Goal: Task Accomplishment & Management: Use online tool/utility

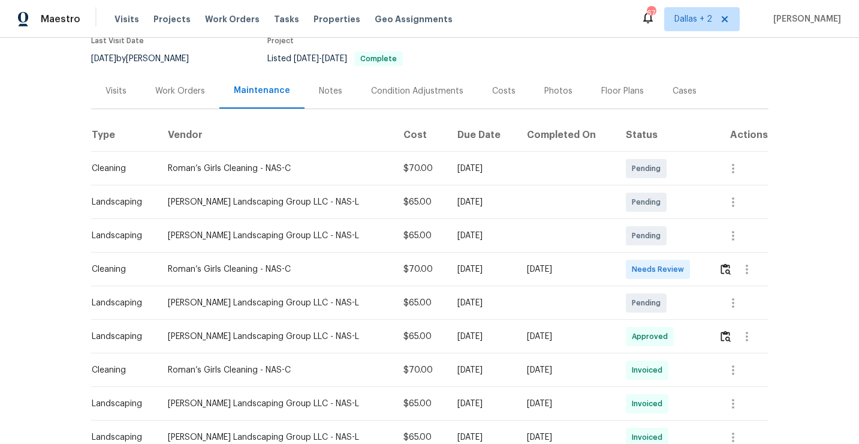
scroll to position [143, 0]
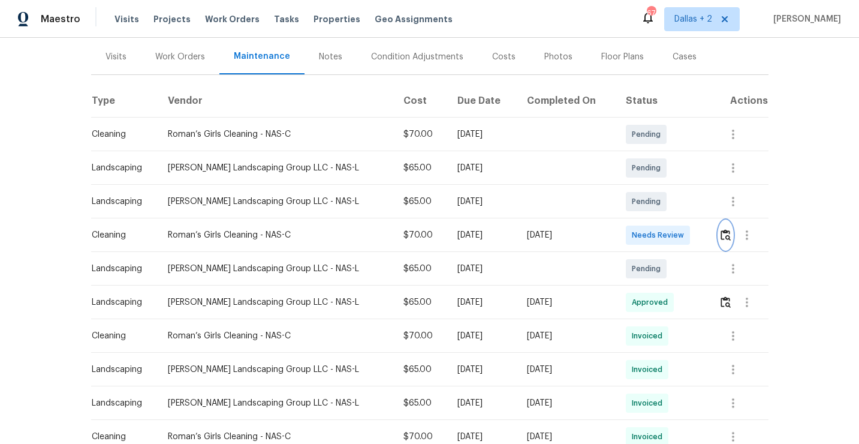
click at [725, 230] on img "button" at bounding box center [726, 234] width 10 height 11
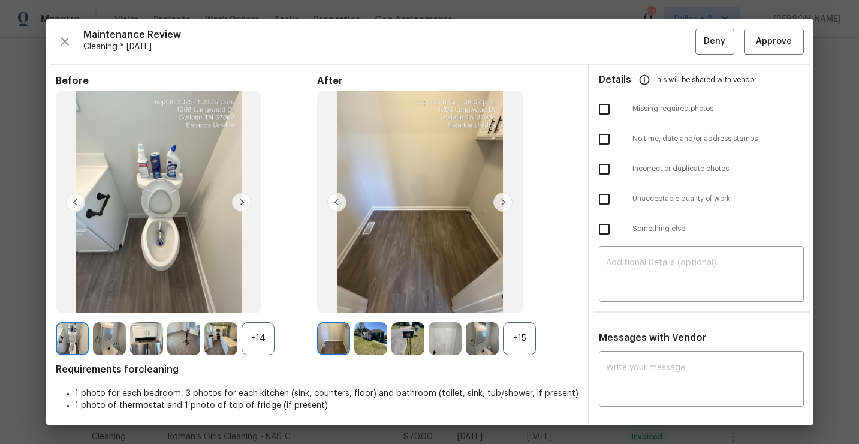
click at [524, 336] on div "+15" at bounding box center [519, 338] width 33 height 33
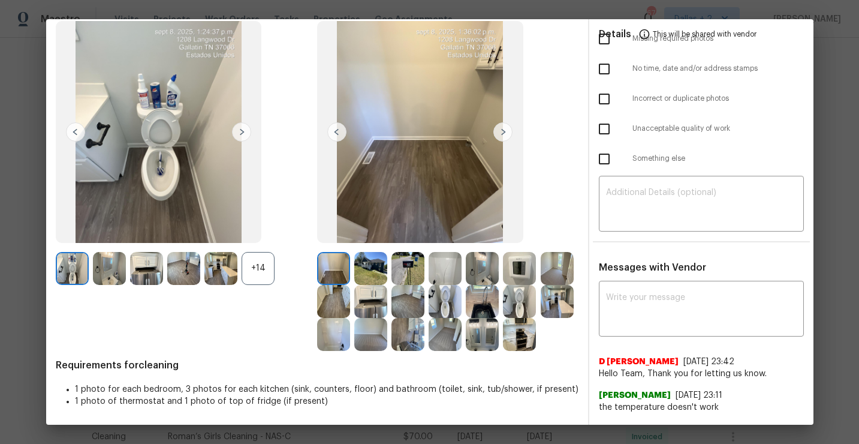
scroll to position [0, 0]
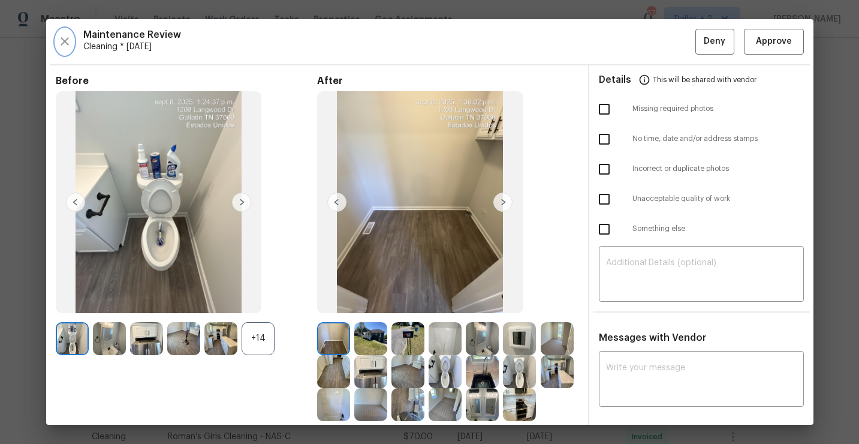
click at [61, 36] on icon "button" at bounding box center [65, 41] width 14 height 14
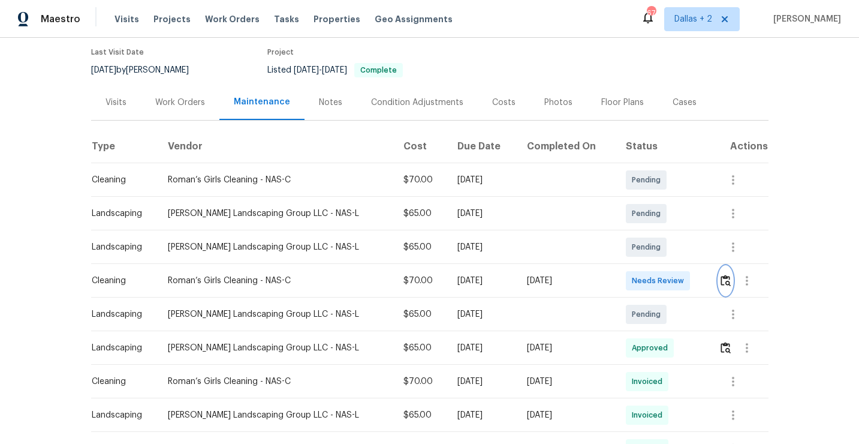
scroll to position [115, 0]
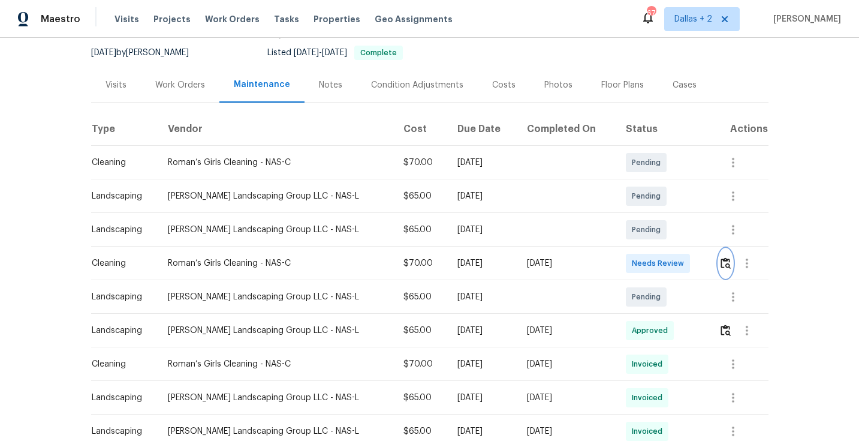
click at [727, 262] on img "button" at bounding box center [726, 262] width 10 height 11
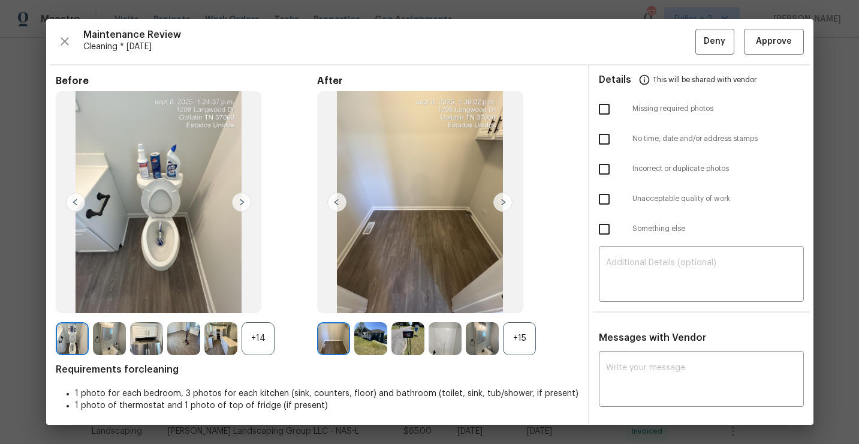
click at [518, 344] on div "+15" at bounding box center [519, 338] width 33 height 33
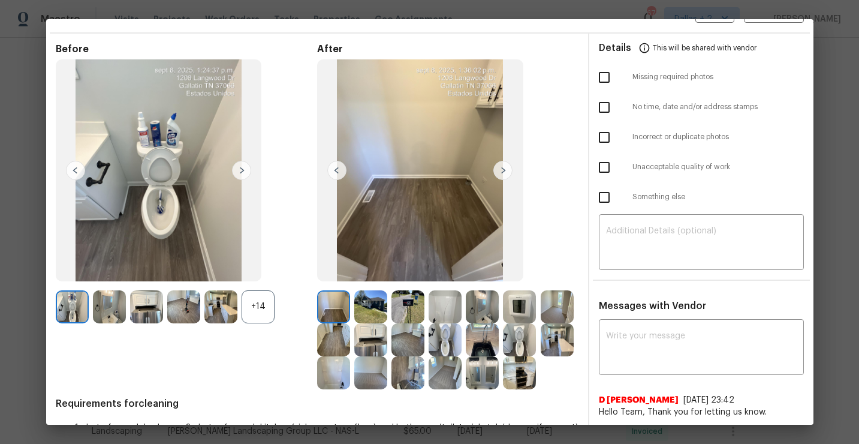
scroll to position [70, 0]
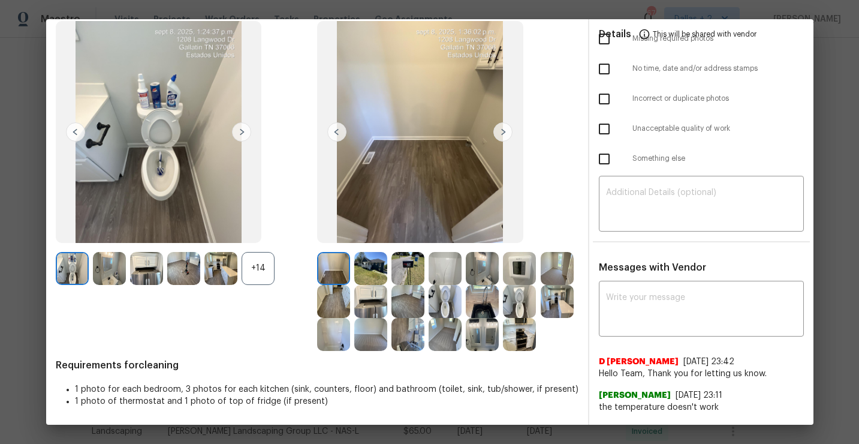
click at [440, 286] on img at bounding box center [445, 301] width 33 height 33
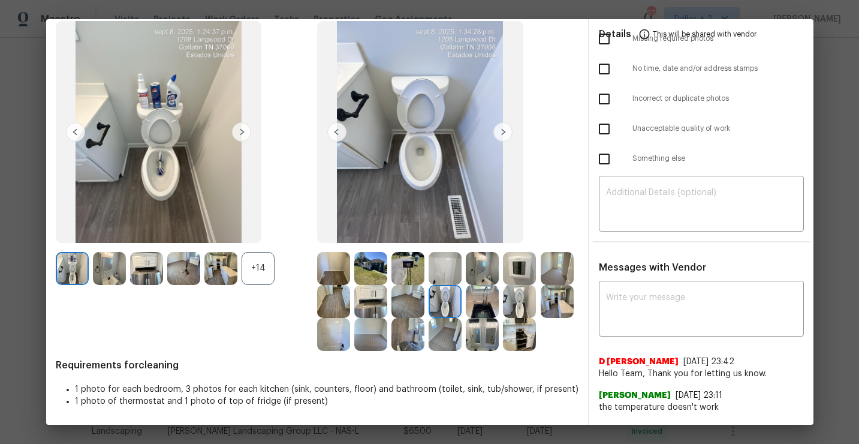
click at [522, 300] on img at bounding box center [519, 301] width 33 height 33
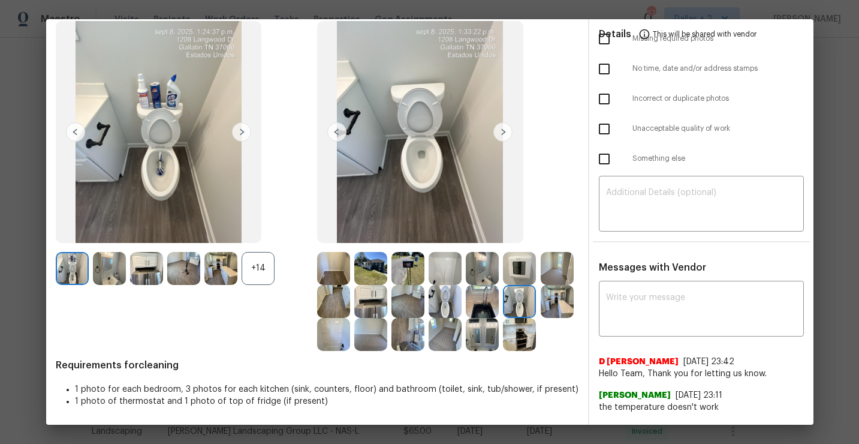
click at [555, 302] on img at bounding box center [557, 301] width 33 height 33
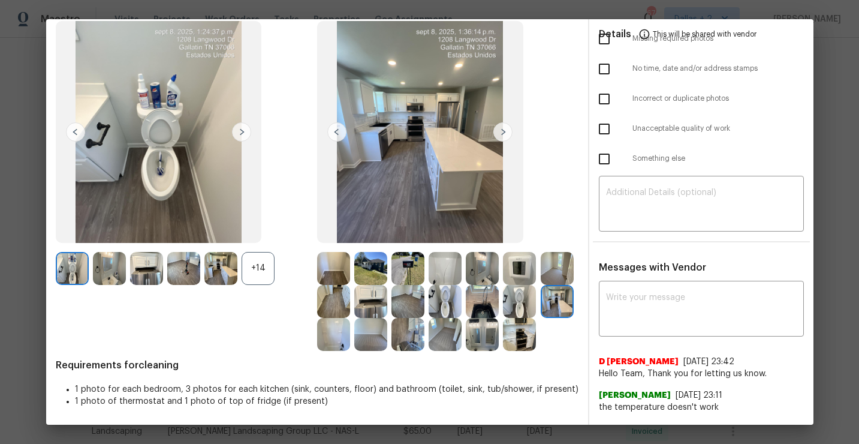
click at [401, 340] on img at bounding box center [408, 334] width 33 height 33
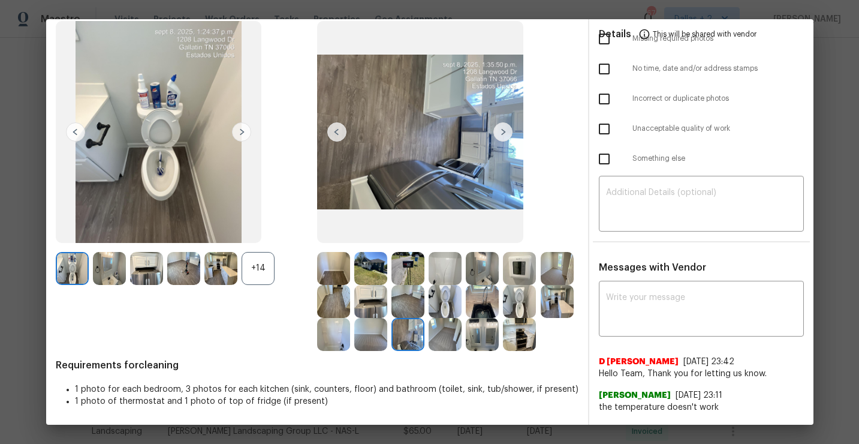
click at [325, 344] on img at bounding box center [333, 334] width 33 height 33
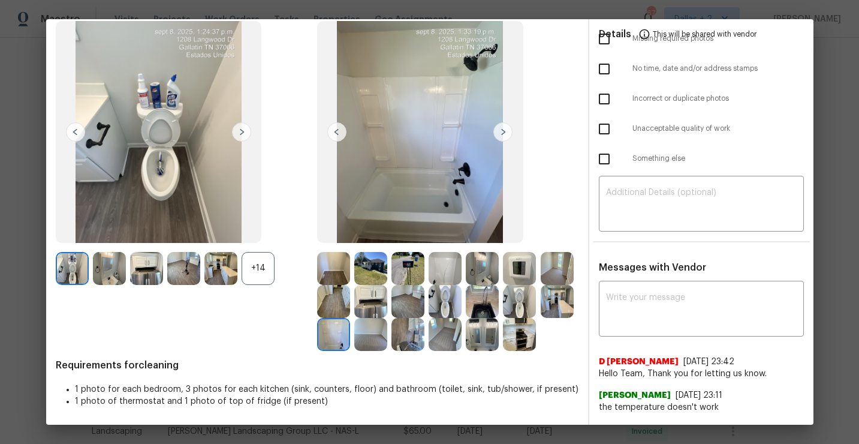
scroll to position [0, 0]
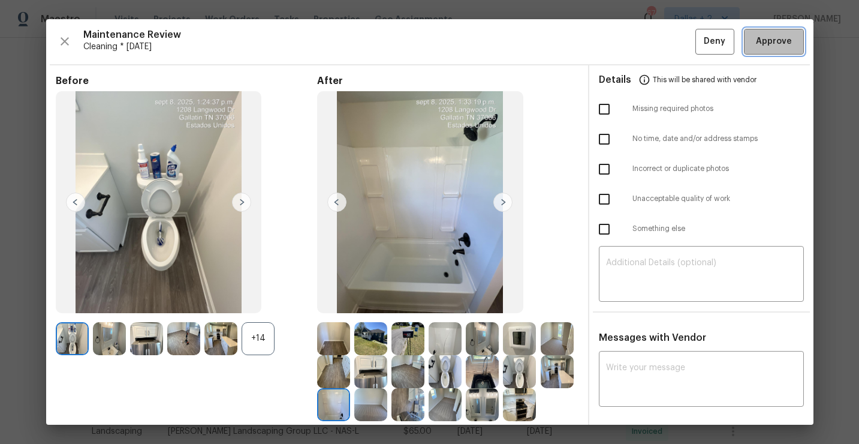
click at [768, 43] on span "Approve" at bounding box center [774, 41] width 36 height 15
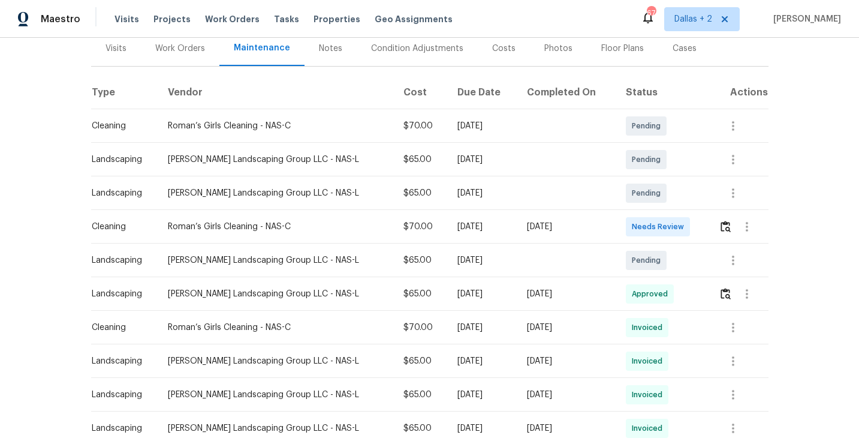
scroll to position [158, 0]
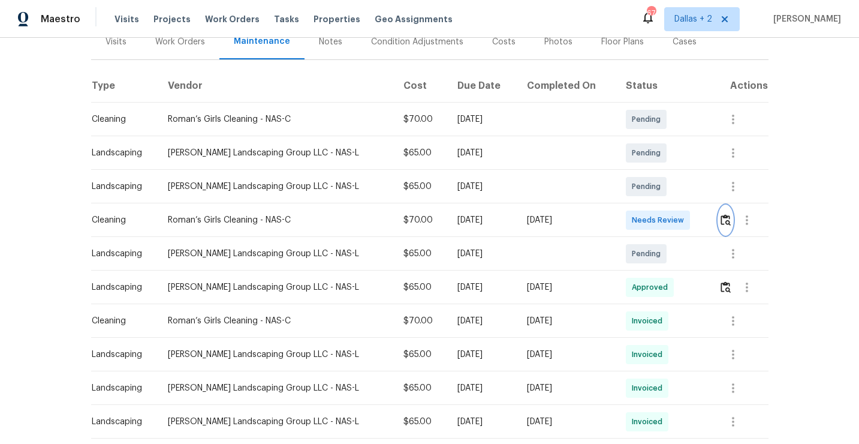
click at [729, 220] on img "button" at bounding box center [726, 219] width 10 height 11
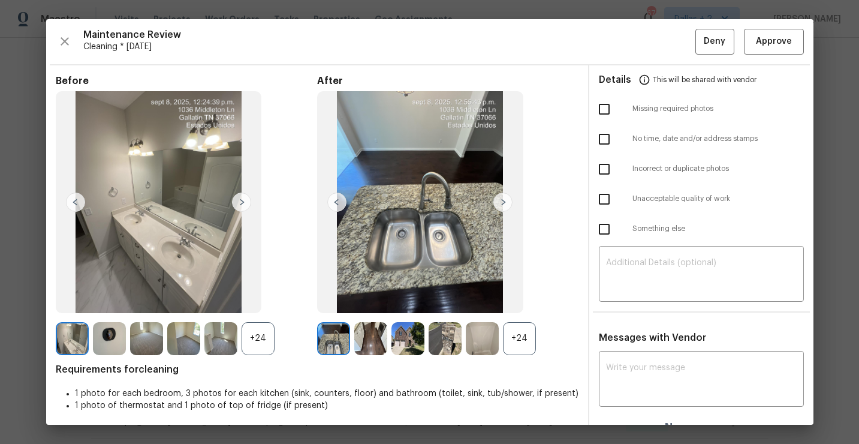
click at [520, 330] on div "+24" at bounding box center [519, 338] width 33 height 33
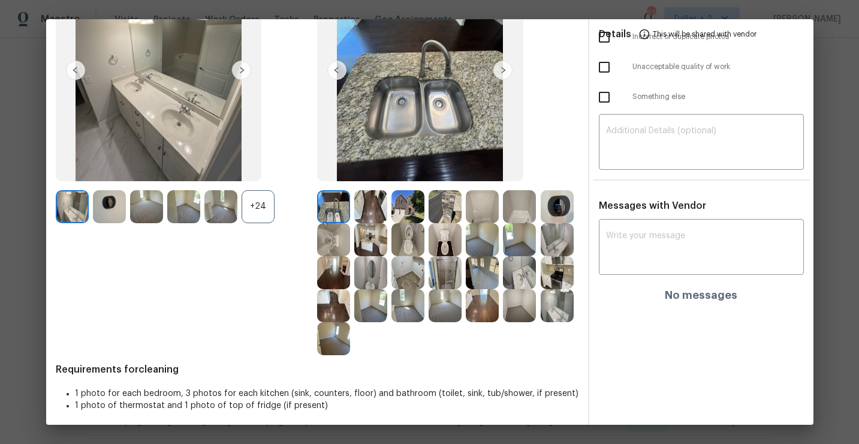
scroll to position [0, 0]
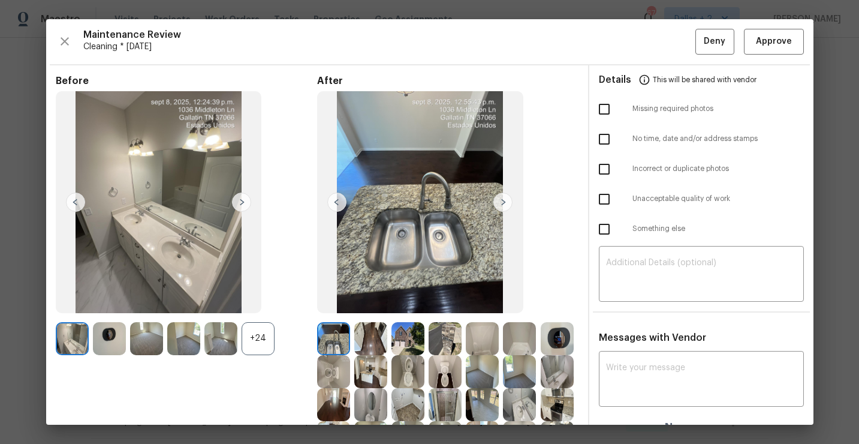
click at [55, 42] on div "Maintenance Review Cleaning * [DATE] Deny Approve Before +24 After Requirements…" at bounding box center [430, 221] width 768 height 405
click at [61, 40] on icon "button" at bounding box center [65, 41] width 14 height 14
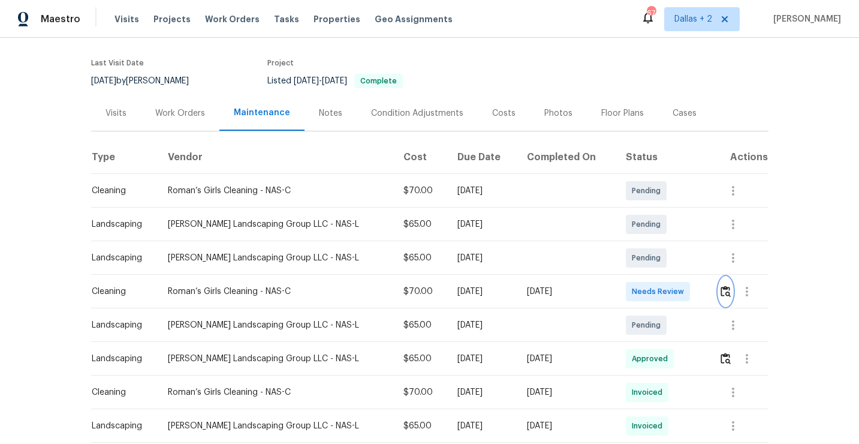
scroll to position [88, 0]
click at [724, 291] on img "button" at bounding box center [726, 289] width 10 height 11
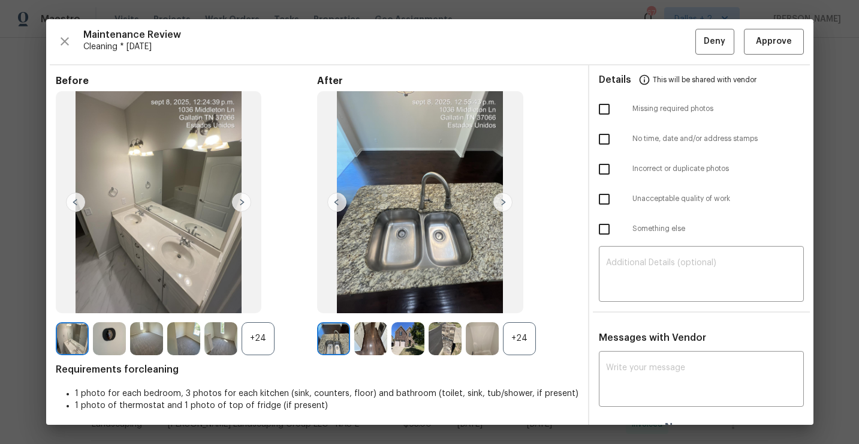
click at [523, 332] on div "+24" at bounding box center [519, 338] width 33 height 33
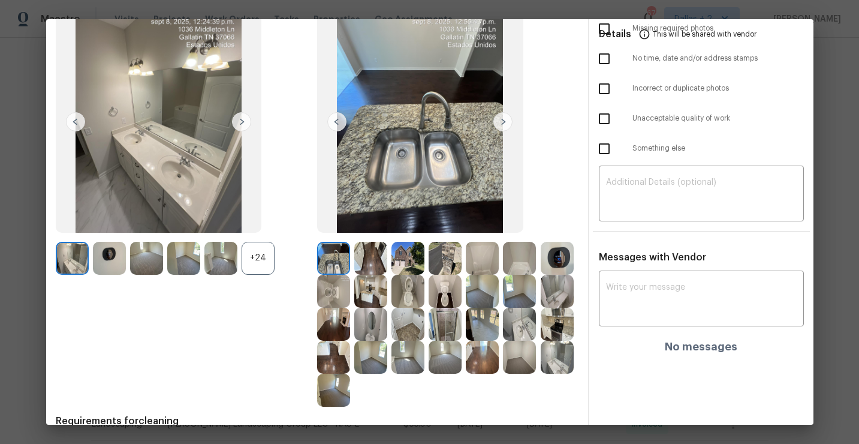
scroll to position [0, 0]
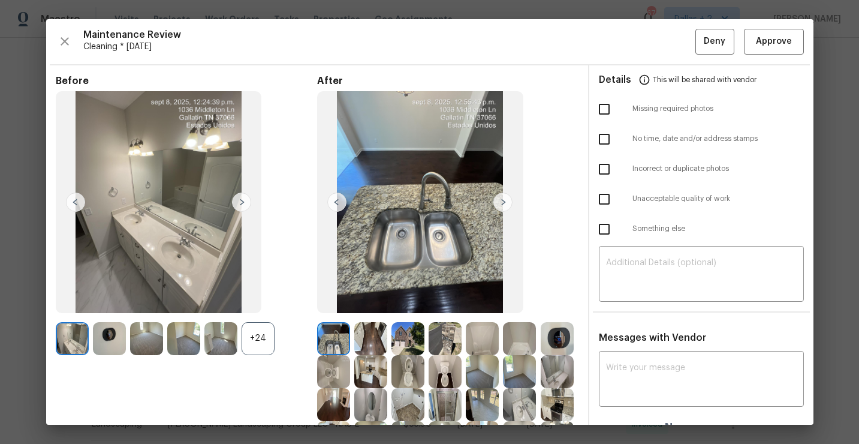
click at [364, 332] on img at bounding box center [370, 338] width 33 height 33
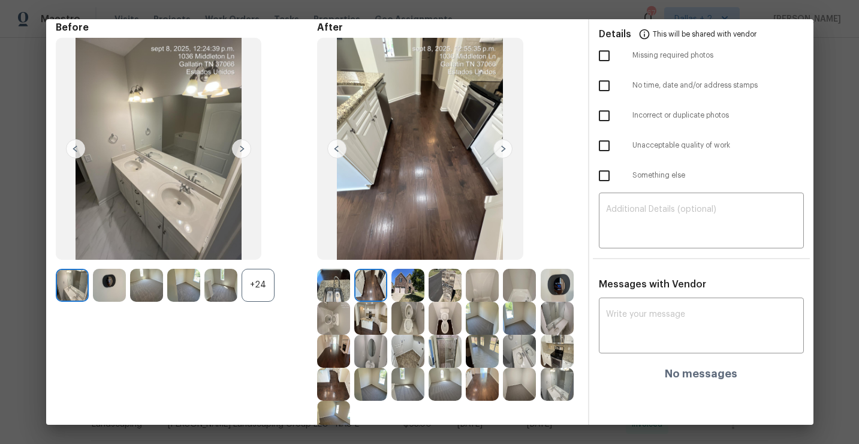
scroll to position [69, 0]
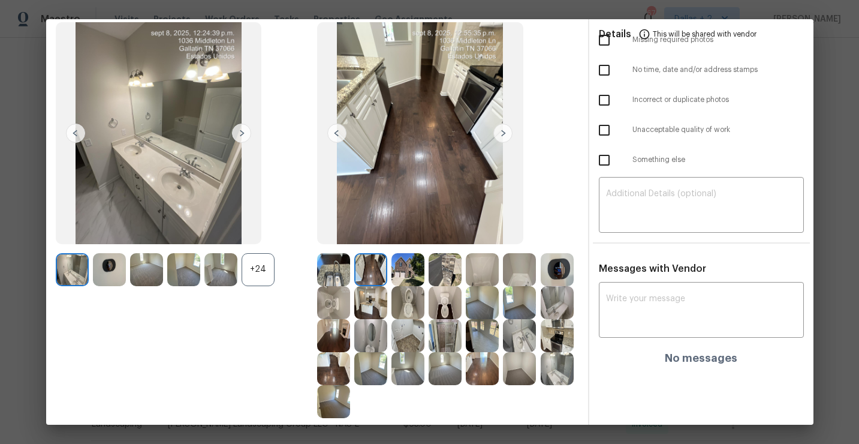
click at [412, 263] on img at bounding box center [408, 269] width 33 height 33
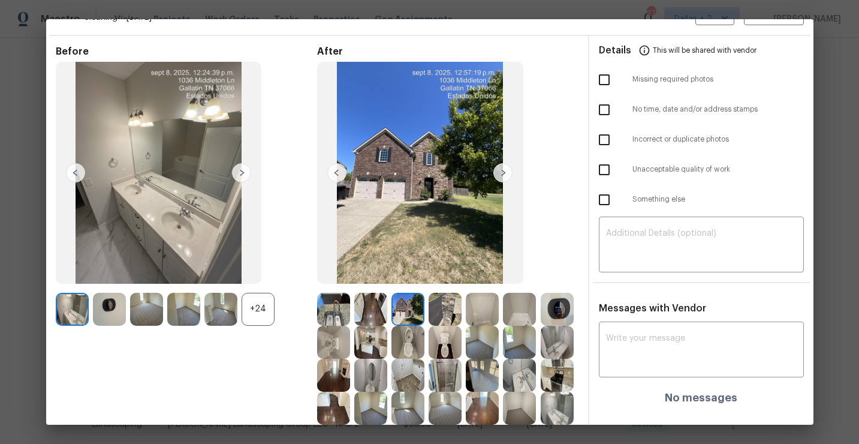
scroll to position [31, 0]
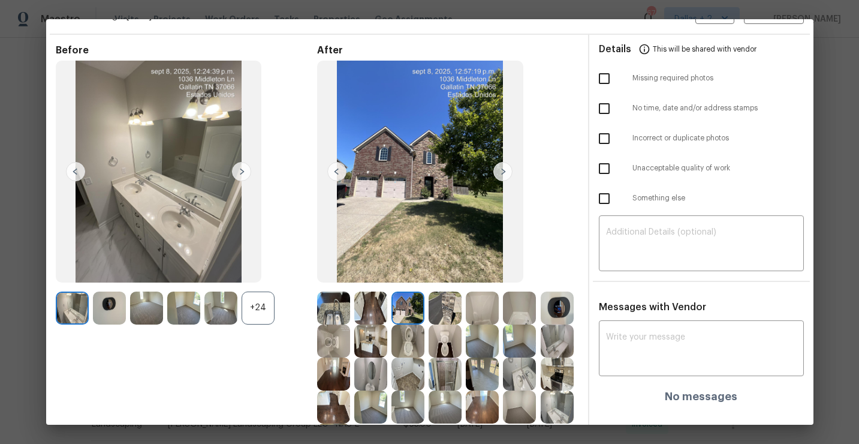
click at [447, 313] on img at bounding box center [445, 307] width 33 height 33
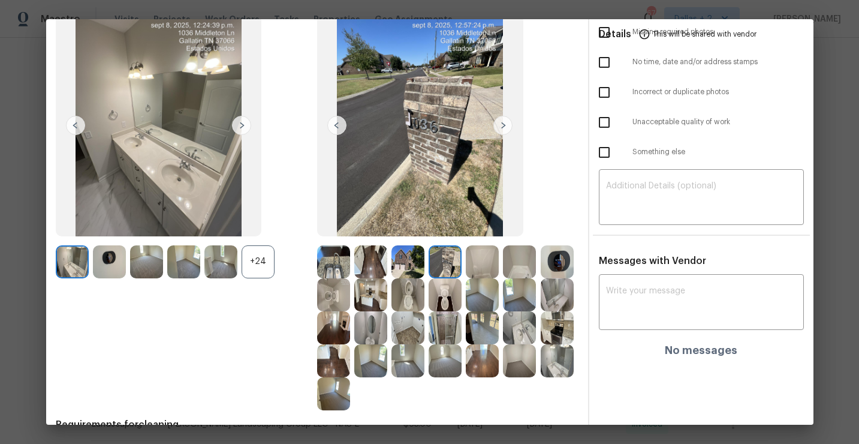
scroll to position [80, 0]
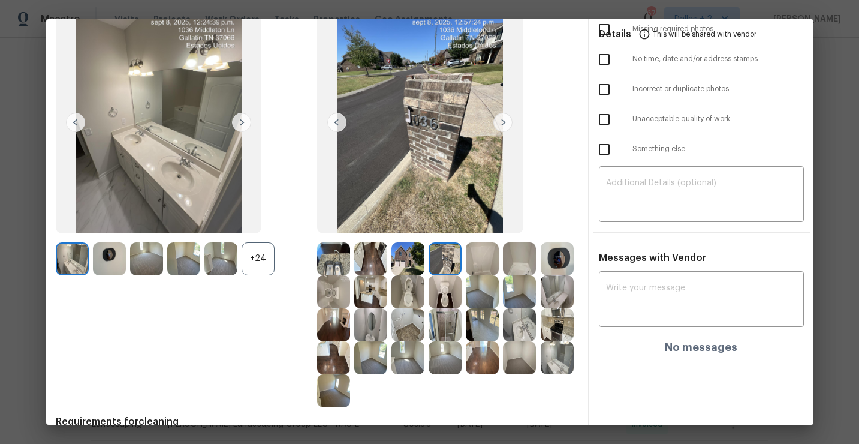
click at [413, 300] on img at bounding box center [408, 291] width 33 height 33
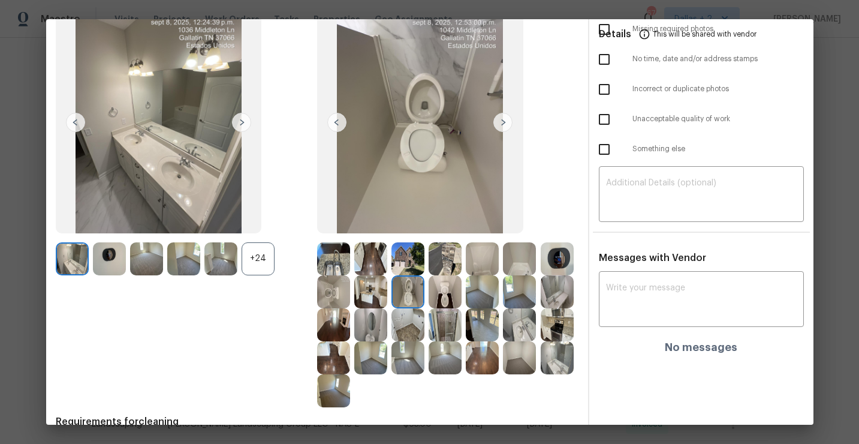
click at [453, 331] on img at bounding box center [445, 324] width 33 height 33
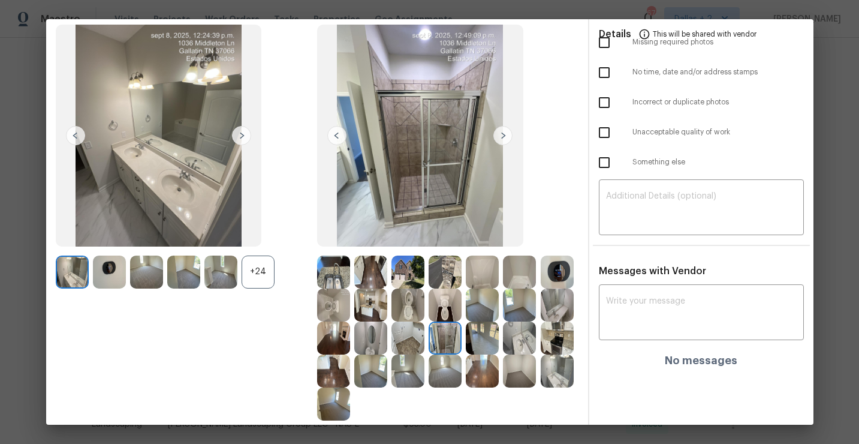
scroll to position [69, 0]
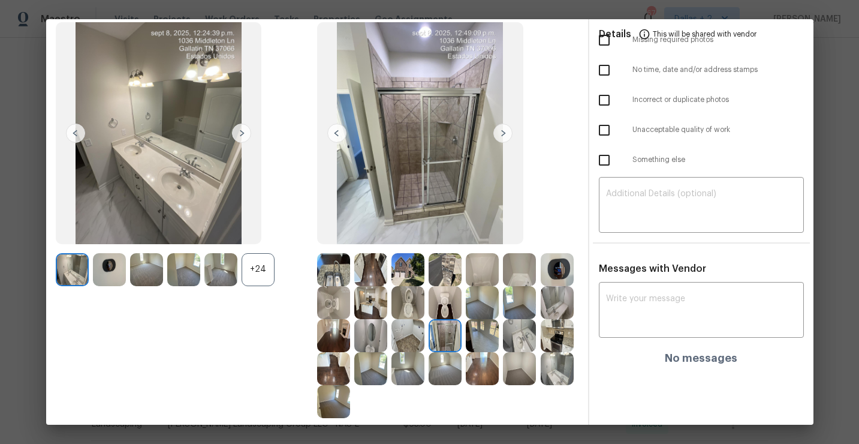
click at [555, 379] on img at bounding box center [557, 368] width 33 height 33
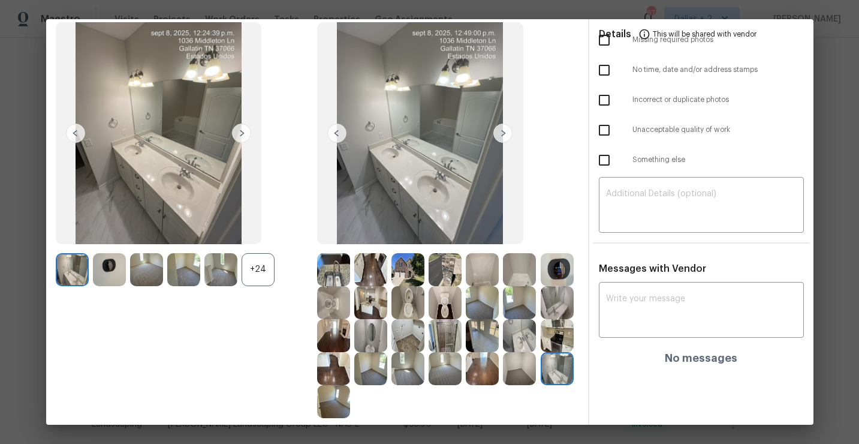
click at [483, 372] on img at bounding box center [482, 368] width 33 height 33
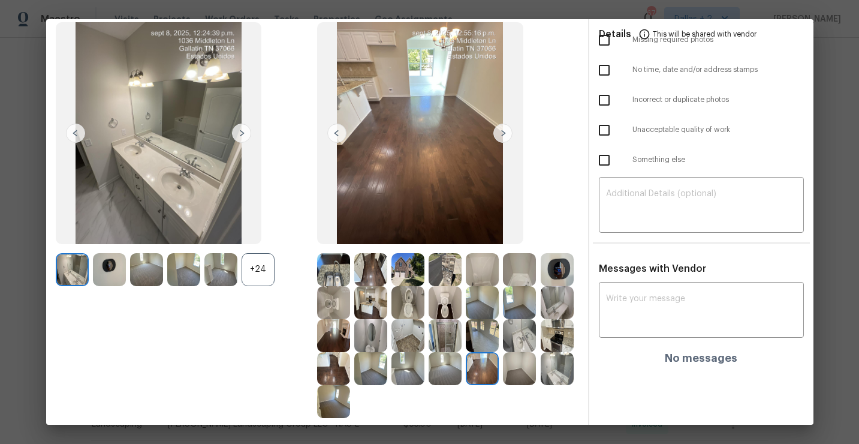
click at [420, 371] on img at bounding box center [408, 368] width 33 height 33
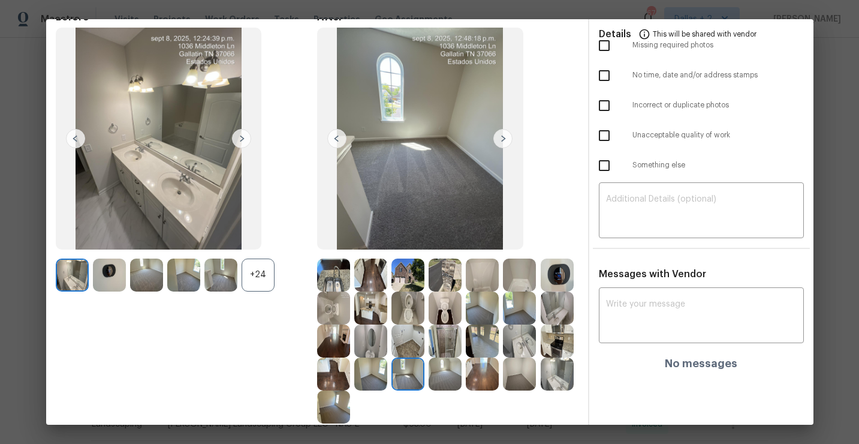
scroll to position [0, 0]
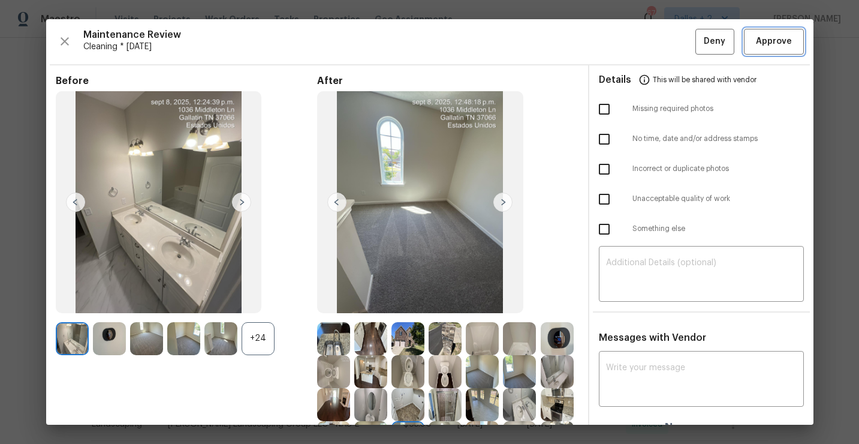
click at [783, 41] on span "Approve" at bounding box center [774, 41] width 36 height 15
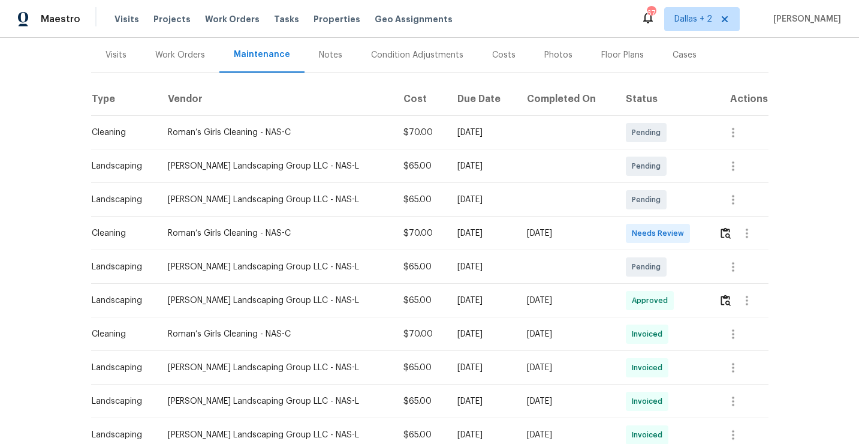
scroll to position [155, 0]
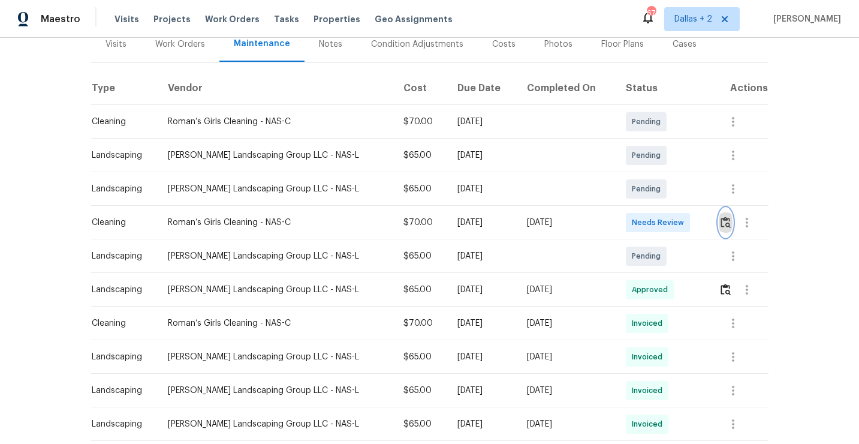
click at [723, 226] on img "button" at bounding box center [726, 222] width 10 height 11
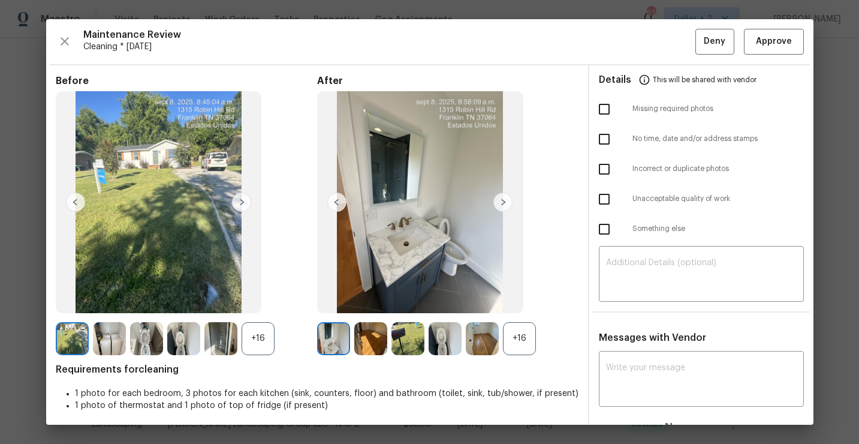
click at [513, 336] on div "+16" at bounding box center [519, 338] width 33 height 33
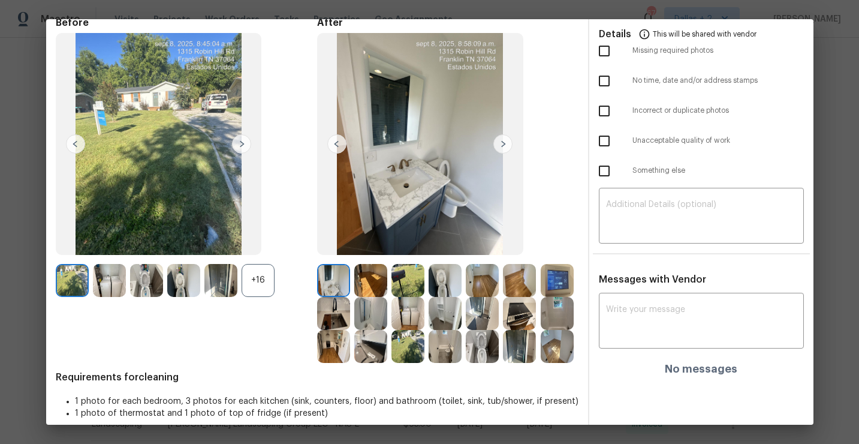
scroll to position [0, 0]
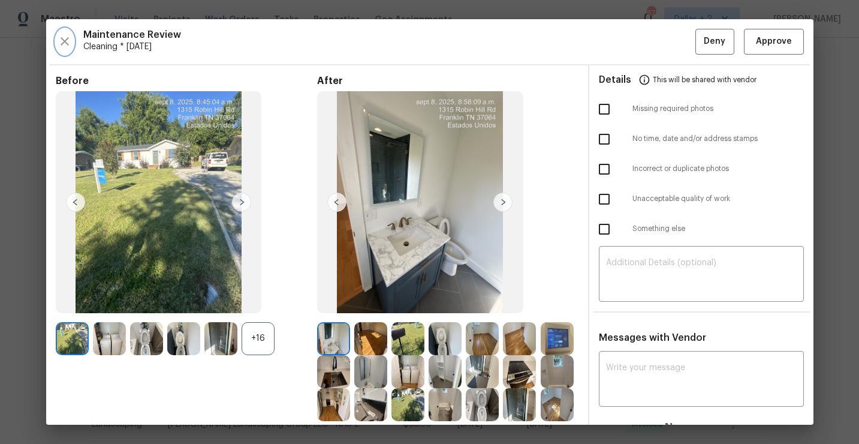
click at [68, 47] on icon "button" at bounding box center [65, 41] width 14 height 14
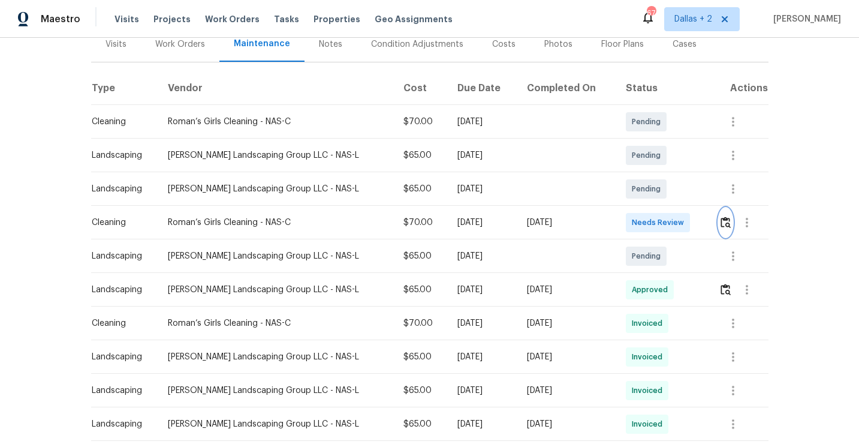
click at [728, 220] on img "button" at bounding box center [726, 222] width 10 height 11
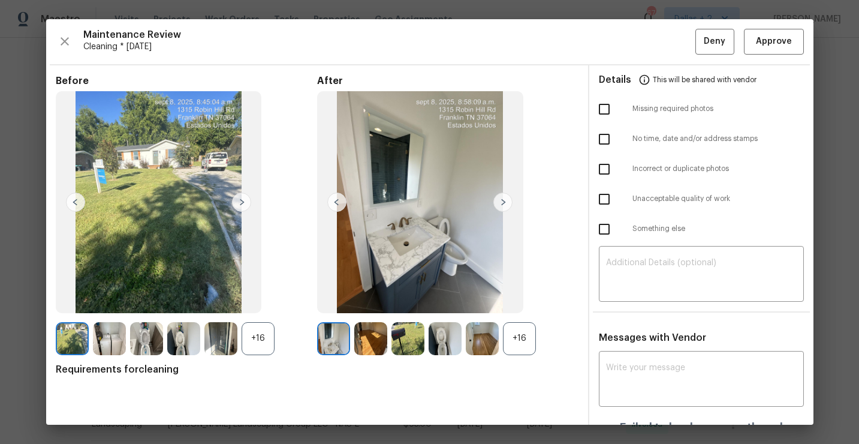
click at [73, 46] on div "Maintenance Review Cleaning * Mon, Sep 08 Deny Approve" at bounding box center [430, 42] width 749 height 26
click at [67, 46] on icon "button" at bounding box center [65, 41] width 14 height 14
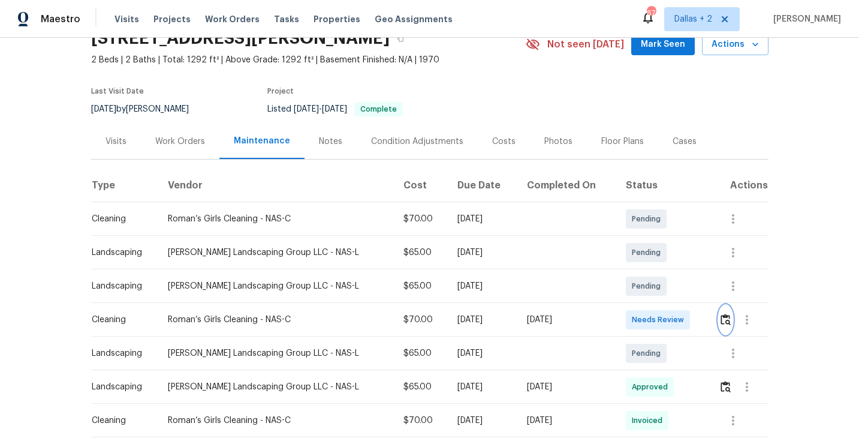
scroll to position [81, 0]
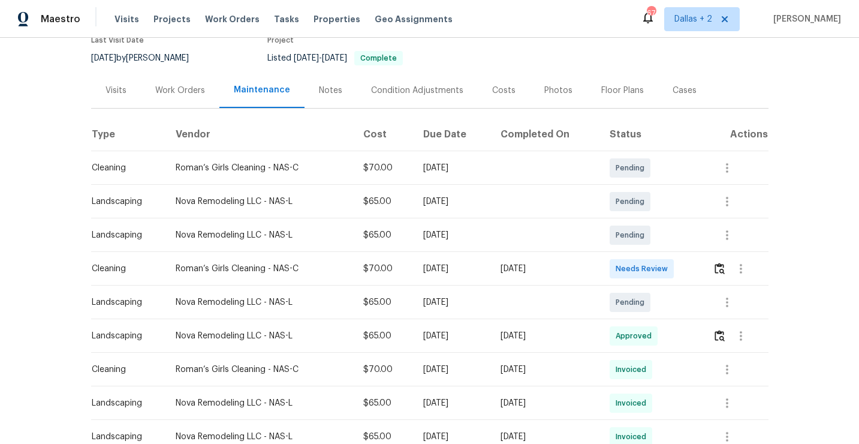
scroll to position [137, 0]
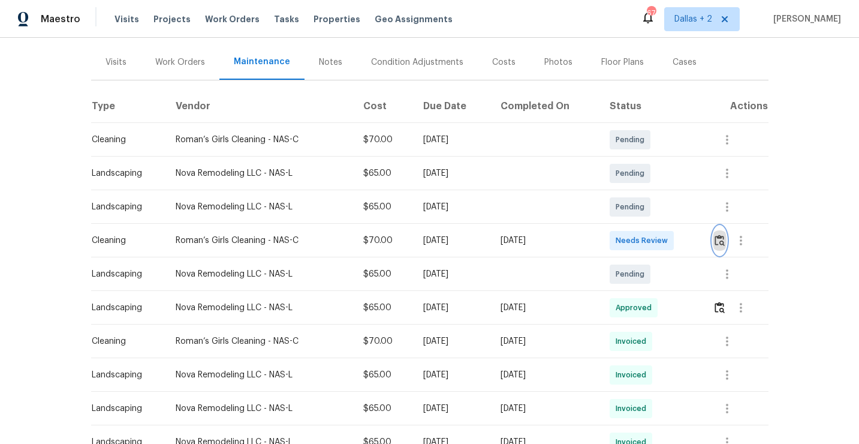
click at [719, 243] on img "button" at bounding box center [720, 240] width 10 height 11
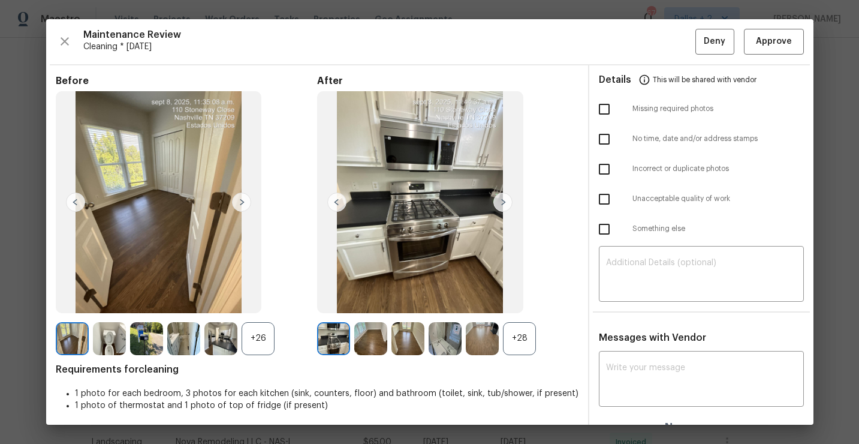
click at [521, 350] on div "+28" at bounding box center [519, 338] width 33 height 33
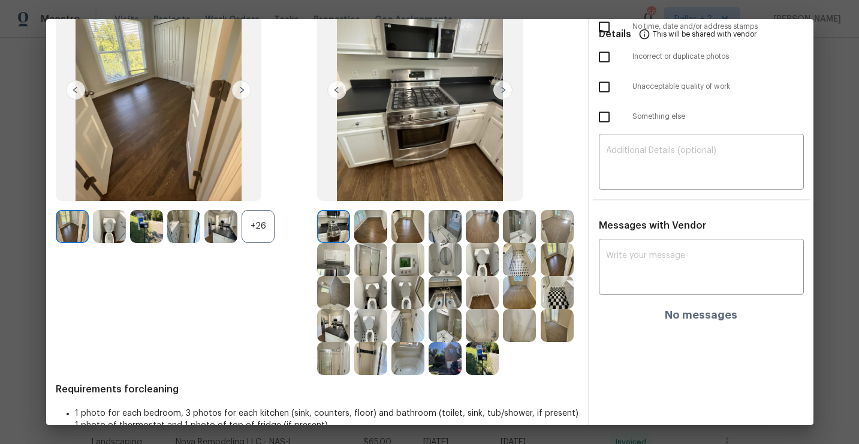
scroll to position [113, 0]
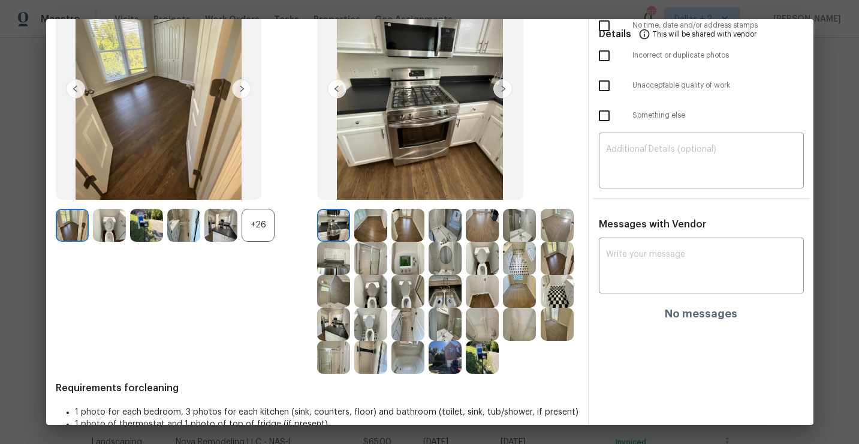
click at [333, 253] on img at bounding box center [333, 258] width 33 height 33
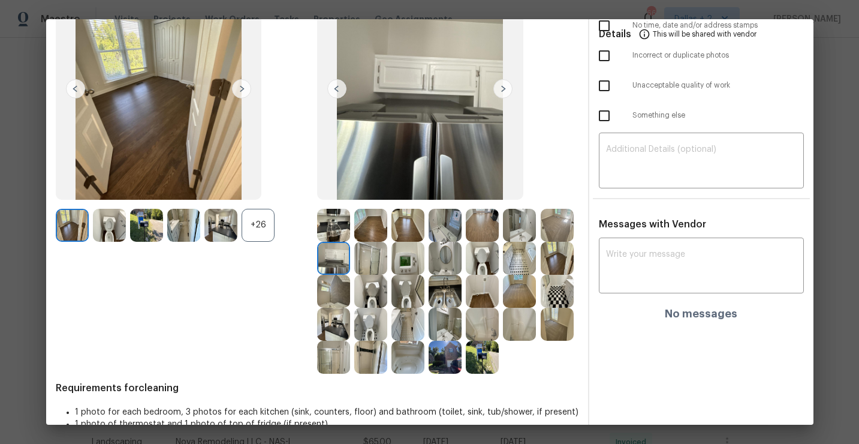
scroll to position [0, 0]
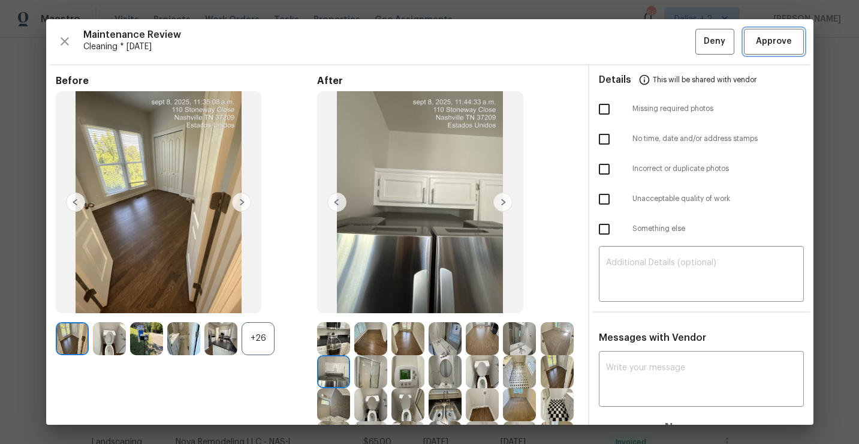
click at [773, 43] on span "Approve" at bounding box center [774, 41] width 36 height 15
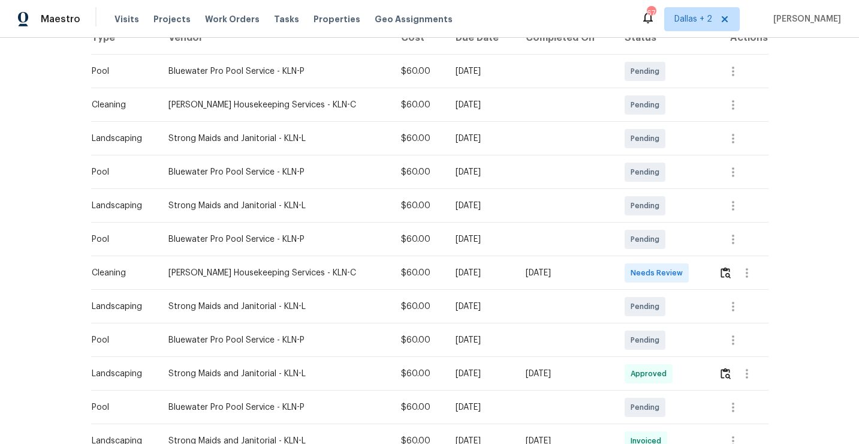
scroll to position [226, 0]
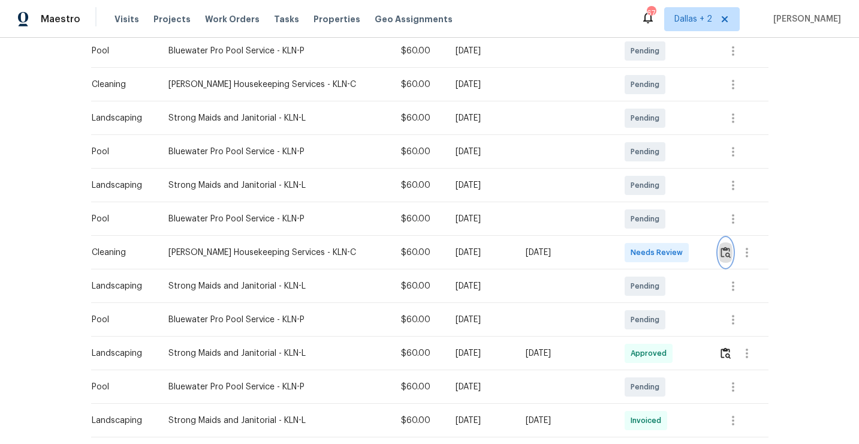
click at [725, 257] on img "button" at bounding box center [726, 252] width 10 height 11
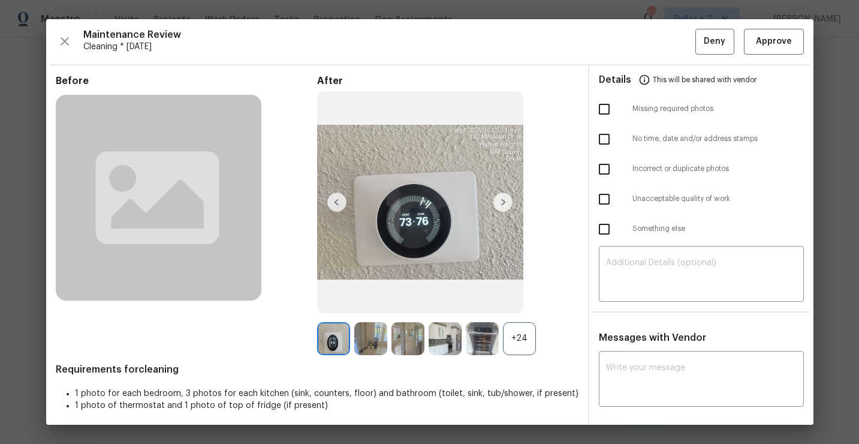
click at [522, 339] on div "+24" at bounding box center [519, 338] width 33 height 33
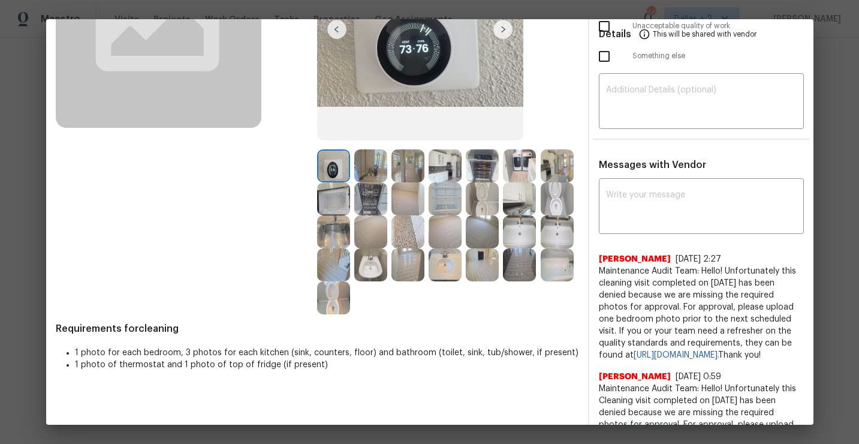
scroll to position [161, 0]
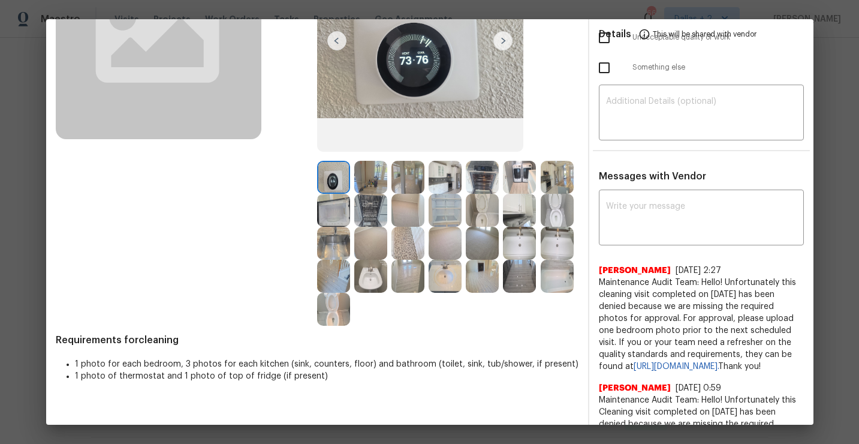
click at [446, 170] on img at bounding box center [445, 177] width 33 height 33
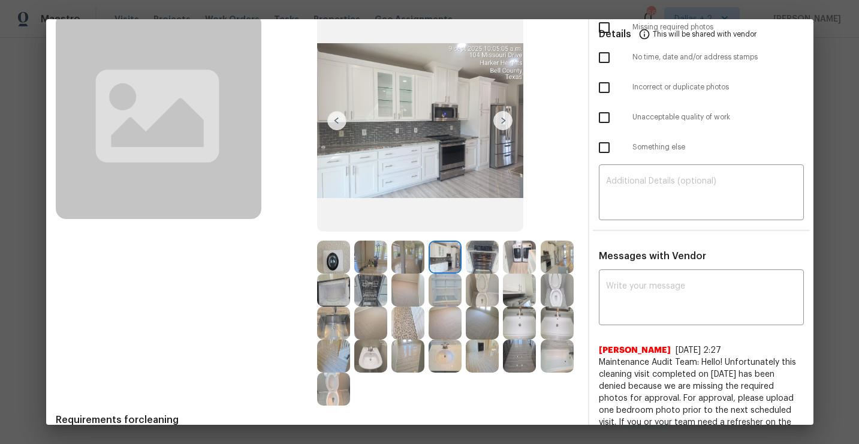
scroll to position [0, 0]
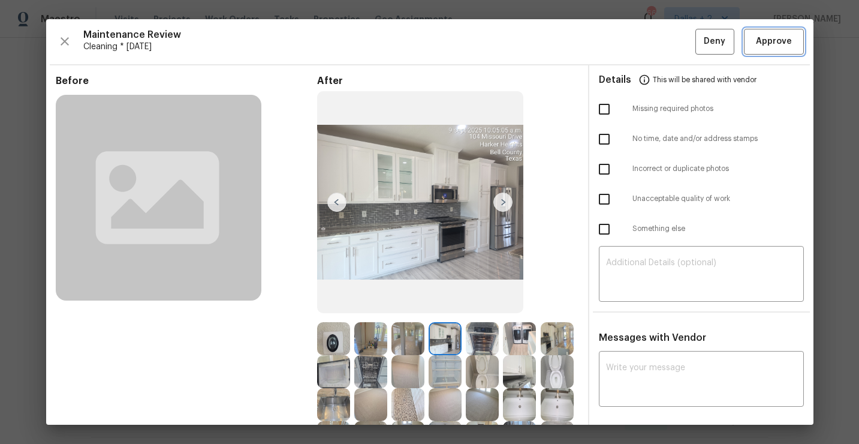
click at [769, 46] on span "Approve" at bounding box center [774, 41] width 36 height 15
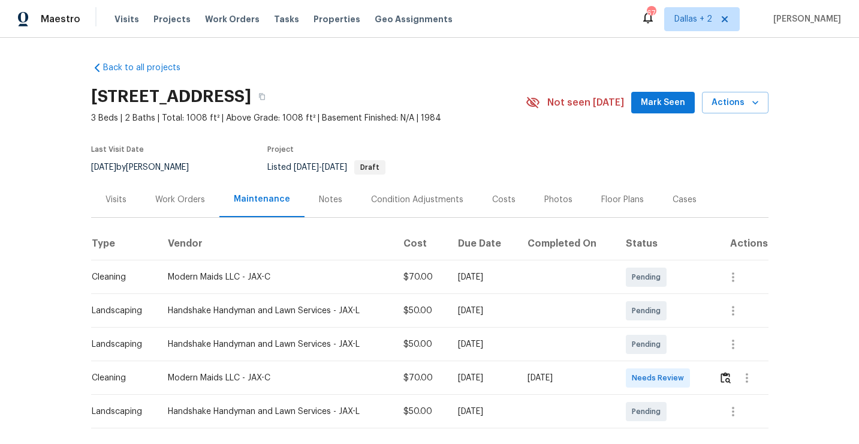
scroll to position [56, 0]
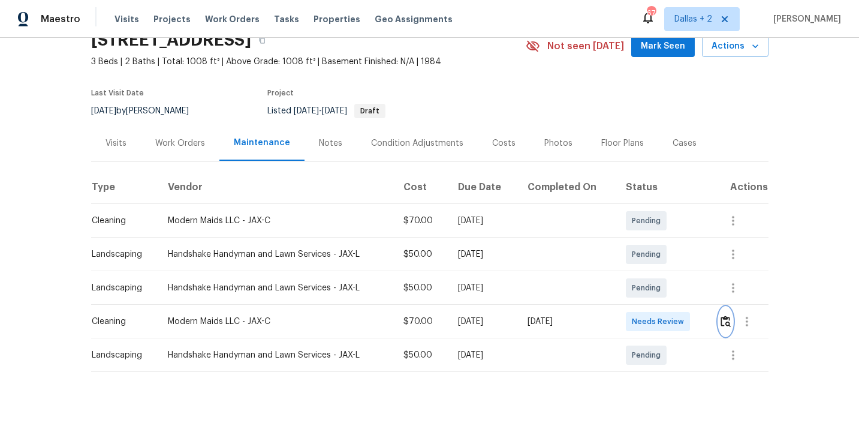
click at [725, 329] on button "button" at bounding box center [726, 321] width 14 height 29
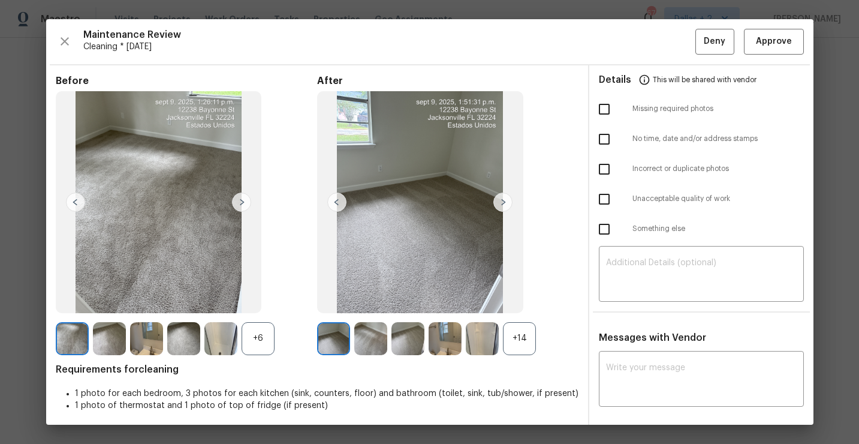
click at [519, 341] on div "+14" at bounding box center [519, 338] width 33 height 33
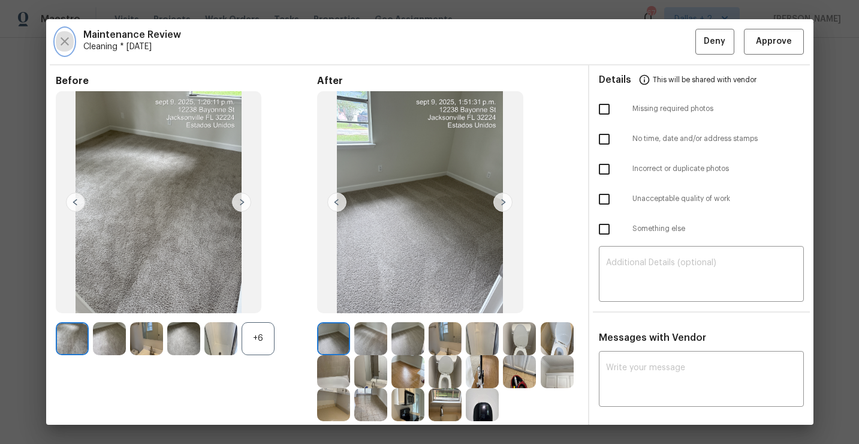
click at [73, 43] on button "button" at bounding box center [65, 42] width 18 height 26
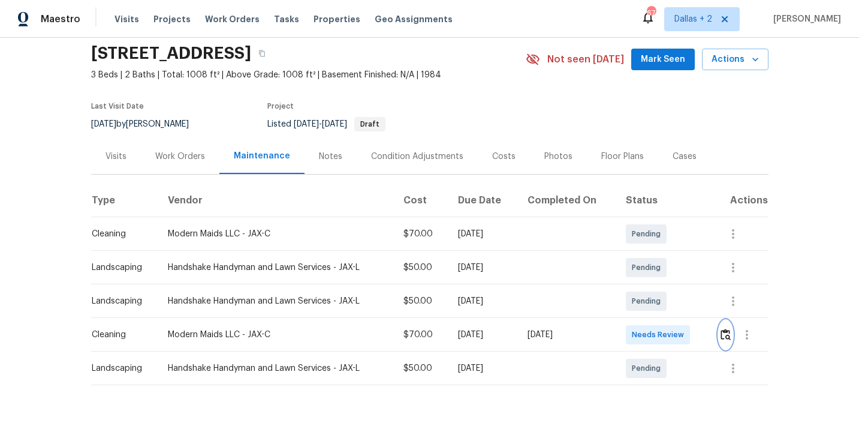
scroll to position [44, 0]
click at [726, 337] on img "button" at bounding box center [726, 333] width 10 height 11
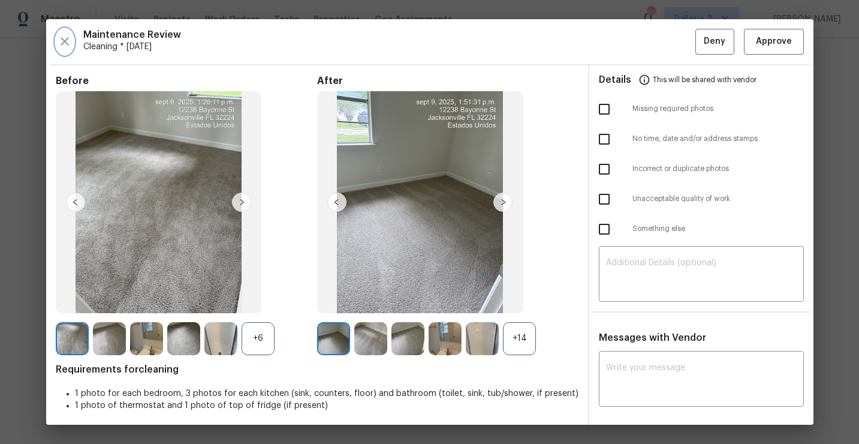
click at [62, 40] on icon "button" at bounding box center [65, 41] width 14 height 14
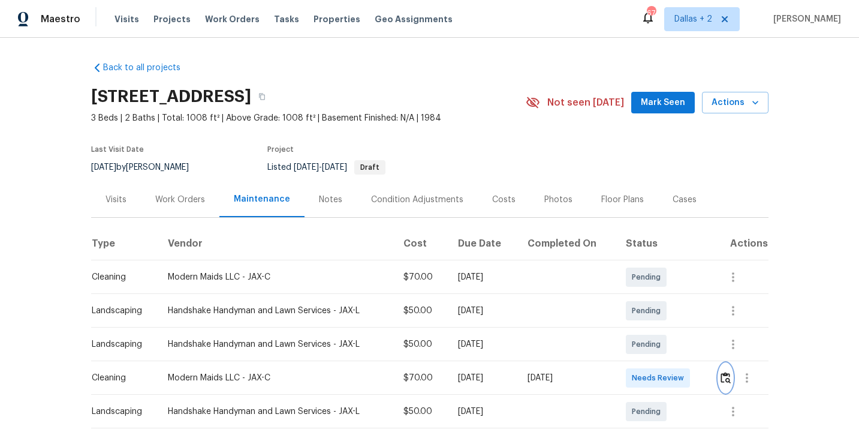
scroll to position [56, 0]
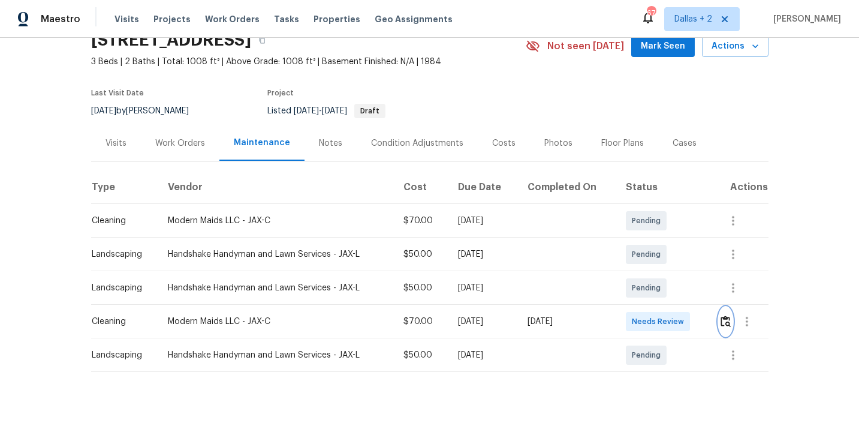
click at [724, 323] on img "button" at bounding box center [726, 320] width 10 height 11
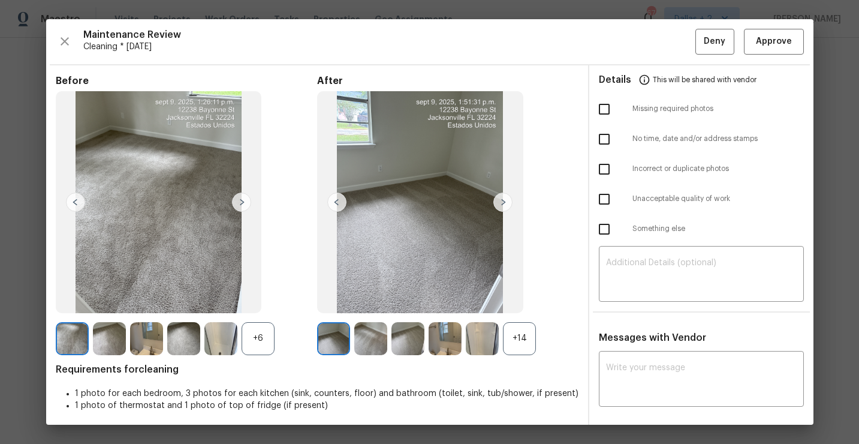
click at [521, 341] on div "+14" at bounding box center [519, 338] width 33 height 33
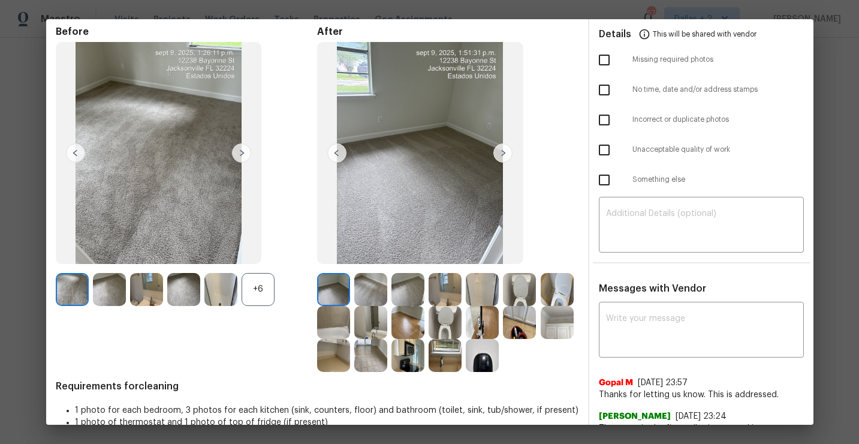
scroll to position [0, 0]
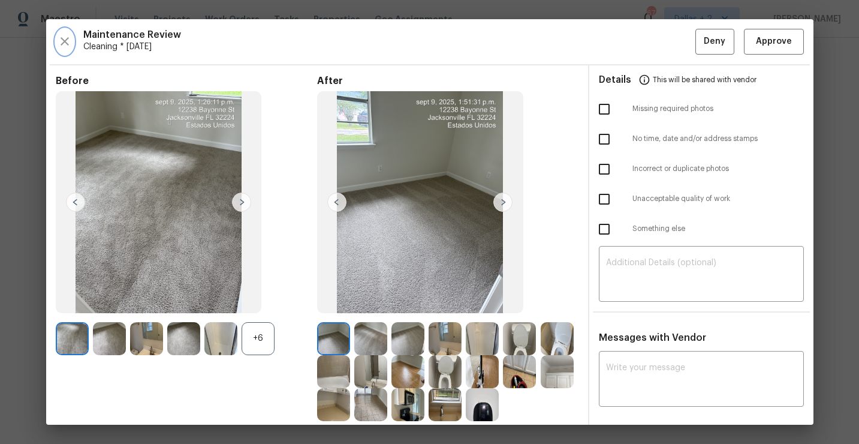
click at [63, 37] on icon "button" at bounding box center [65, 41] width 14 height 14
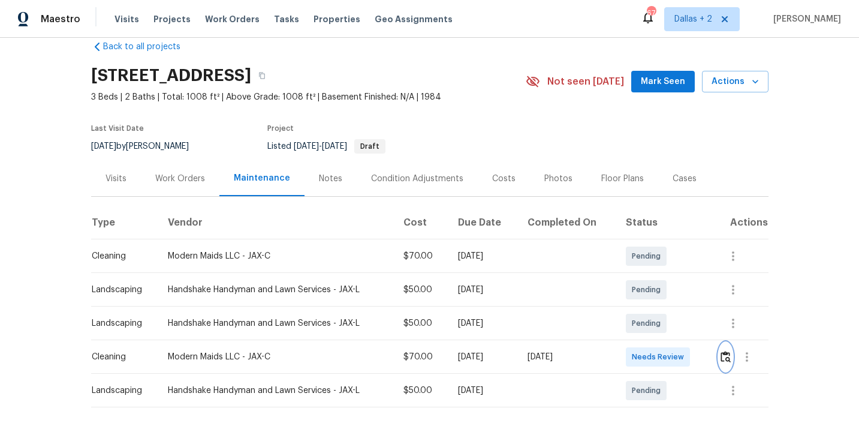
scroll to position [56, 0]
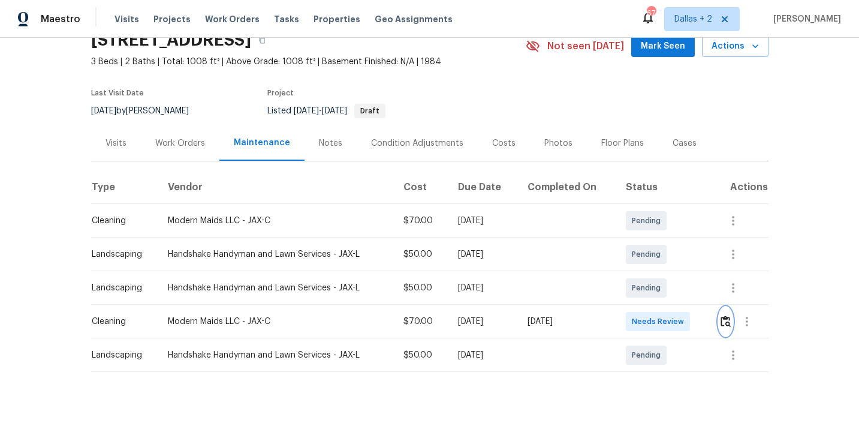
click at [731, 317] on img "button" at bounding box center [726, 320] width 10 height 11
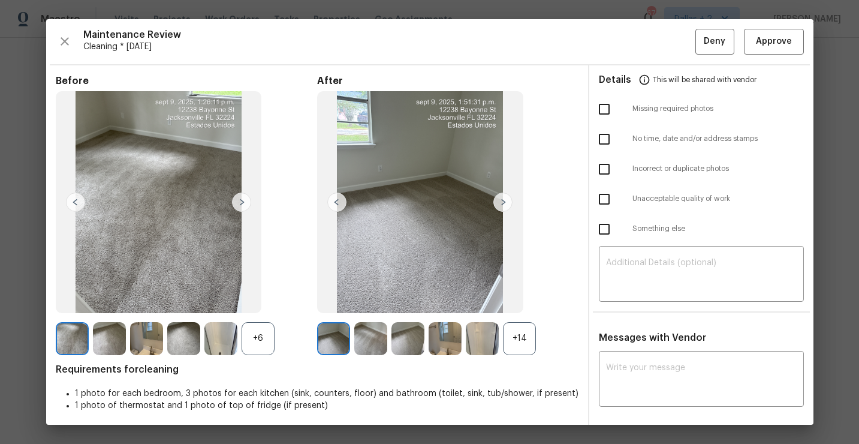
click at [521, 334] on div "+14" at bounding box center [519, 338] width 33 height 33
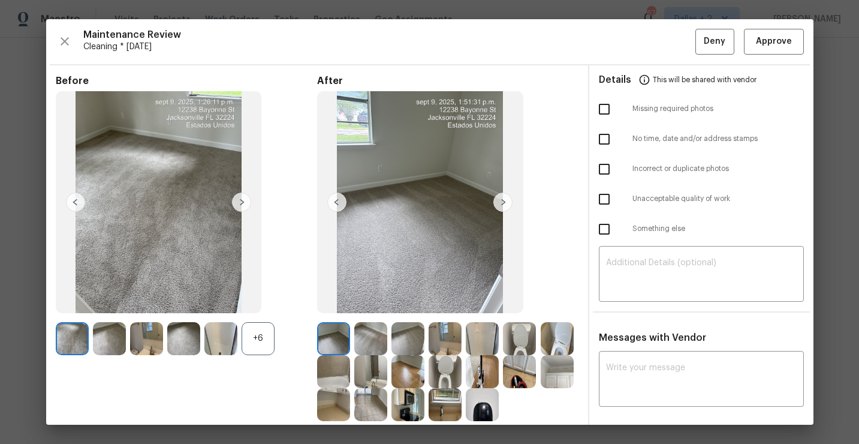
scroll to position [70, 0]
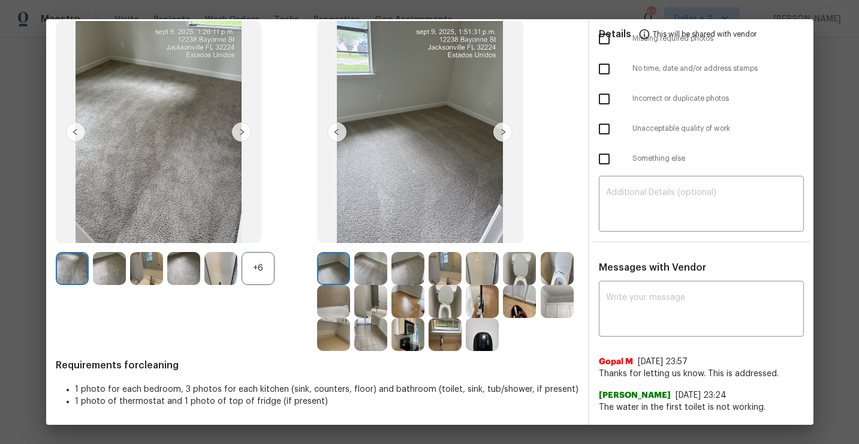
click at [485, 274] on img at bounding box center [482, 268] width 33 height 33
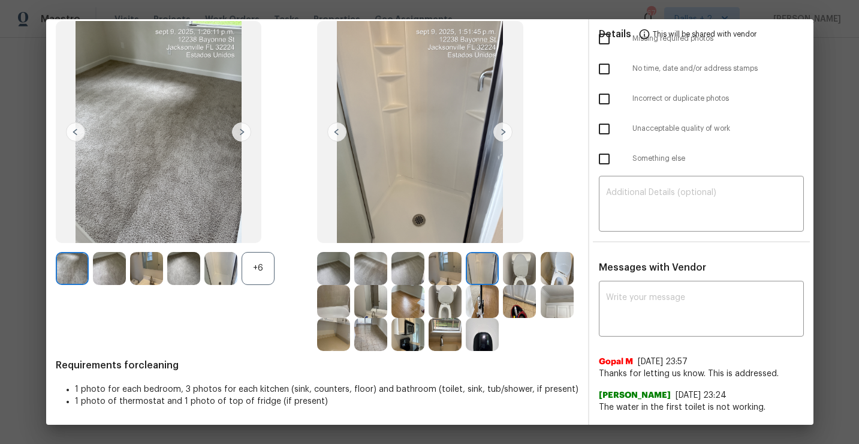
click at [523, 271] on img at bounding box center [519, 268] width 33 height 33
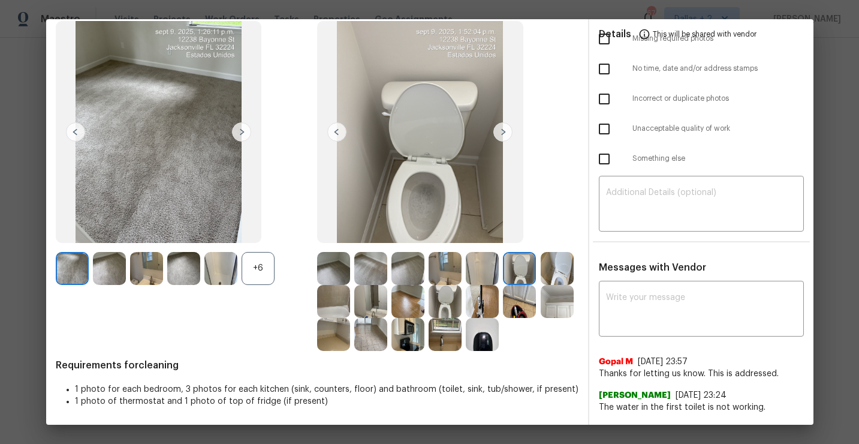
click at [551, 300] on img at bounding box center [557, 301] width 33 height 33
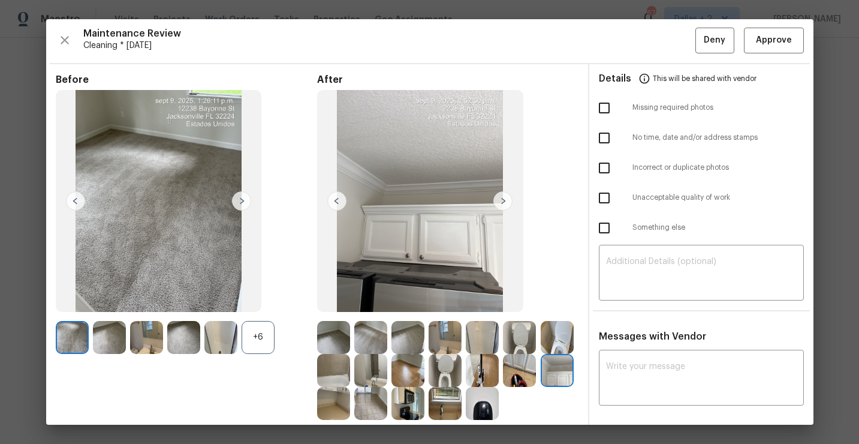
scroll to position [0, 0]
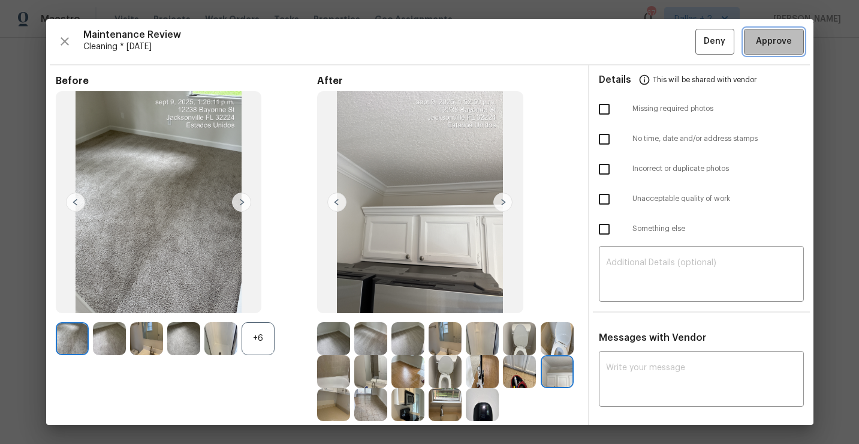
click at [777, 45] on span "Approve" at bounding box center [774, 41] width 36 height 15
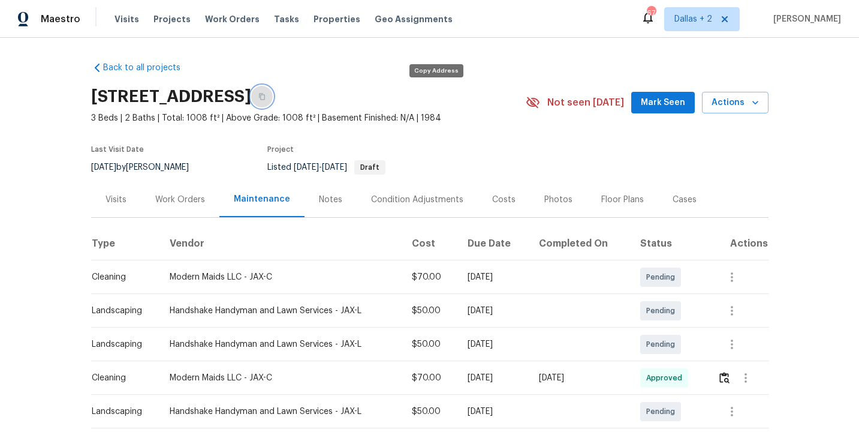
click at [266, 97] on icon "button" at bounding box center [262, 96] width 7 height 7
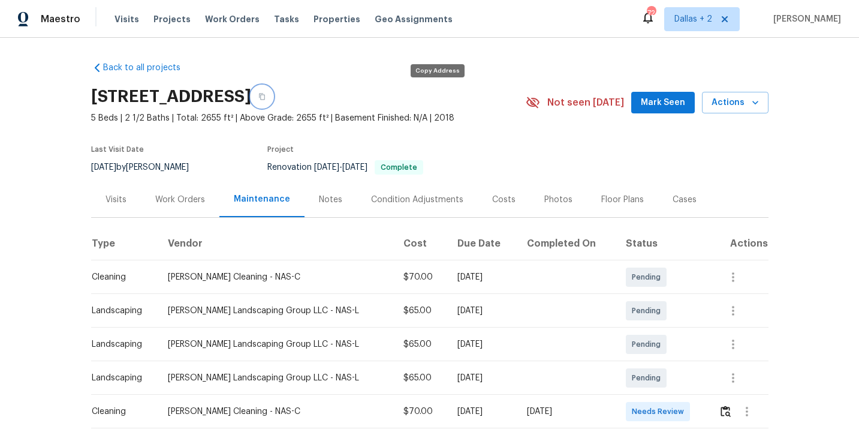
click at [265, 97] on icon "button" at bounding box center [262, 97] width 6 height 7
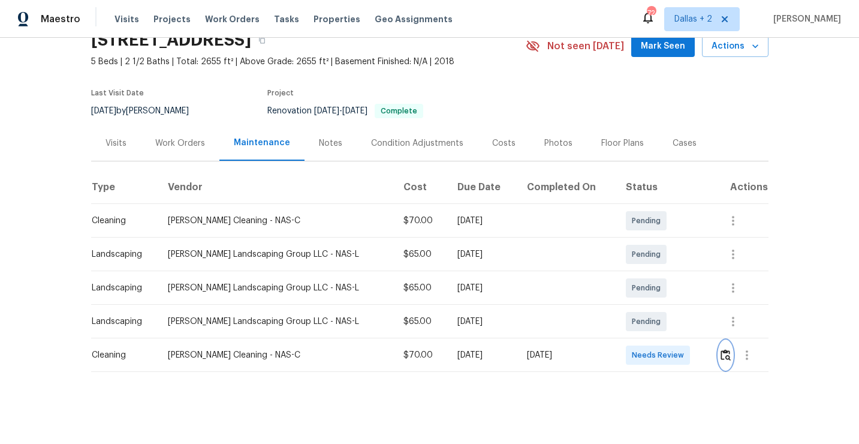
click at [723, 355] on img "button" at bounding box center [726, 354] width 10 height 11
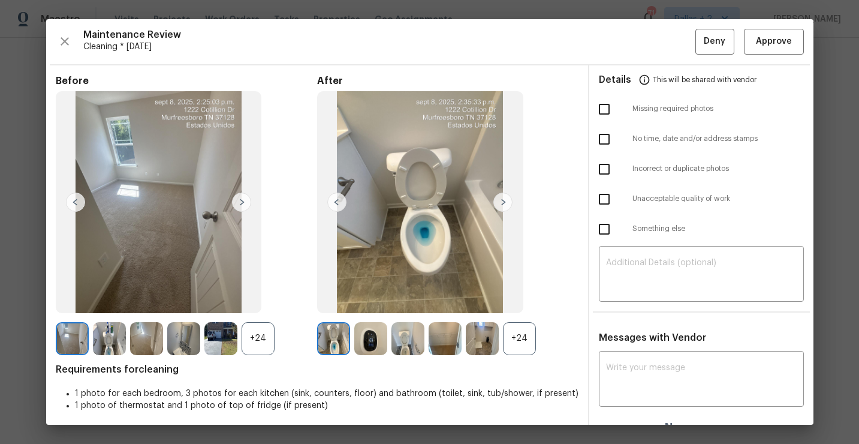
click at [521, 347] on div "+24" at bounding box center [519, 338] width 33 height 33
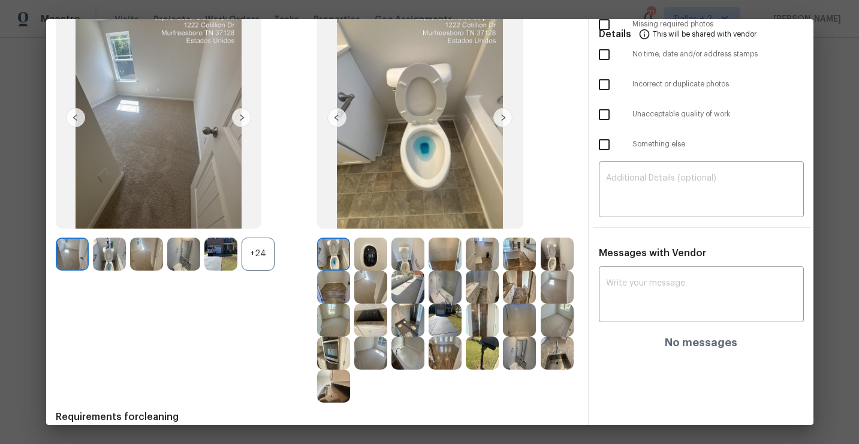
scroll to position [88, 0]
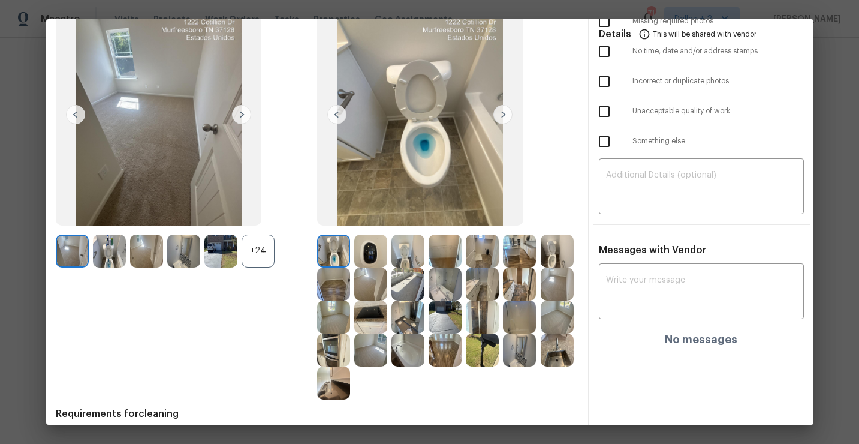
click at [347, 345] on img at bounding box center [333, 349] width 33 height 33
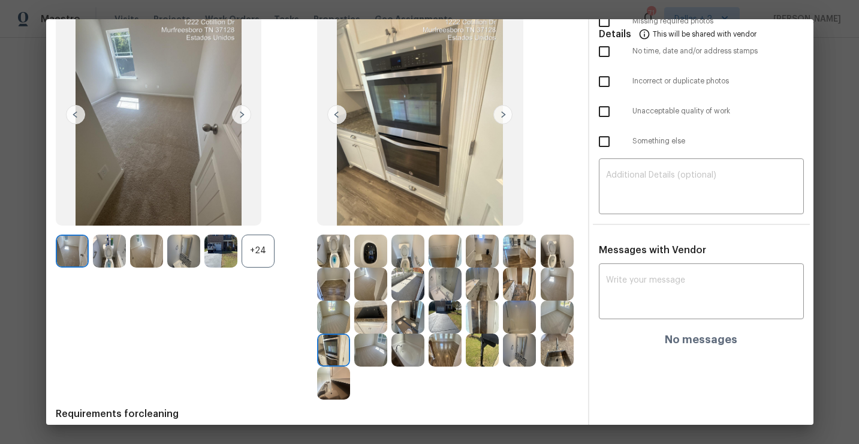
click at [526, 254] on img at bounding box center [519, 251] width 33 height 33
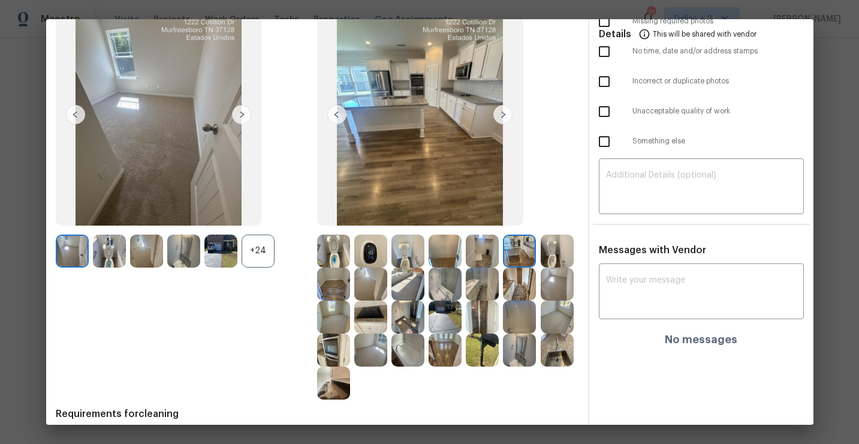
click at [338, 254] on img at bounding box center [333, 251] width 33 height 33
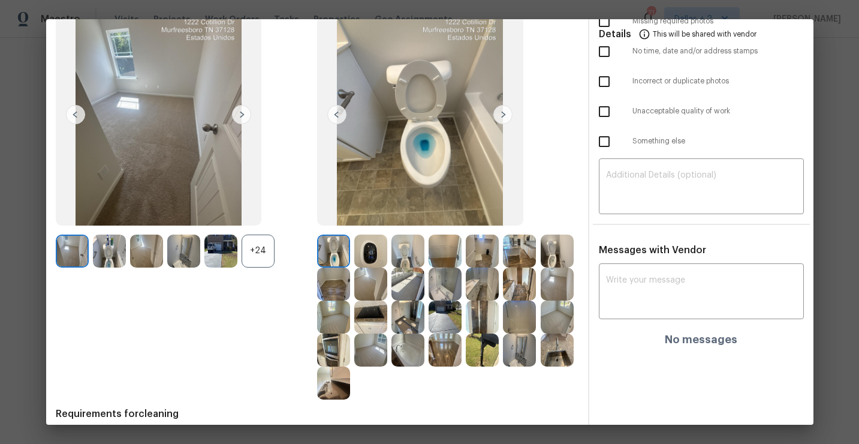
click at [266, 248] on div "+24" at bounding box center [258, 251] width 33 height 33
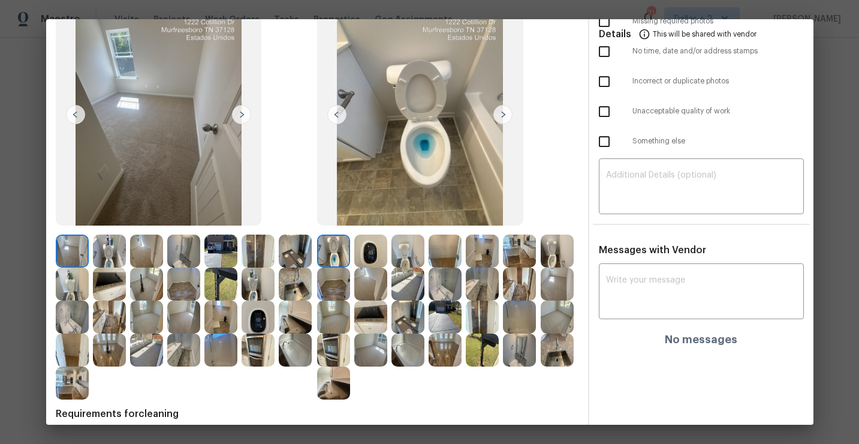
click at [225, 349] on img at bounding box center [221, 349] width 33 height 33
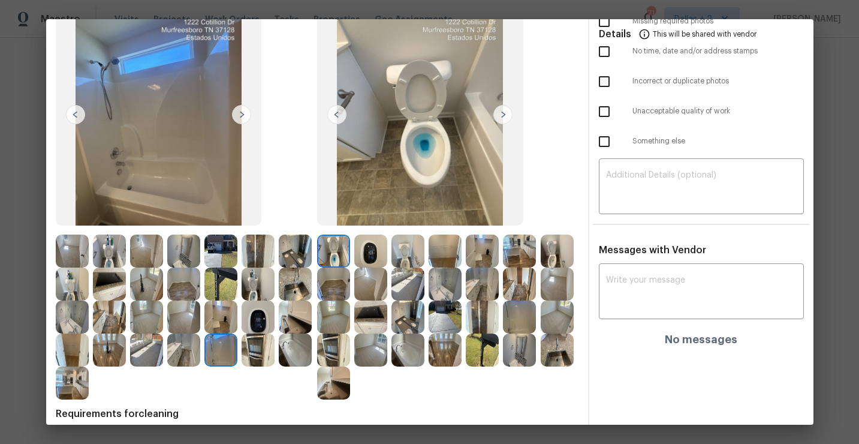
click at [333, 390] on img at bounding box center [333, 382] width 33 height 33
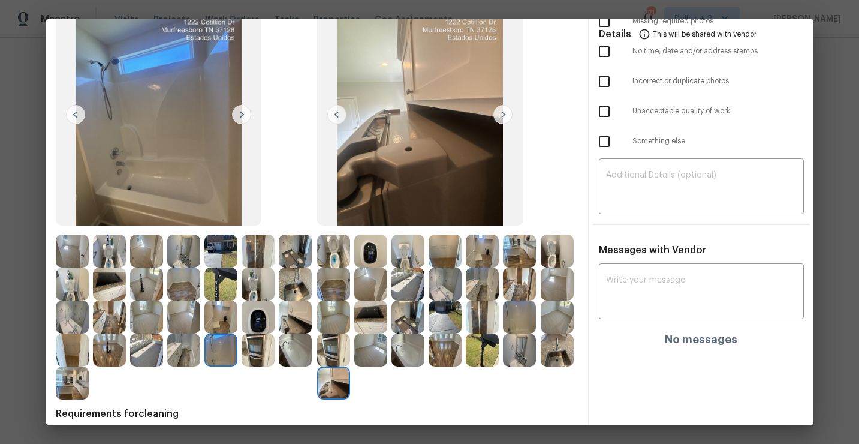
scroll to position [0, 0]
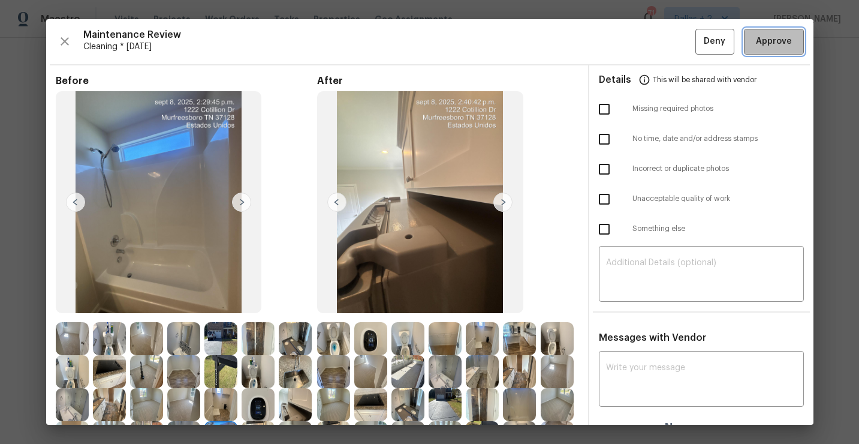
click at [761, 44] on span "Approve" at bounding box center [774, 41] width 36 height 15
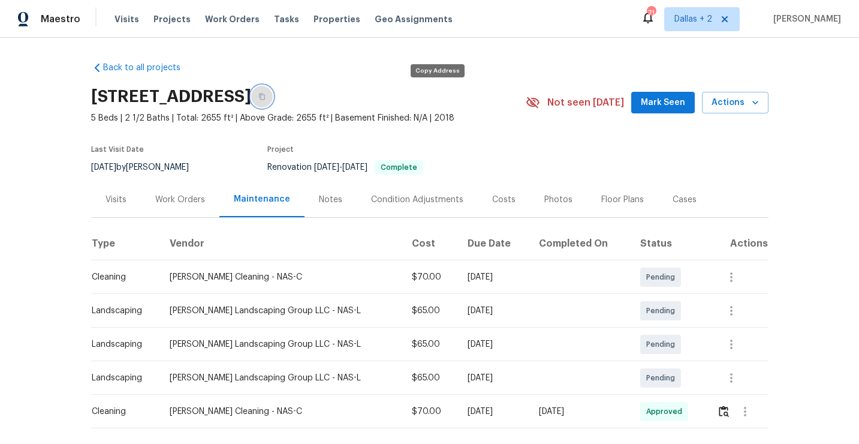
click at [273, 103] on button "button" at bounding box center [262, 97] width 22 height 22
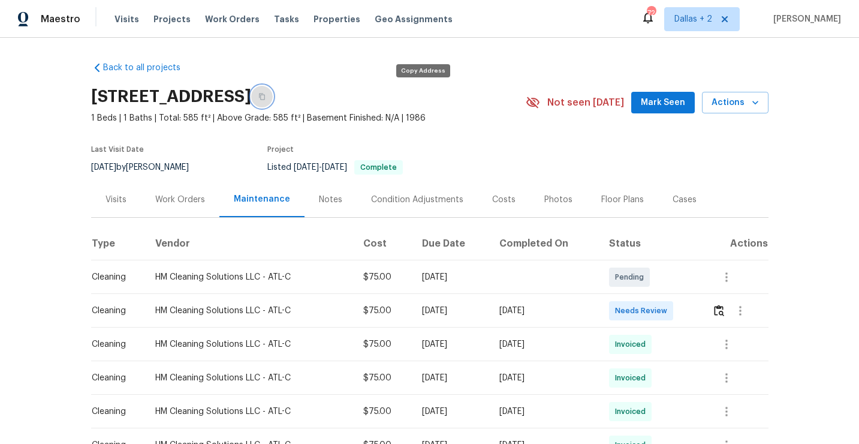
click at [273, 103] on button "button" at bounding box center [262, 97] width 22 height 22
click at [726, 310] on button "button" at bounding box center [720, 310] width 14 height 29
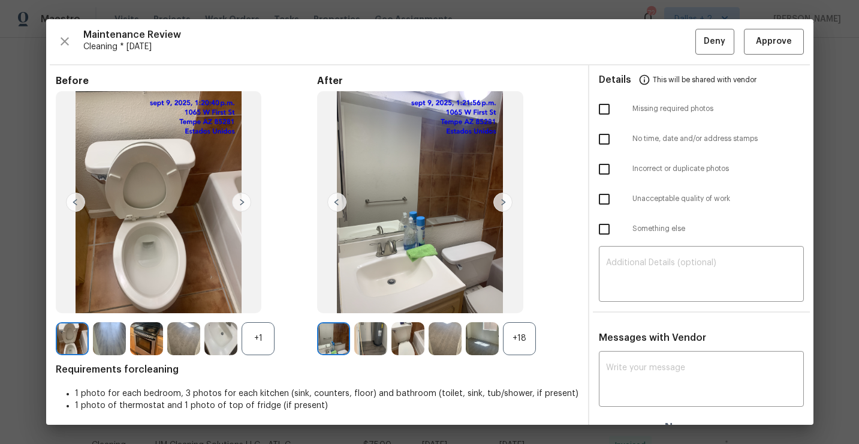
click at [518, 344] on div "+18" at bounding box center [519, 338] width 33 height 33
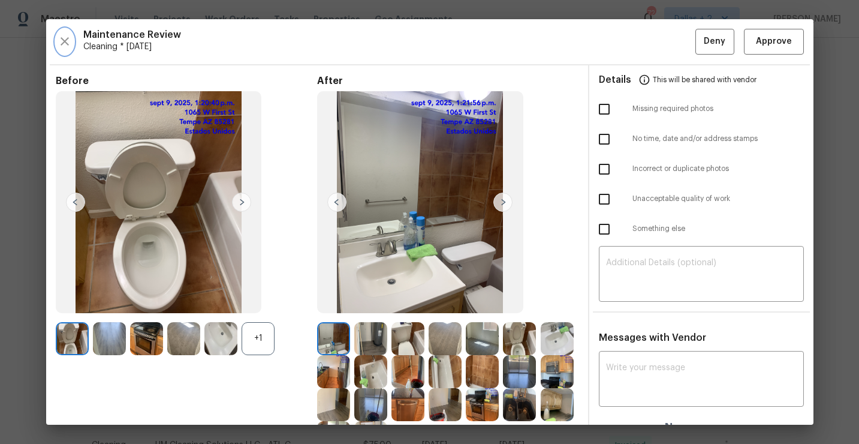
click at [58, 40] on icon "button" at bounding box center [65, 41] width 14 height 14
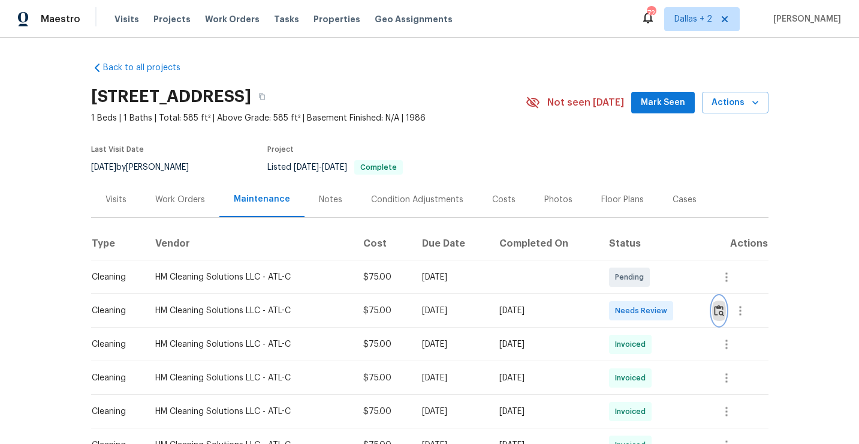
click at [722, 317] on button "button" at bounding box center [720, 310] width 14 height 29
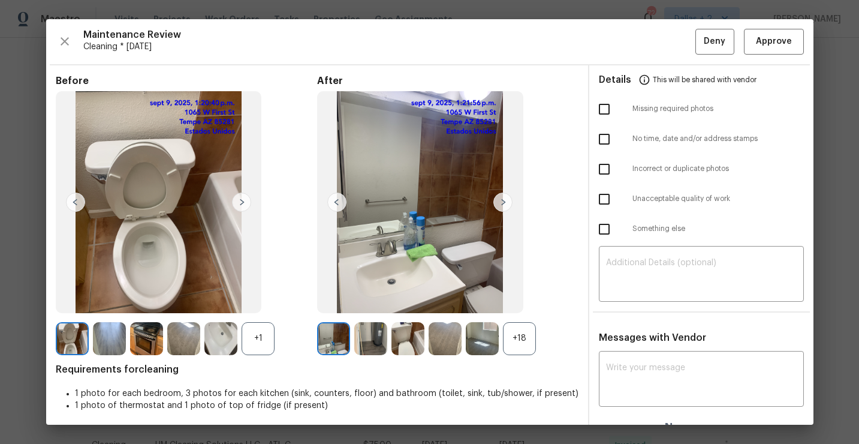
click at [513, 345] on div "+18" at bounding box center [519, 338] width 33 height 33
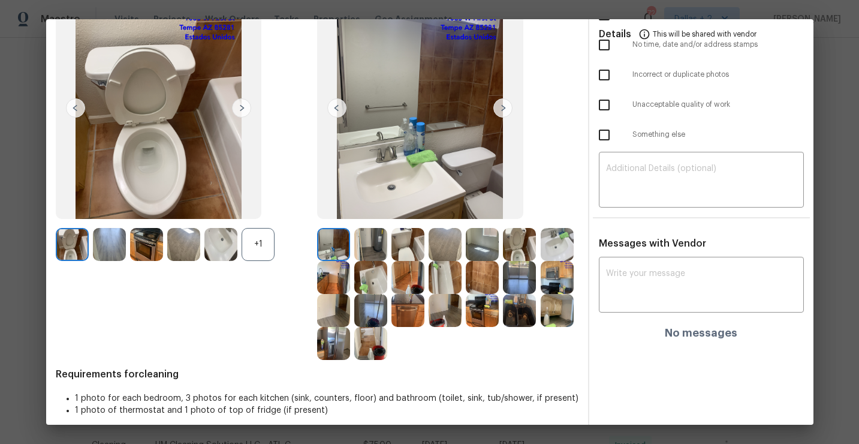
scroll to position [100, 0]
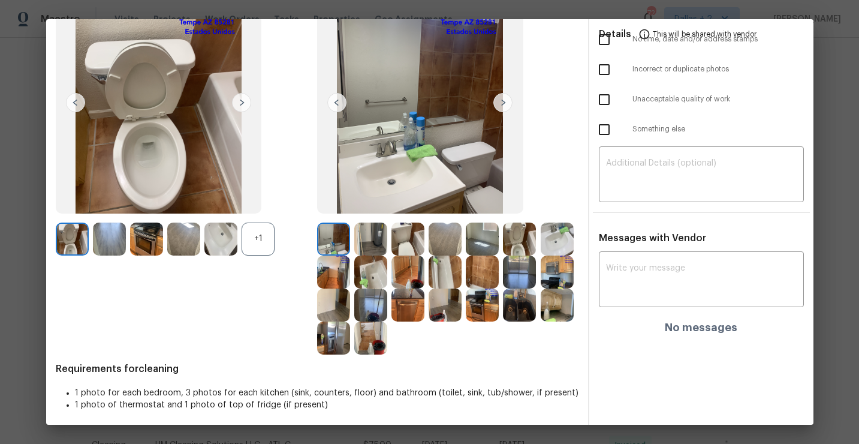
click at [342, 268] on img at bounding box center [333, 272] width 33 height 33
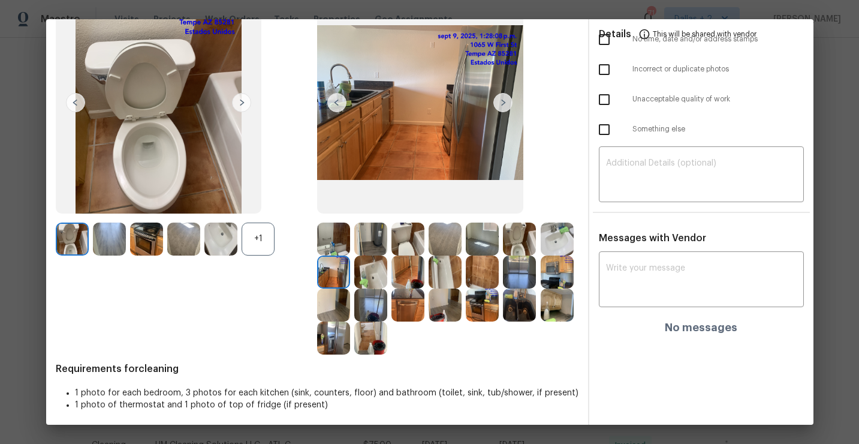
click at [567, 312] on img at bounding box center [557, 304] width 33 height 33
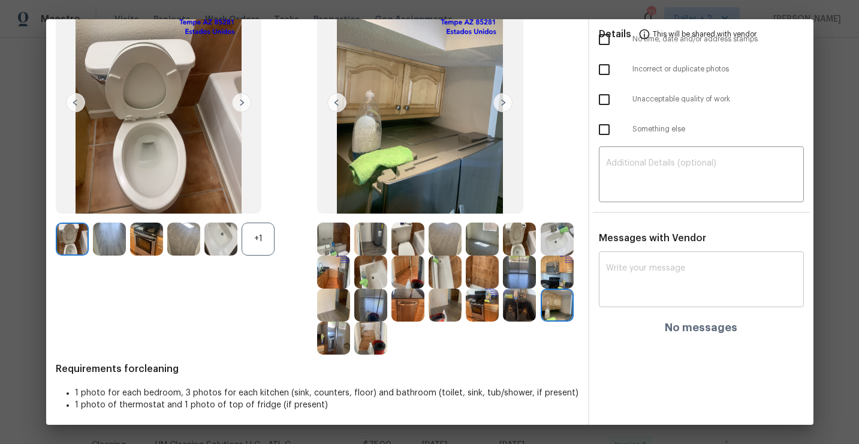
scroll to position [0, 0]
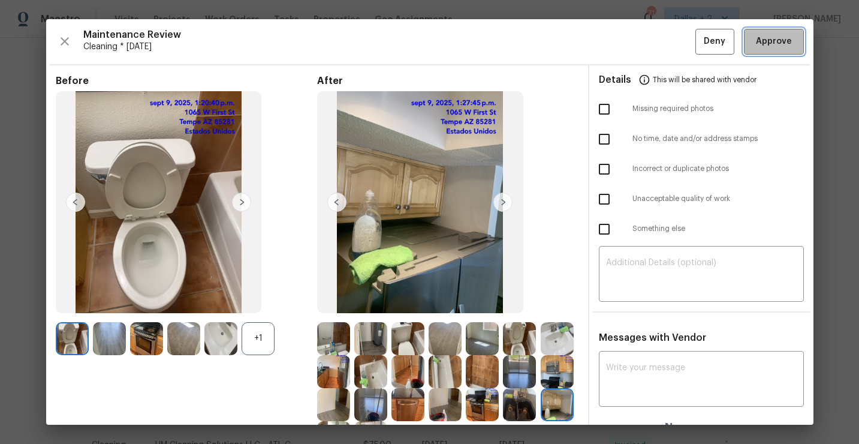
click at [762, 42] on span "Approve" at bounding box center [774, 41] width 36 height 15
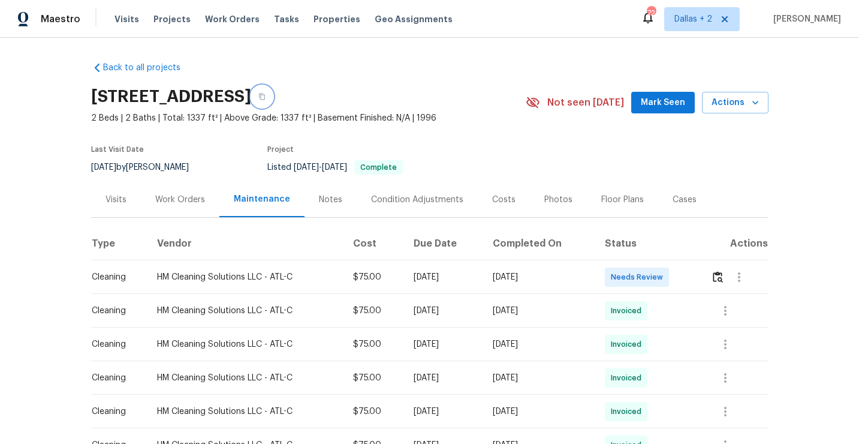
click at [265, 100] on icon "button" at bounding box center [262, 97] width 6 height 7
click at [723, 283] on img "button" at bounding box center [718, 276] width 10 height 11
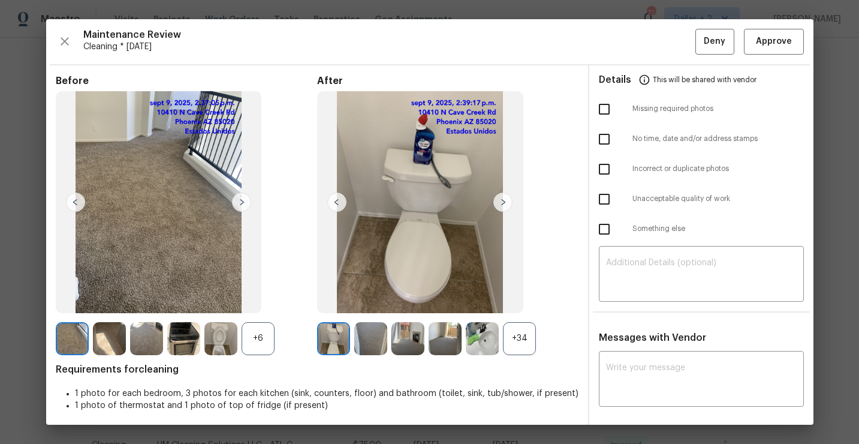
click at [519, 344] on div "+34" at bounding box center [519, 338] width 33 height 33
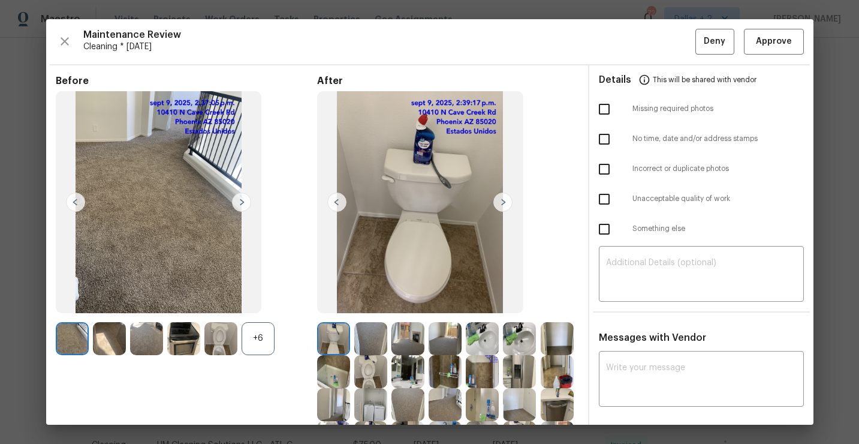
click at [254, 338] on div "+6" at bounding box center [258, 338] width 33 height 33
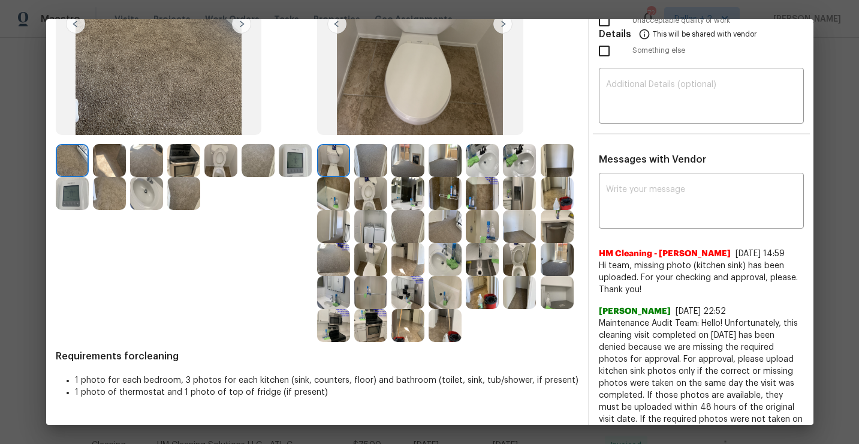
scroll to position [181, 0]
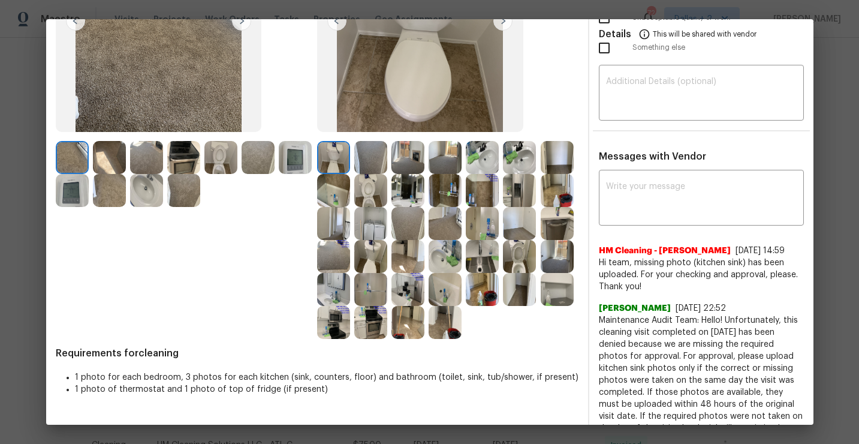
click at [409, 193] on img at bounding box center [408, 190] width 33 height 33
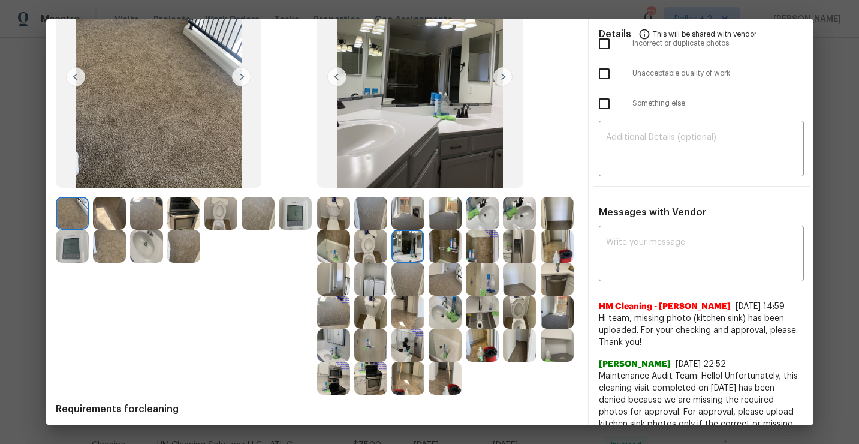
scroll to position [133, 0]
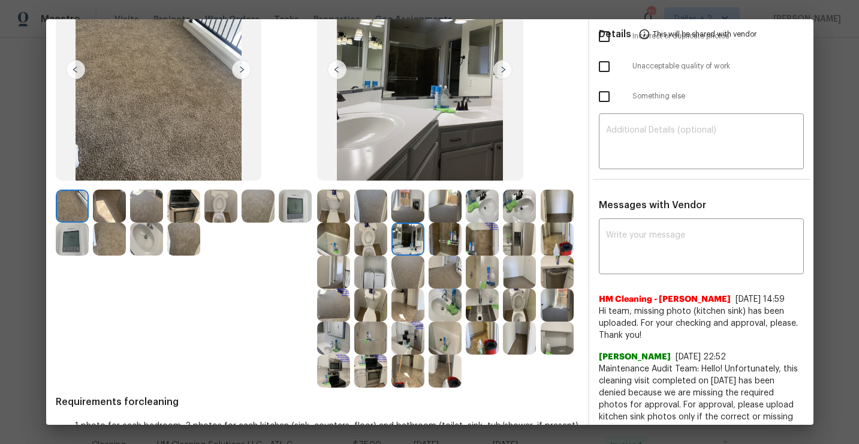
click at [560, 340] on img at bounding box center [557, 337] width 33 height 33
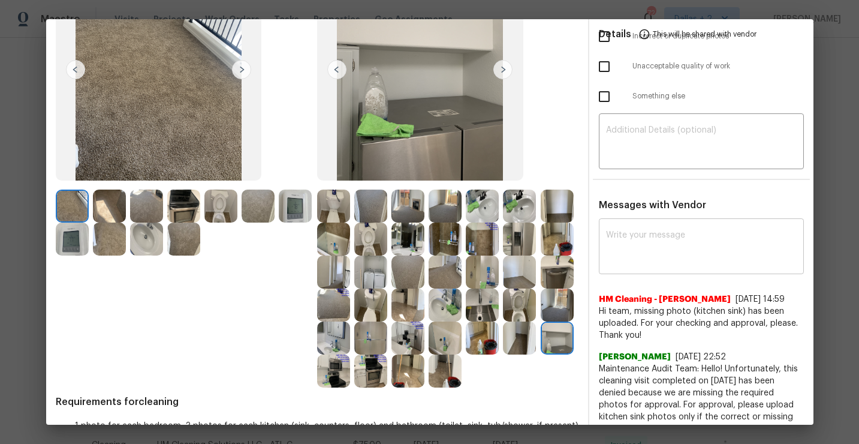
scroll to position [0, 0]
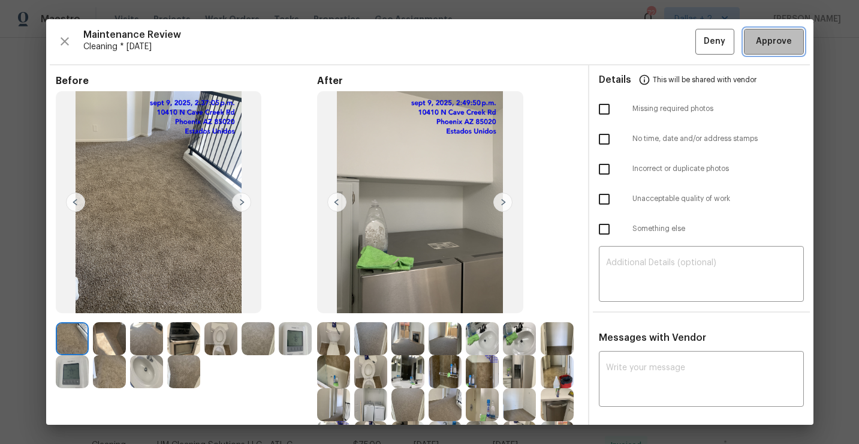
click at [779, 46] on span "Approve" at bounding box center [774, 41] width 36 height 15
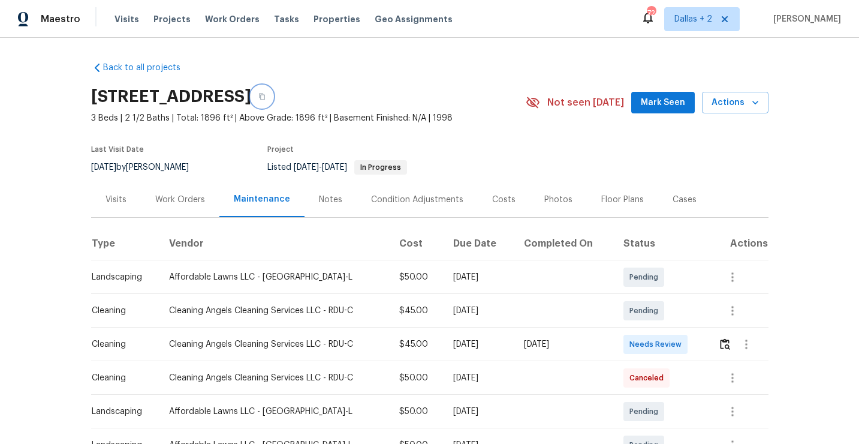
click at [265, 99] on icon "button" at bounding box center [262, 97] width 6 height 7
click at [729, 345] on img "button" at bounding box center [725, 343] width 10 height 11
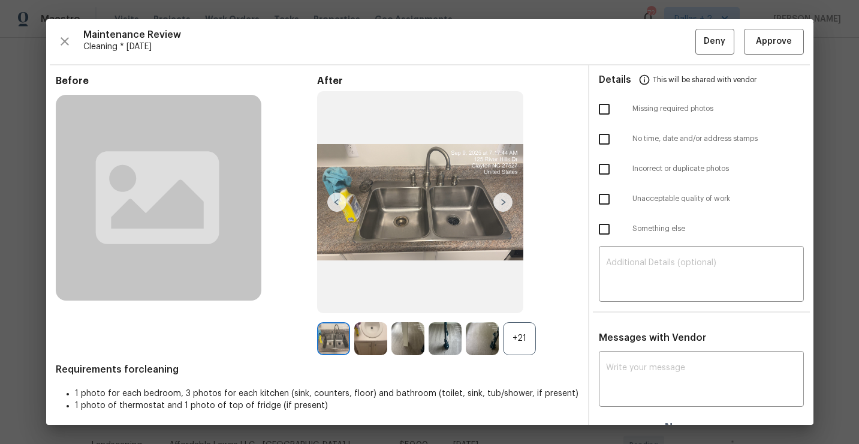
click at [518, 345] on div "+21" at bounding box center [519, 338] width 33 height 33
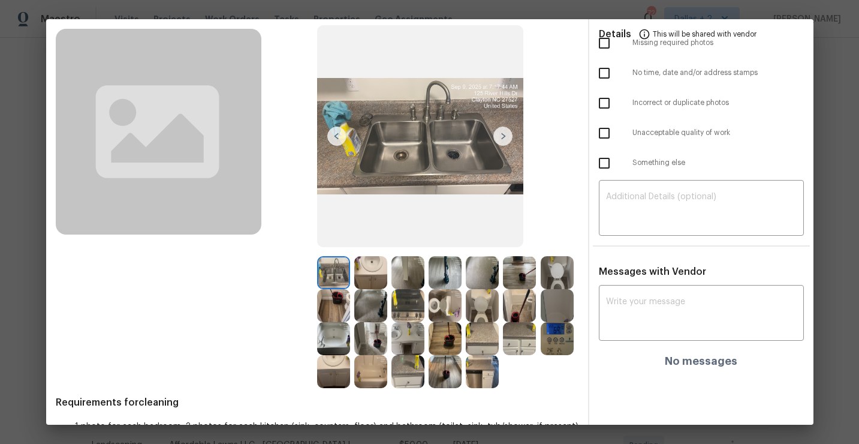
scroll to position [103, 0]
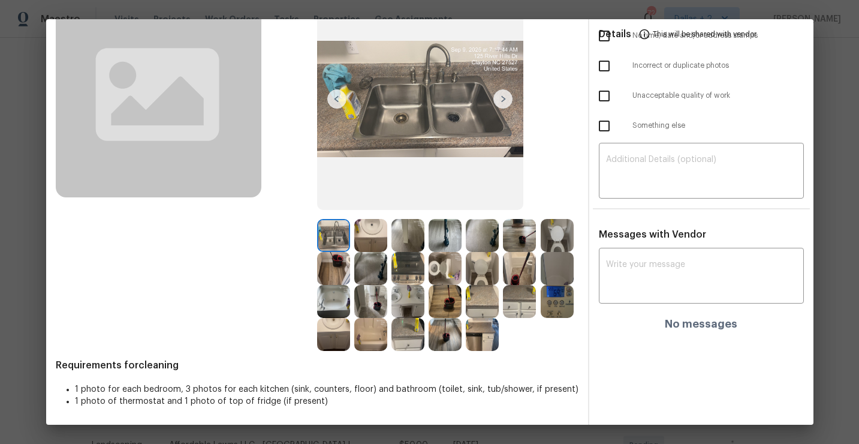
click at [404, 269] on img at bounding box center [408, 268] width 33 height 33
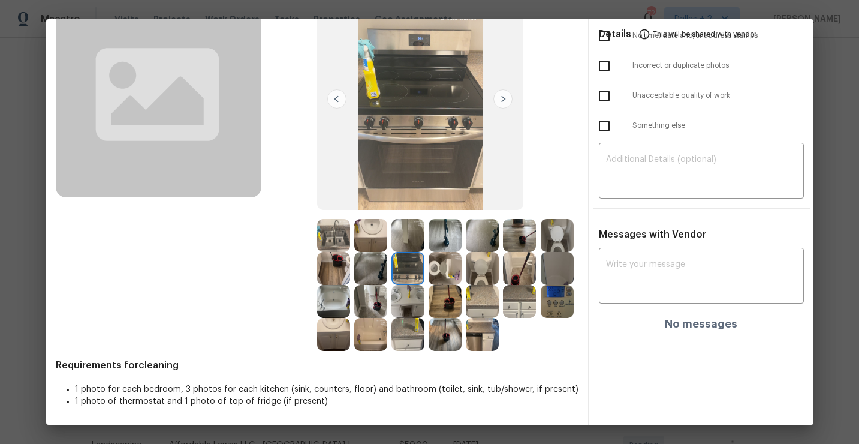
click at [380, 233] on img at bounding box center [370, 235] width 33 height 33
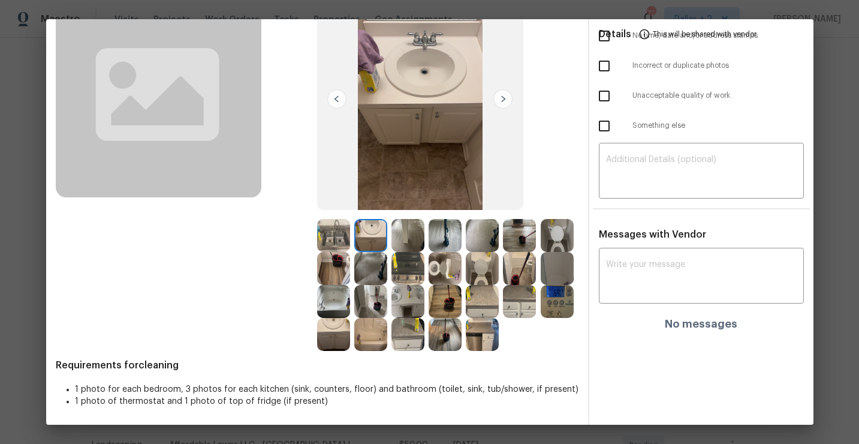
click at [335, 229] on img at bounding box center [333, 235] width 33 height 33
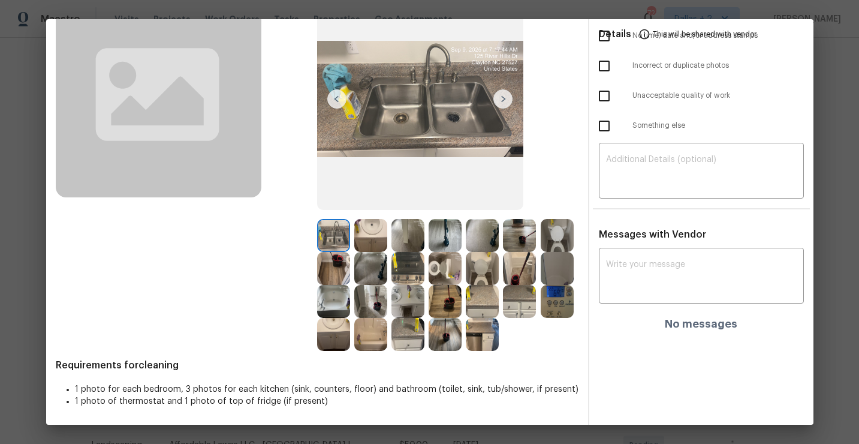
click at [450, 227] on img at bounding box center [445, 235] width 33 height 33
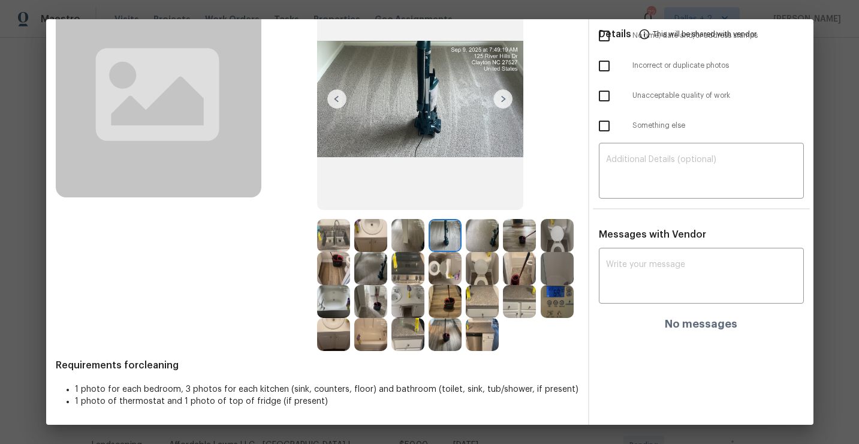
scroll to position [0, 0]
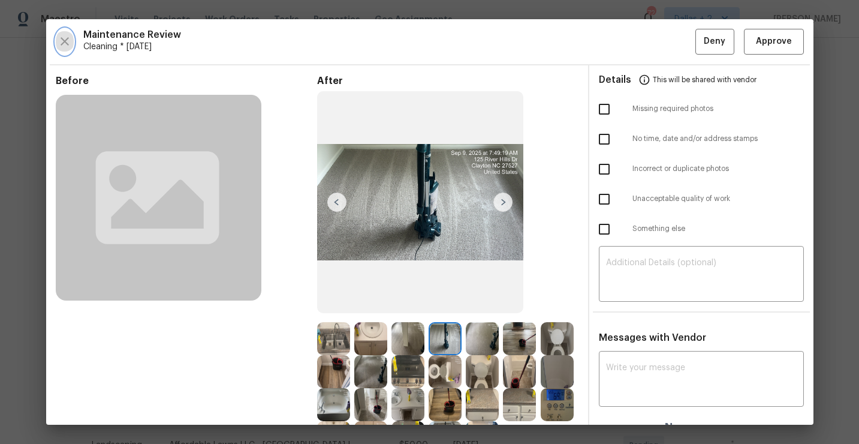
click at [60, 41] on icon "button" at bounding box center [65, 41] width 14 height 14
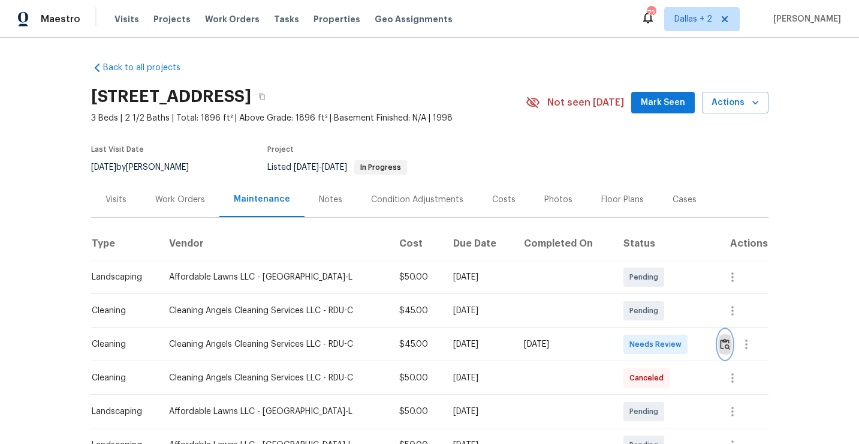
click at [728, 345] on img "button" at bounding box center [725, 343] width 10 height 11
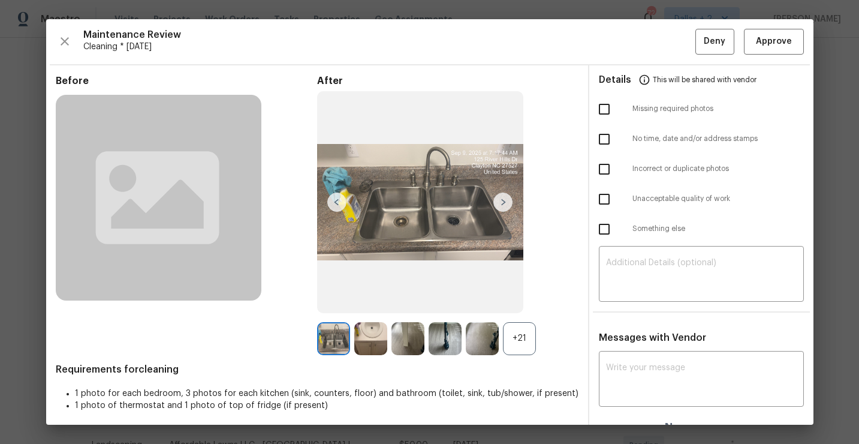
click at [524, 336] on div "+21" at bounding box center [519, 338] width 33 height 33
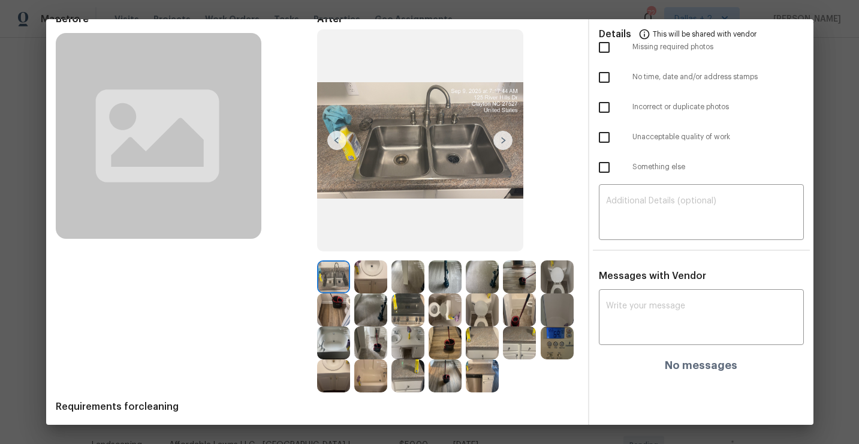
scroll to position [103, 0]
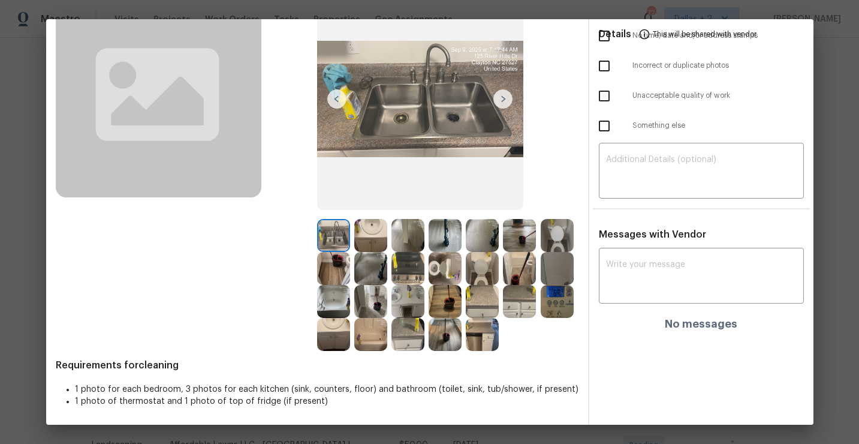
click at [411, 241] on img at bounding box center [408, 235] width 33 height 33
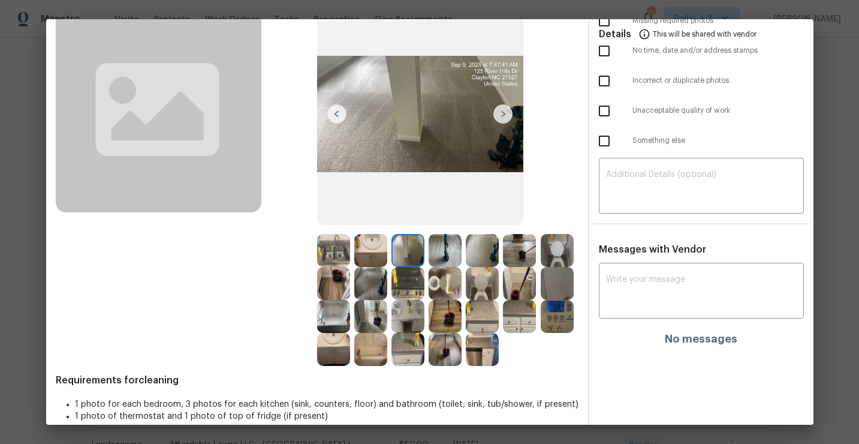
scroll to position [89, 0]
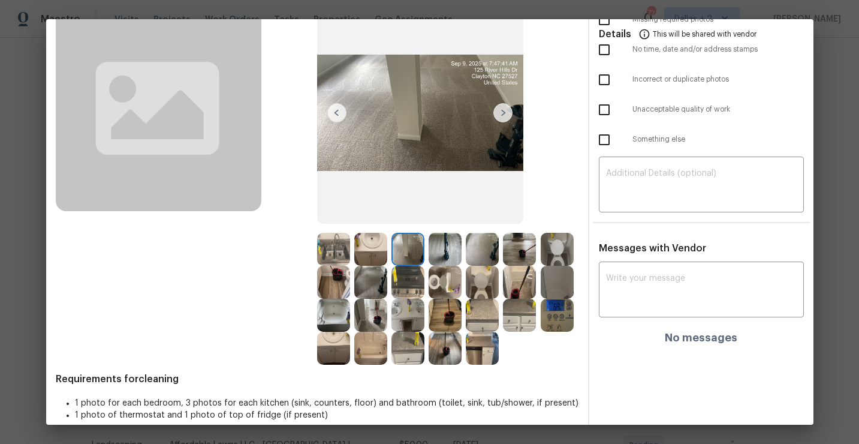
click at [477, 244] on img at bounding box center [482, 249] width 33 height 33
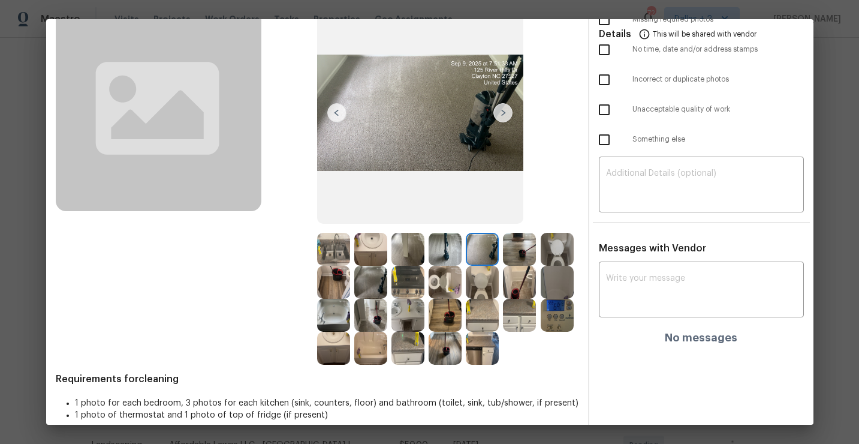
click at [520, 254] on img at bounding box center [519, 249] width 33 height 33
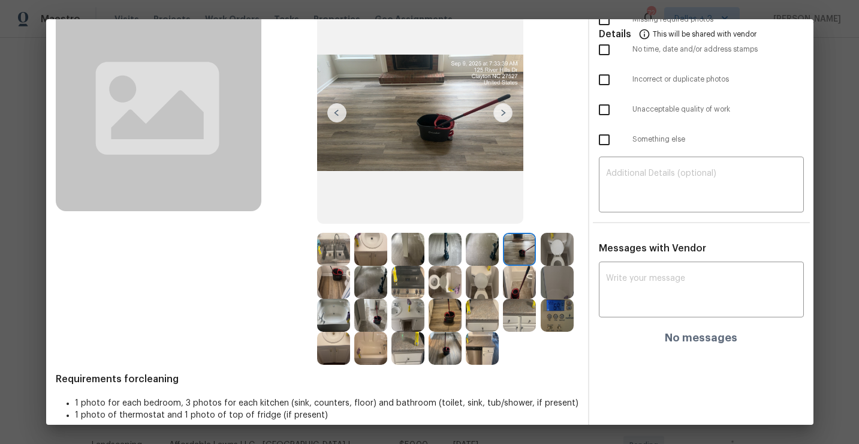
click at [481, 252] on img at bounding box center [482, 249] width 33 height 33
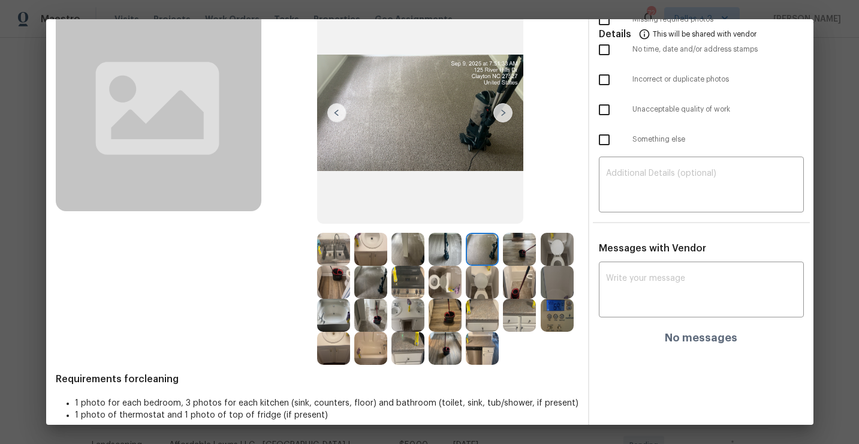
click at [376, 284] on img at bounding box center [370, 282] width 33 height 33
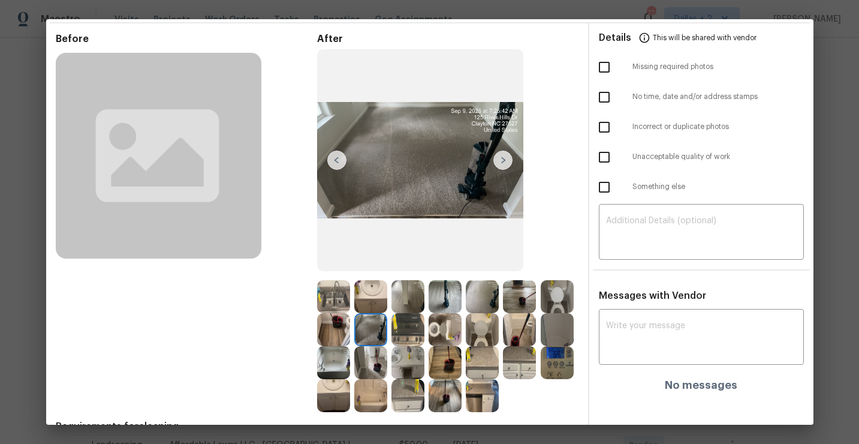
scroll to position [103, 0]
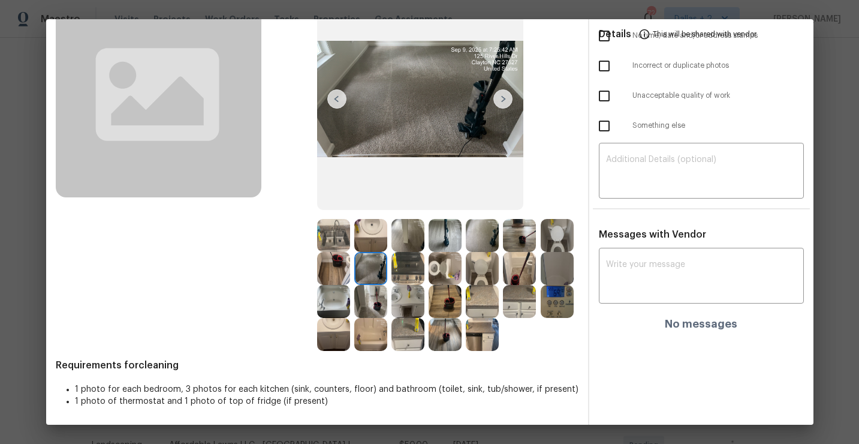
click at [486, 341] on img at bounding box center [482, 334] width 33 height 33
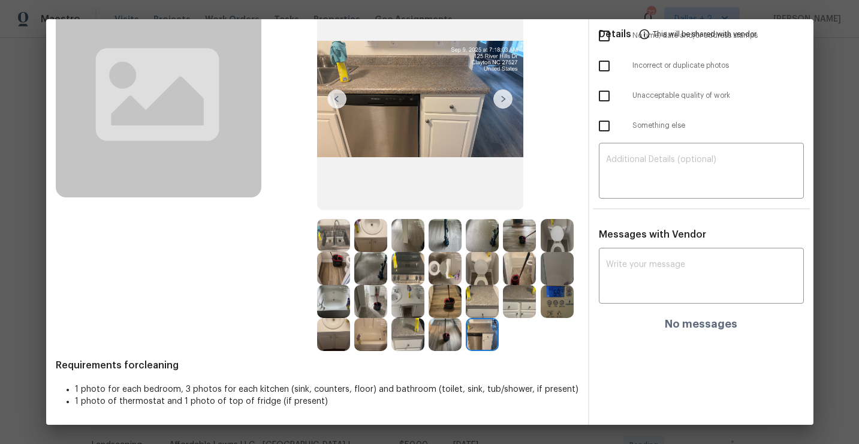
click at [371, 299] on img at bounding box center [370, 301] width 33 height 33
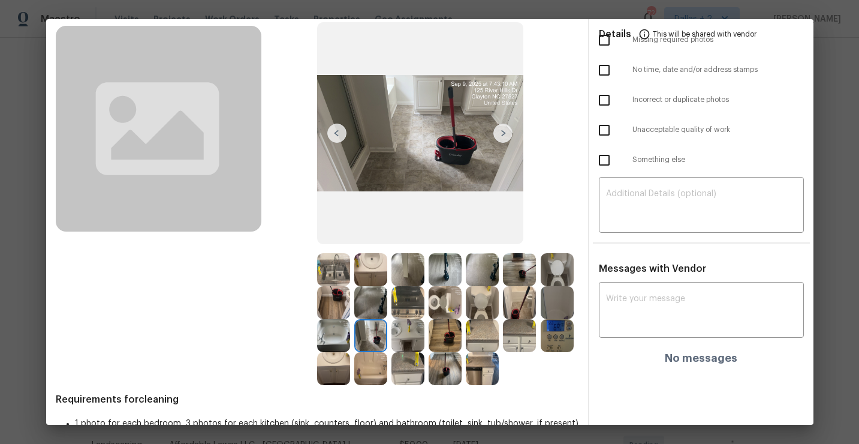
scroll to position [70, 0]
click at [559, 328] on img at bounding box center [557, 334] width 33 height 33
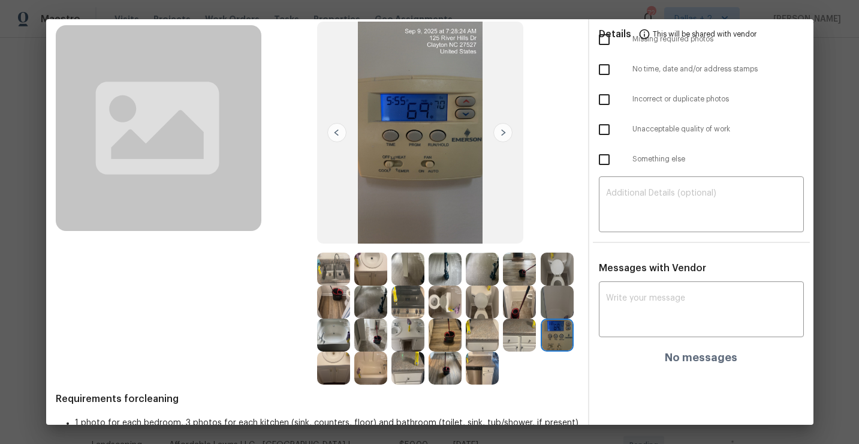
click at [335, 267] on img at bounding box center [333, 269] width 33 height 33
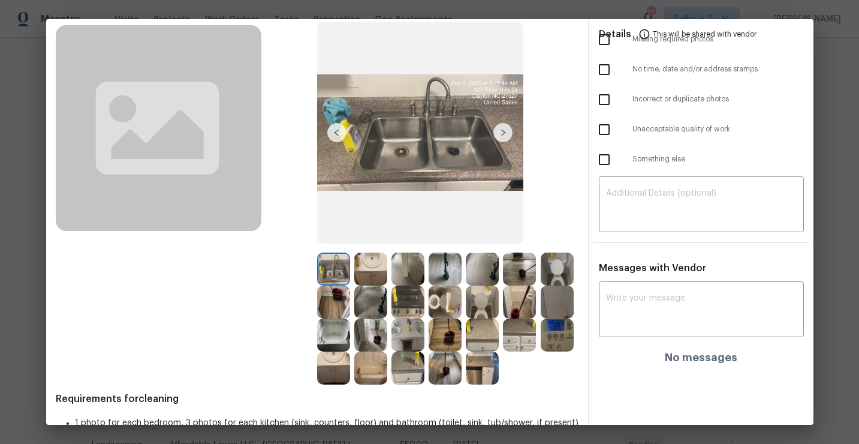
click at [410, 341] on img at bounding box center [408, 334] width 33 height 33
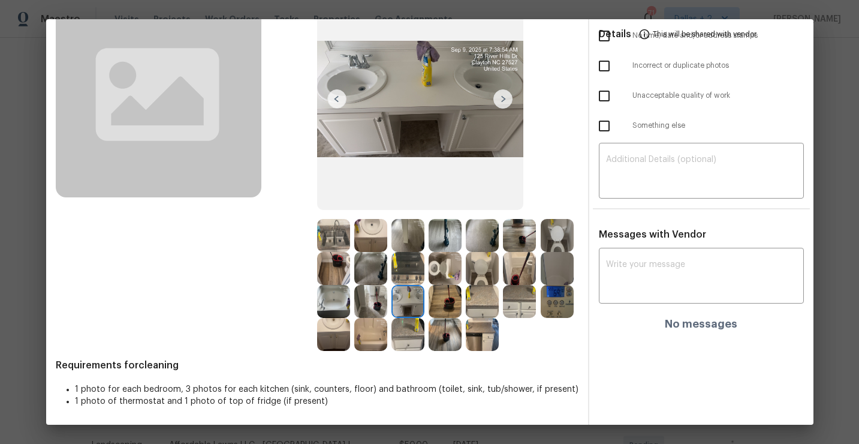
scroll to position [0, 0]
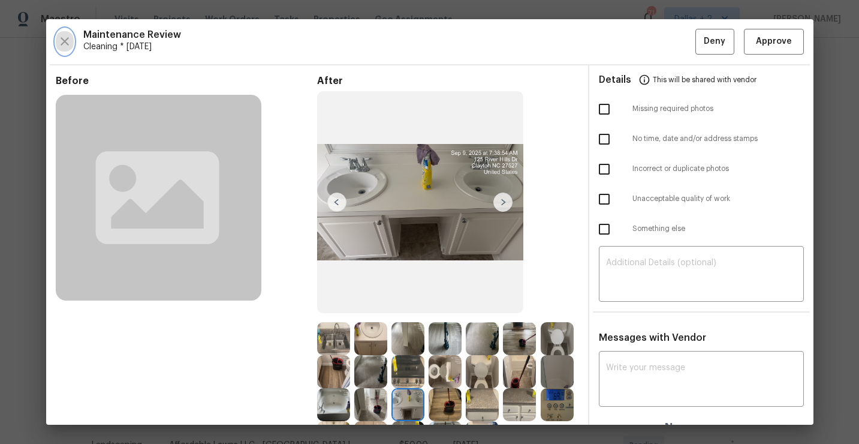
click at [61, 41] on icon "button" at bounding box center [65, 41] width 14 height 14
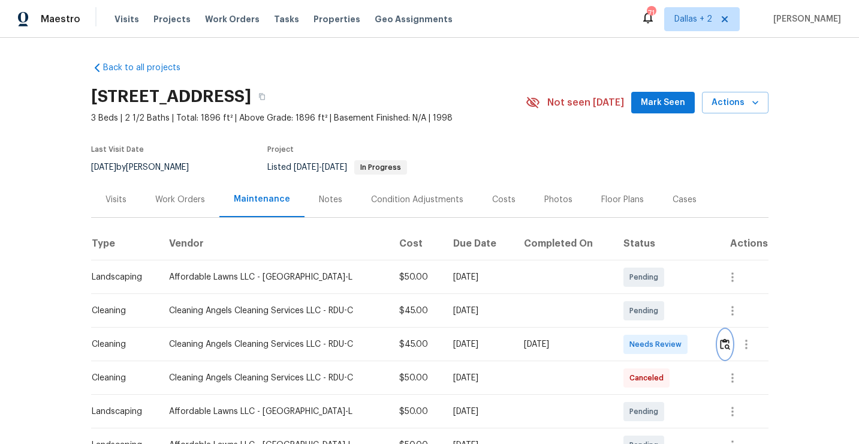
click at [727, 343] on img "button" at bounding box center [725, 343] width 10 height 11
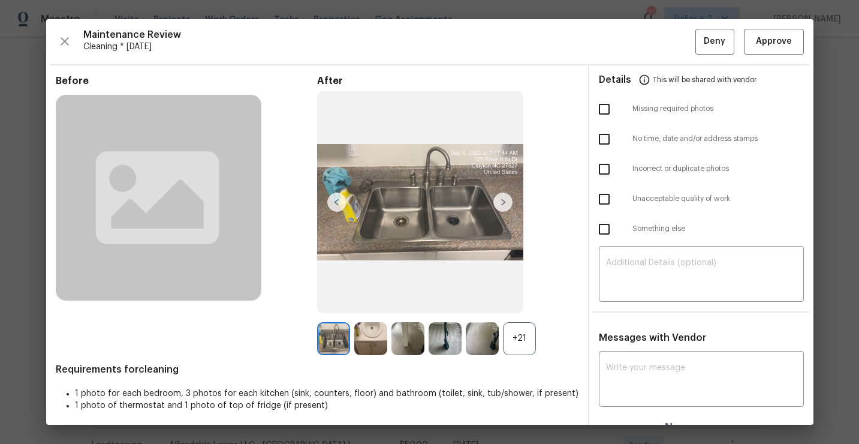
click at [521, 333] on div "+21" at bounding box center [519, 338] width 33 height 33
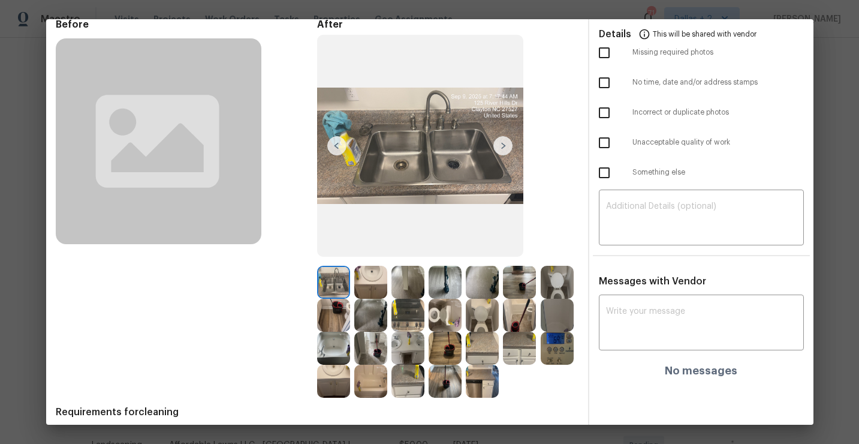
scroll to position [58, 0]
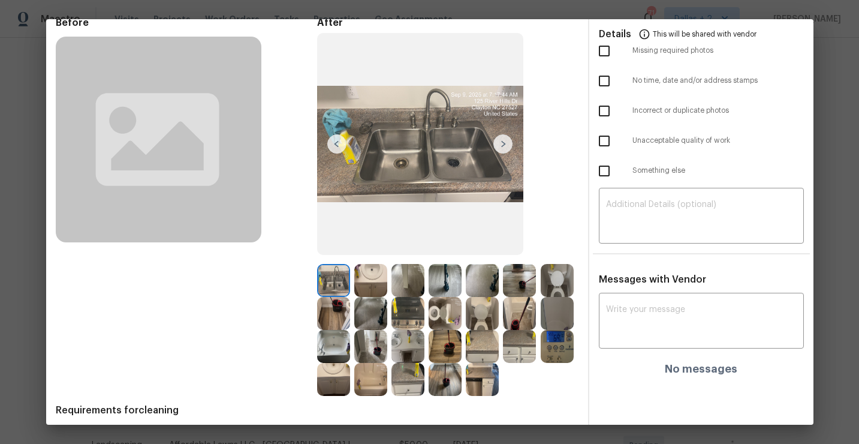
click at [375, 386] on img at bounding box center [370, 379] width 33 height 33
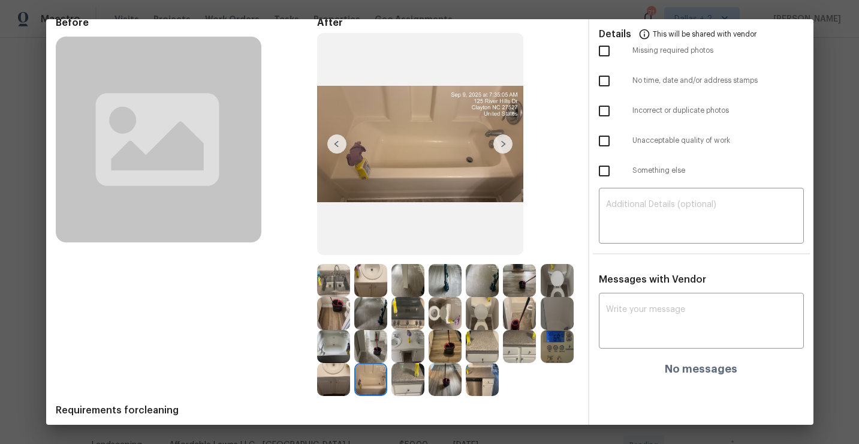
click at [562, 283] on img at bounding box center [557, 280] width 33 height 33
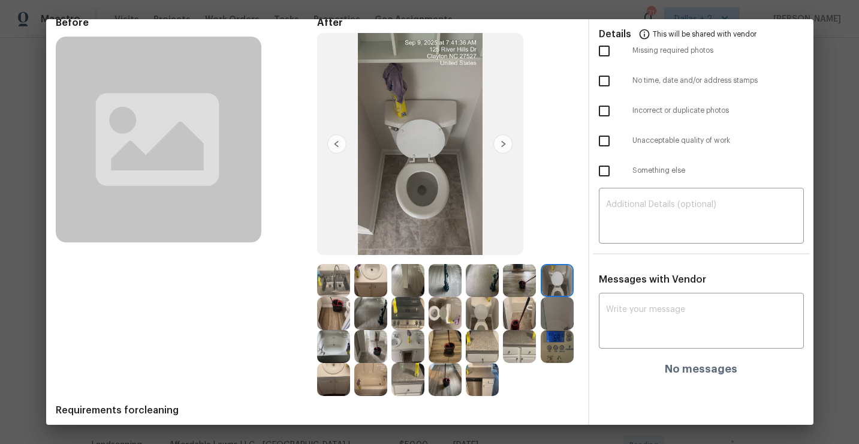
click at [356, 327] on img at bounding box center [370, 313] width 33 height 33
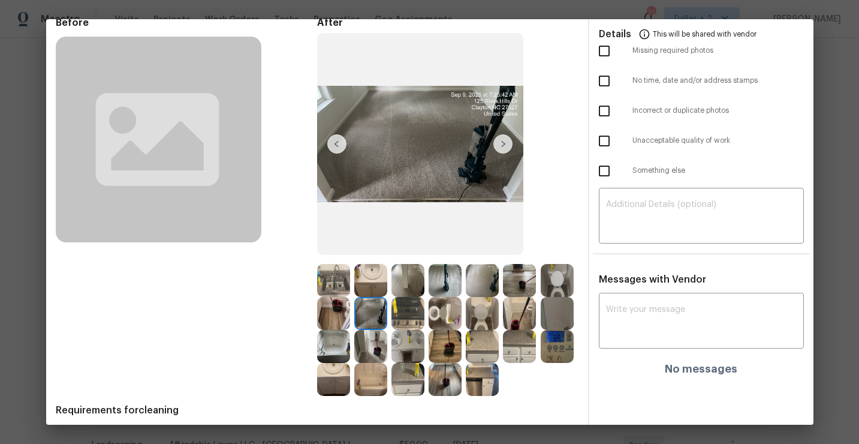
click at [443, 350] on img at bounding box center [445, 346] width 33 height 33
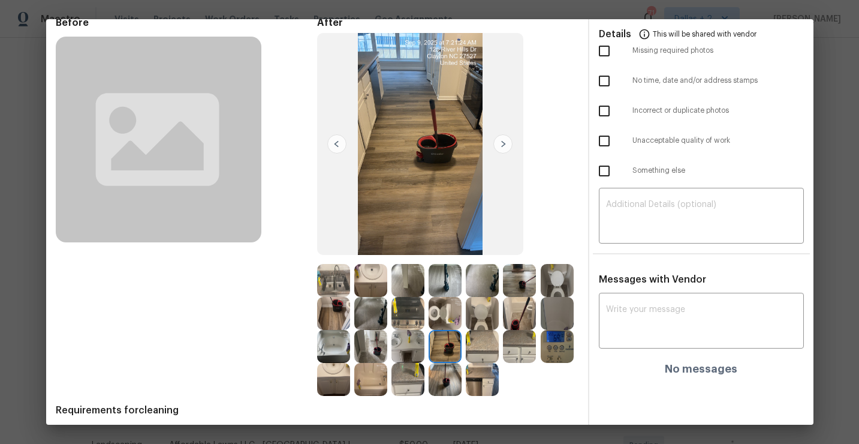
click at [406, 344] on img at bounding box center [408, 346] width 33 height 33
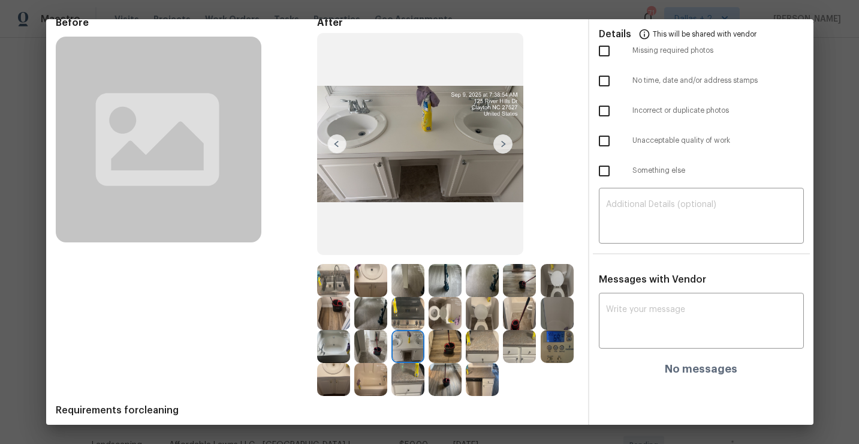
click at [374, 347] on img at bounding box center [370, 346] width 33 height 33
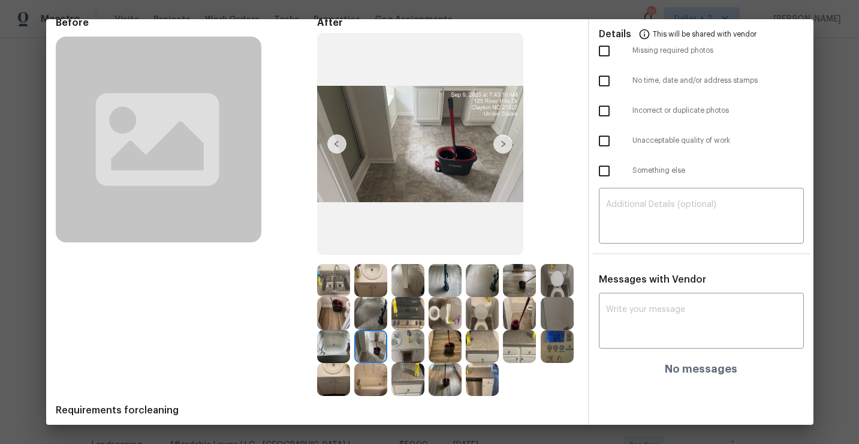
click at [406, 278] on img at bounding box center [408, 280] width 33 height 33
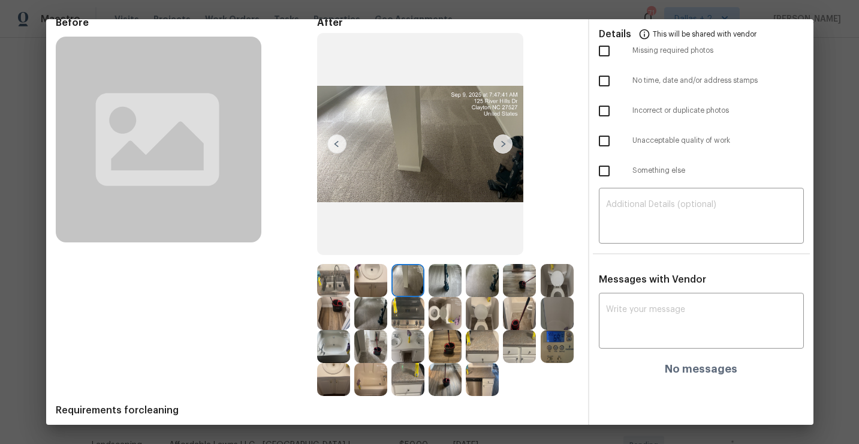
click at [435, 277] on img at bounding box center [445, 280] width 33 height 33
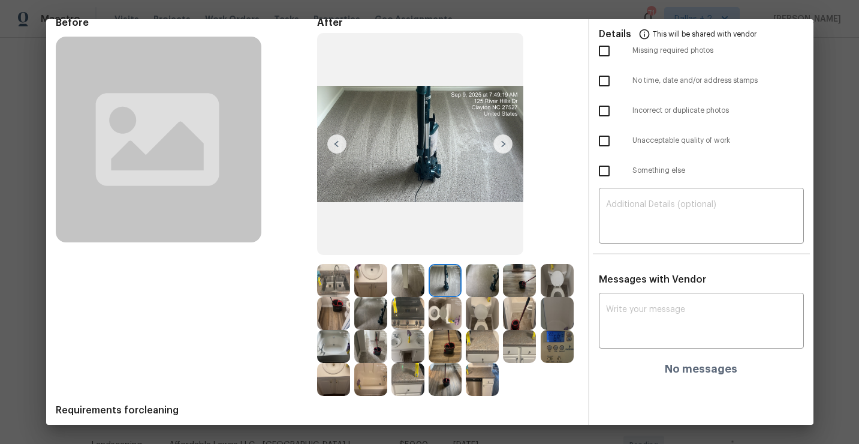
click at [416, 280] on img at bounding box center [408, 280] width 33 height 33
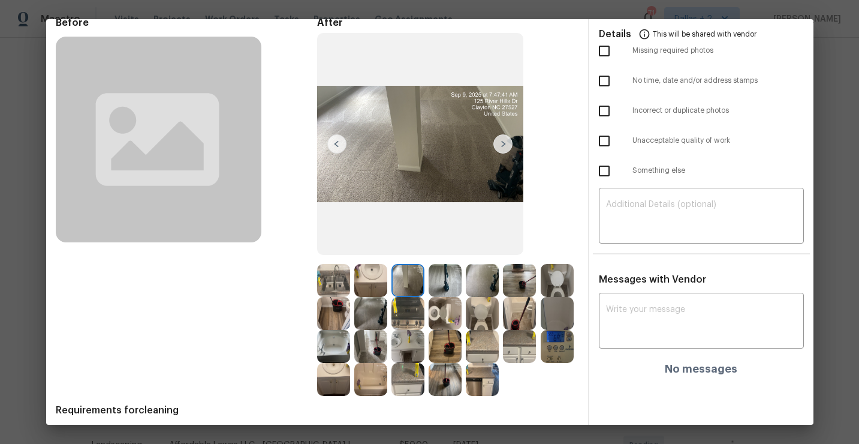
click at [449, 276] on img at bounding box center [445, 280] width 33 height 33
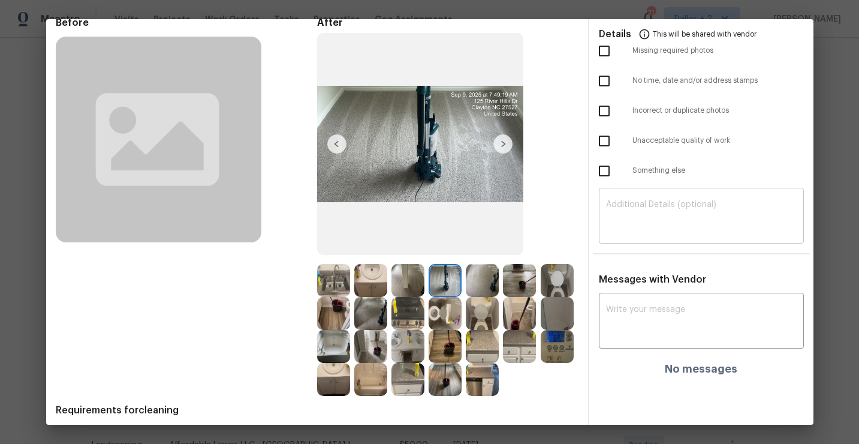
scroll to position [0, 0]
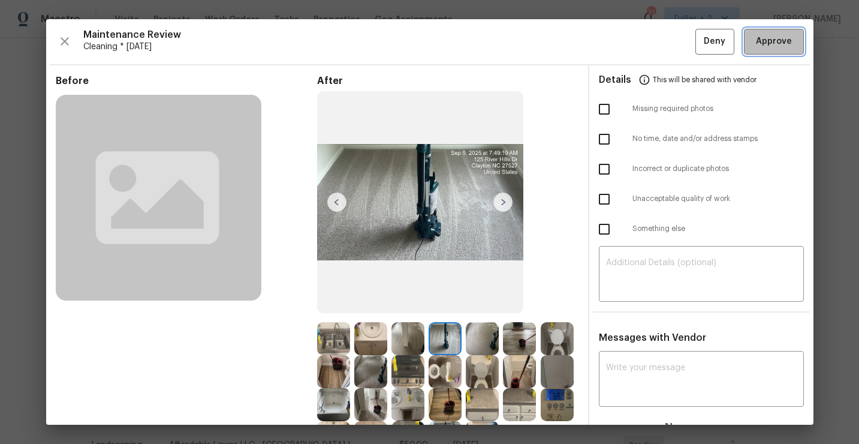
click at [759, 42] on span "Approve" at bounding box center [774, 41] width 36 height 15
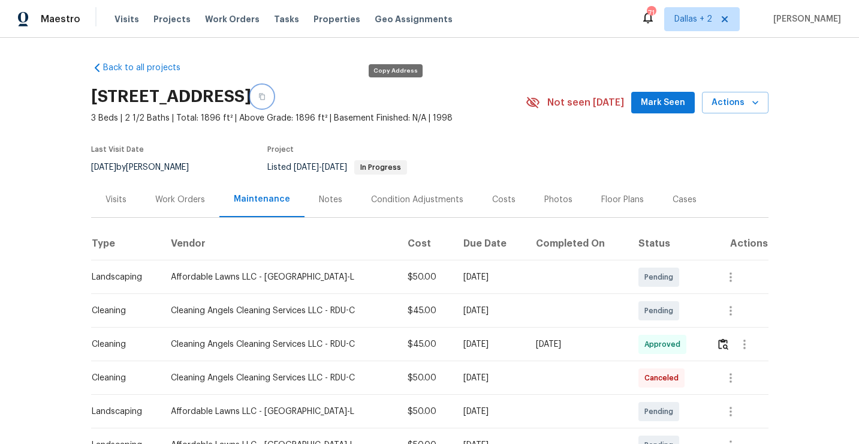
click at [273, 97] on button "button" at bounding box center [262, 97] width 22 height 22
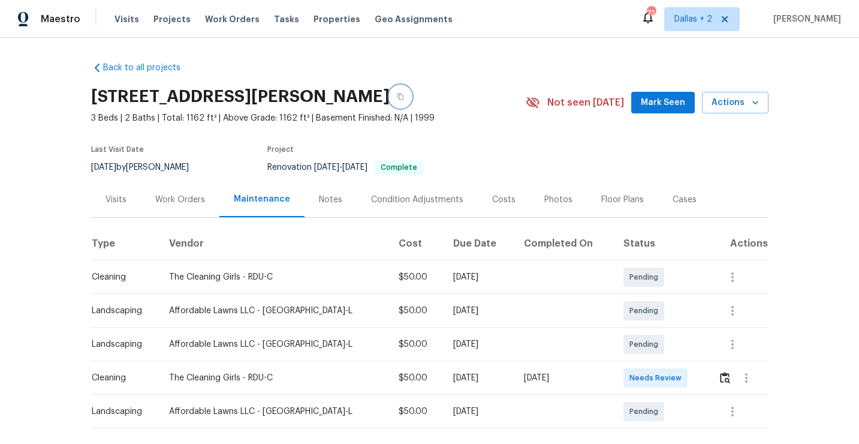
click at [411, 102] on button "button" at bounding box center [401, 97] width 22 height 22
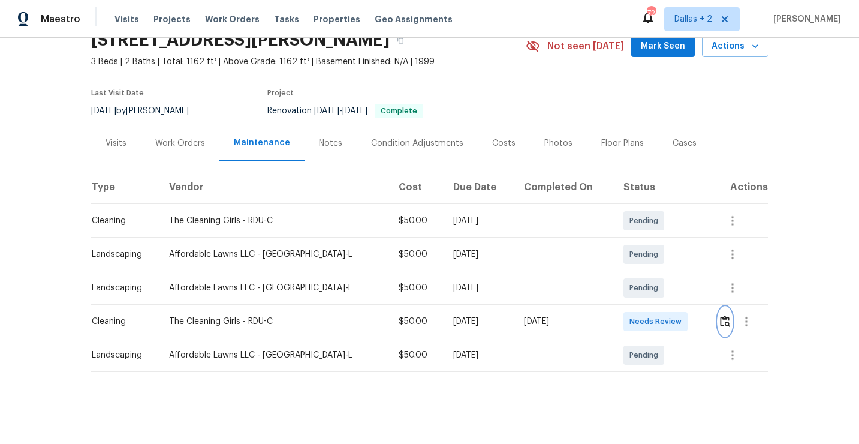
click at [719, 327] on button "button" at bounding box center [726, 321] width 14 height 29
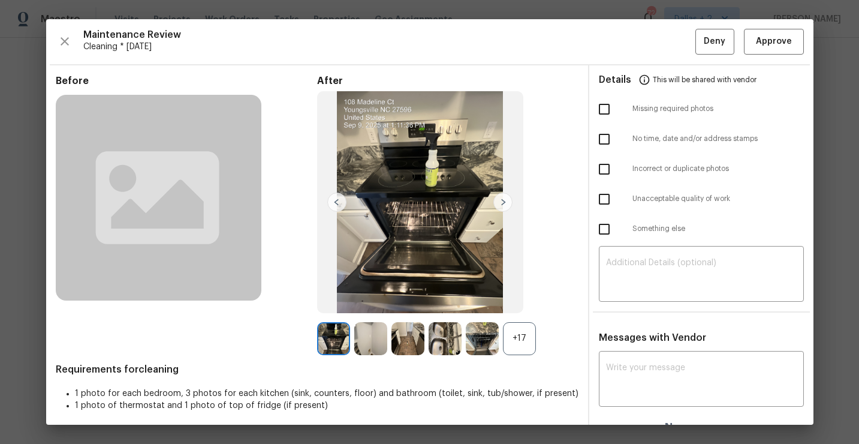
click at [507, 334] on div "+17" at bounding box center [519, 338] width 33 height 33
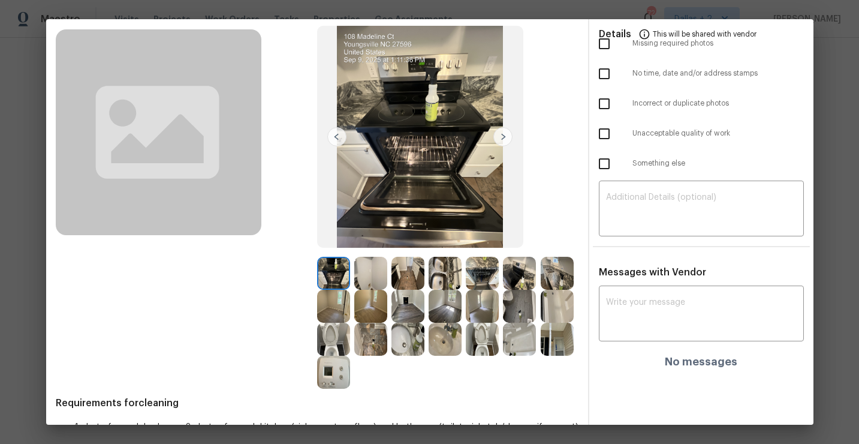
scroll to position [0, 0]
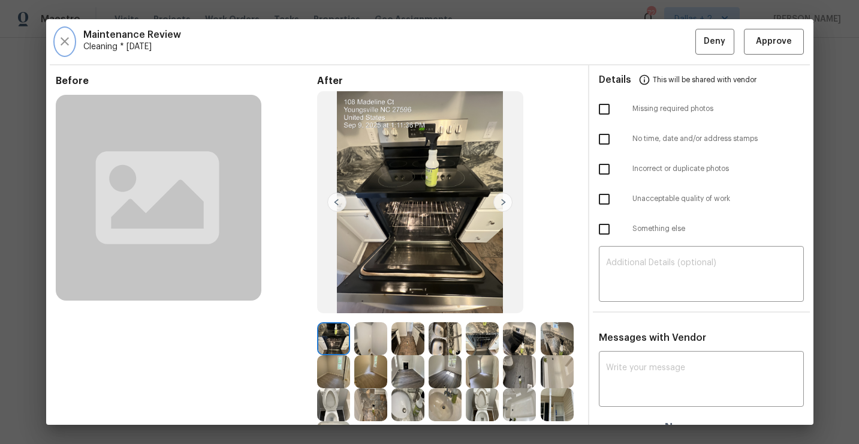
click at [64, 43] on icon "button" at bounding box center [65, 41] width 8 height 8
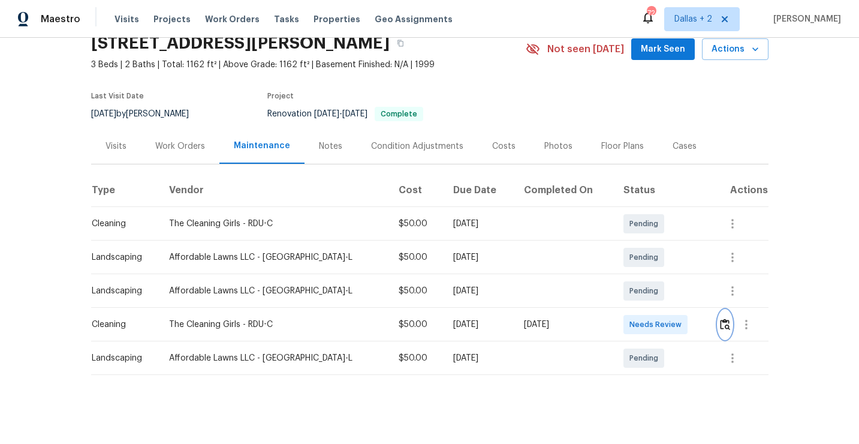
scroll to position [56, 0]
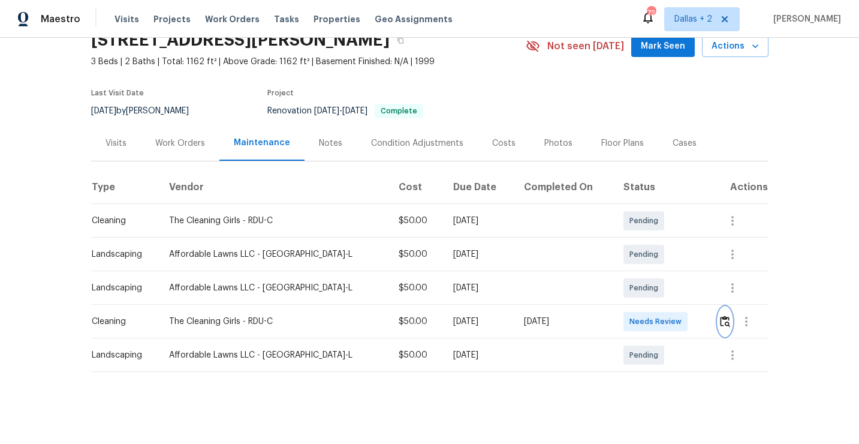
click at [721, 315] on img "button" at bounding box center [725, 320] width 10 height 11
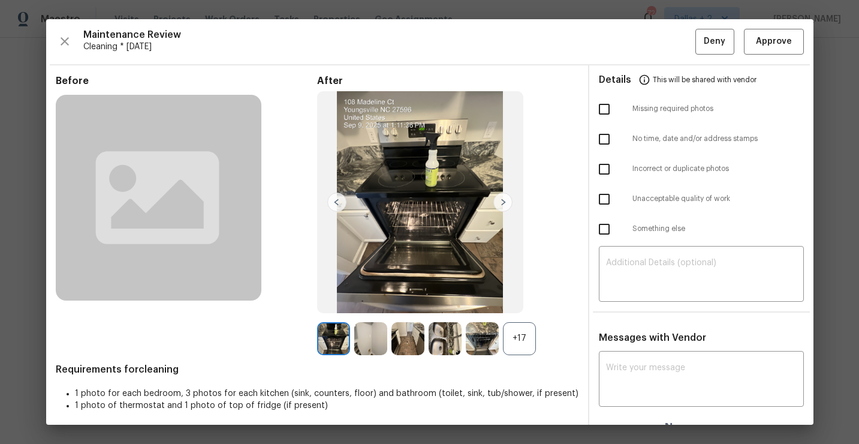
click at [518, 343] on div "+17" at bounding box center [519, 338] width 33 height 33
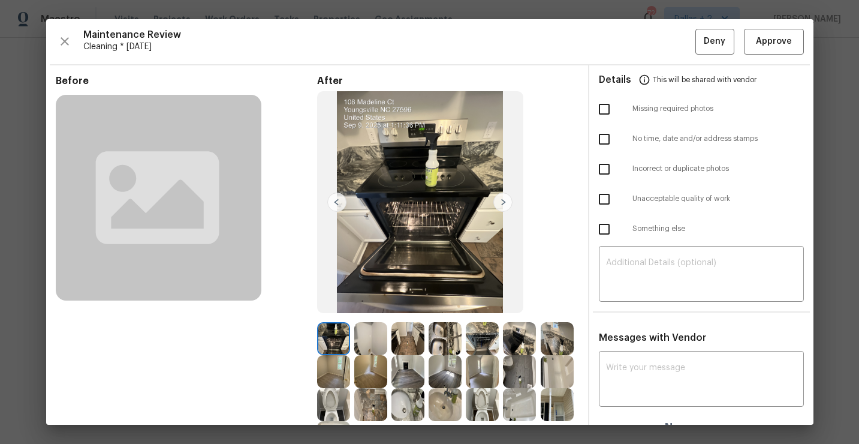
scroll to position [18, 0]
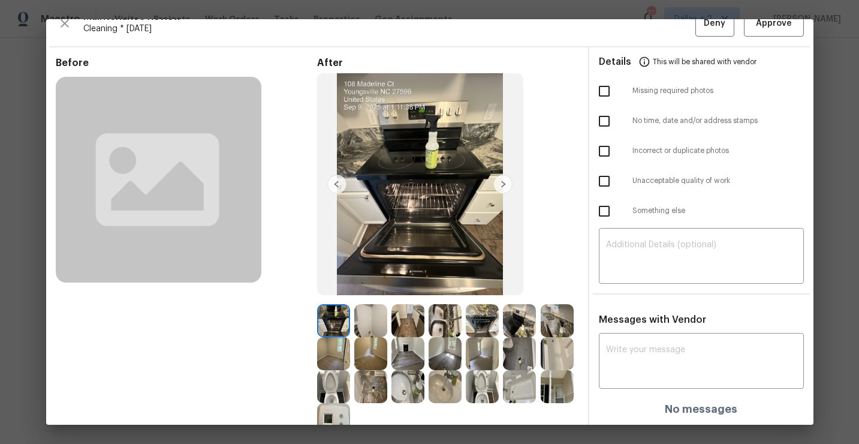
click at [336, 321] on img at bounding box center [333, 320] width 33 height 33
click at [416, 321] on img at bounding box center [408, 320] width 33 height 33
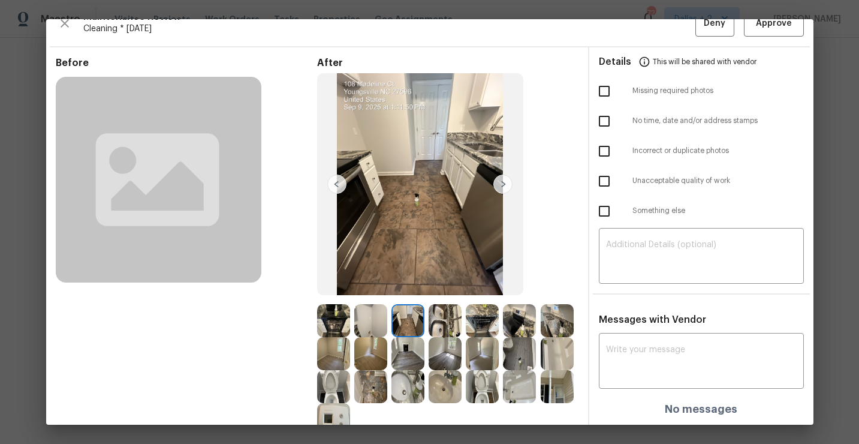
click at [525, 392] on img at bounding box center [519, 386] width 33 height 33
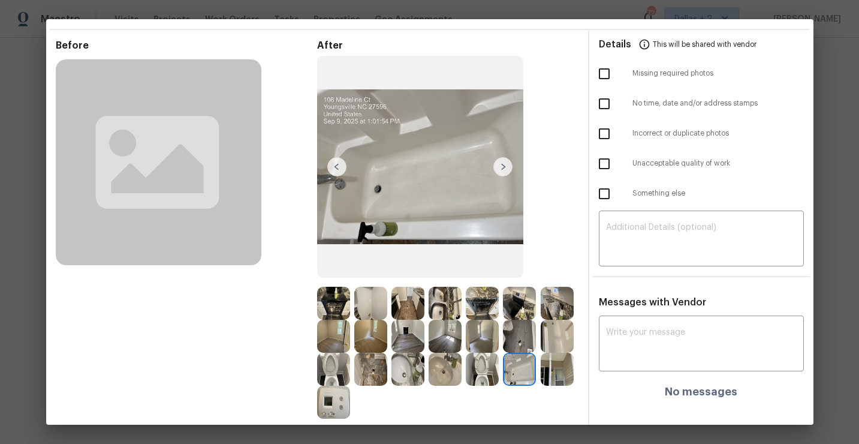
scroll to position [0, 0]
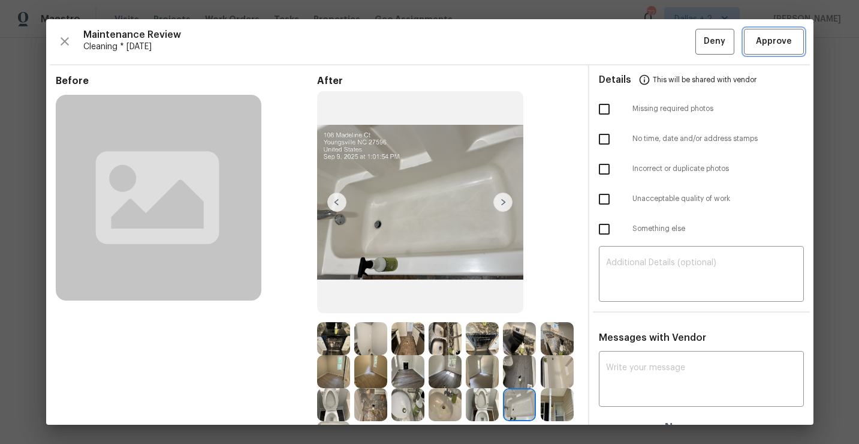
click at [774, 38] on span "Approve" at bounding box center [774, 41] width 36 height 15
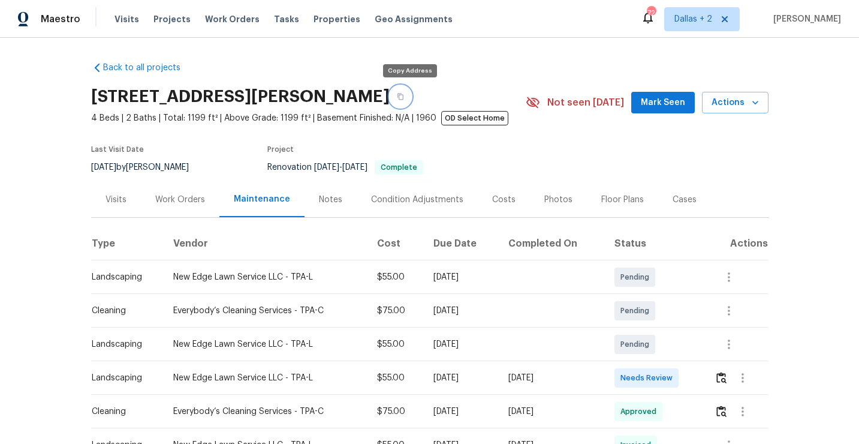
click at [404, 97] on icon "button" at bounding box center [400, 96] width 7 height 7
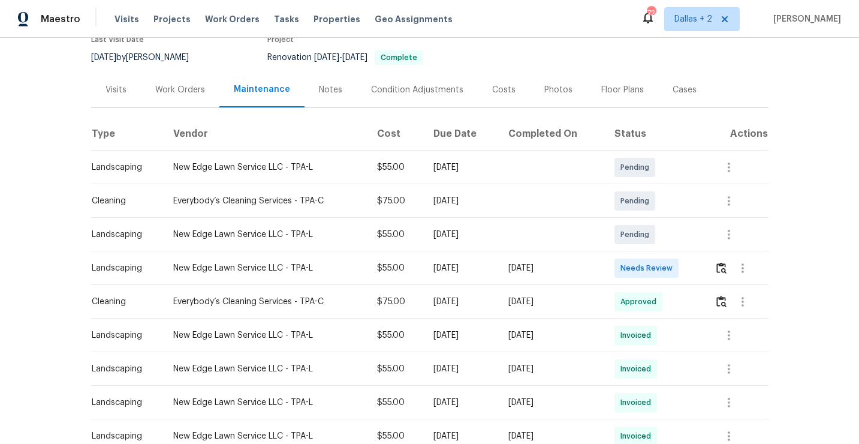
scroll to position [143, 0]
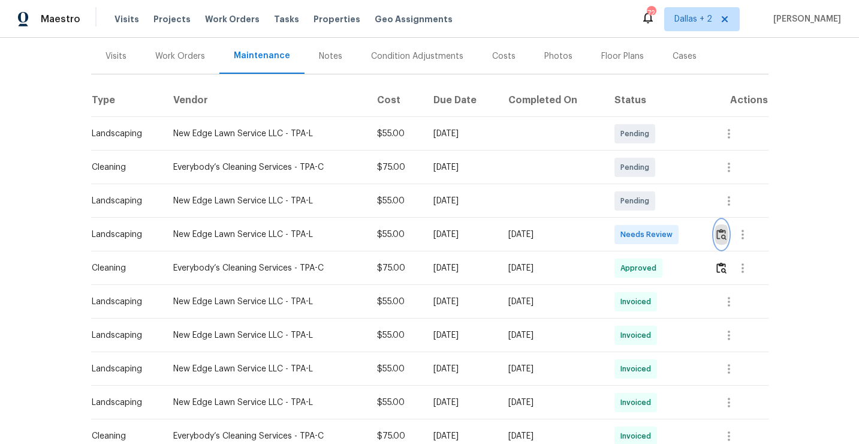
click at [720, 233] on img "button" at bounding box center [722, 234] width 10 height 11
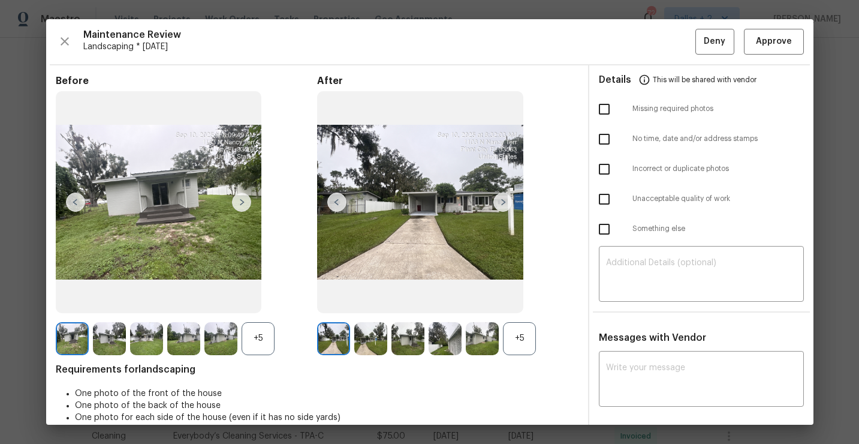
click at [252, 338] on div "+5" at bounding box center [258, 338] width 33 height 33
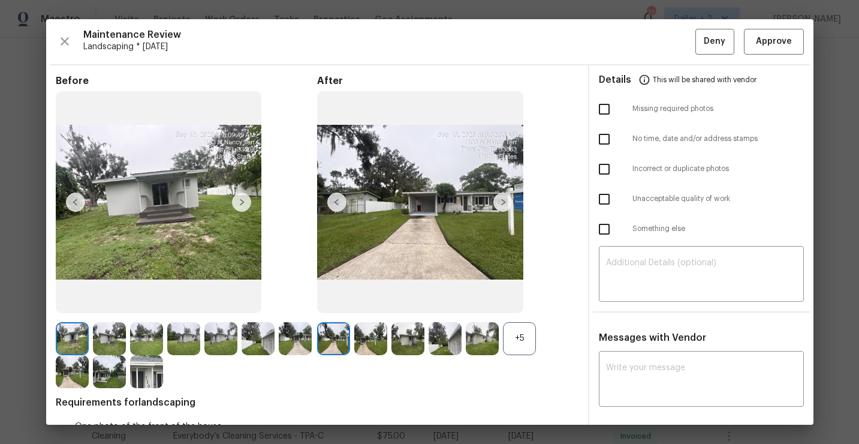
click at [519, 335] on div "+5" at bounding box center [519, 338] width 33 height 33
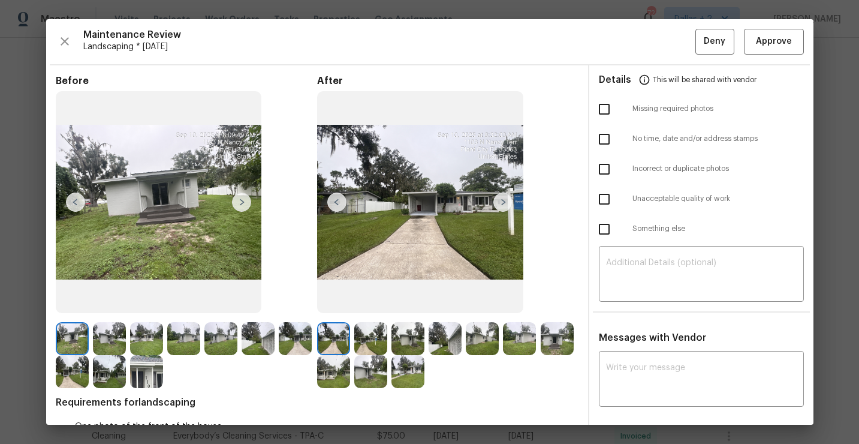
click at [151, 377] on img at bounding box center [146, 371] width 33 height 33
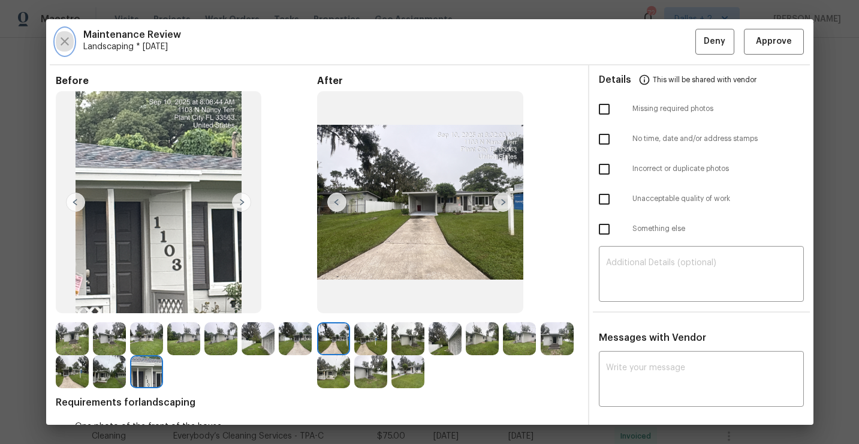
click at [68, 42] on icon "button" at bounding box center [65, 41] width 14 height 14
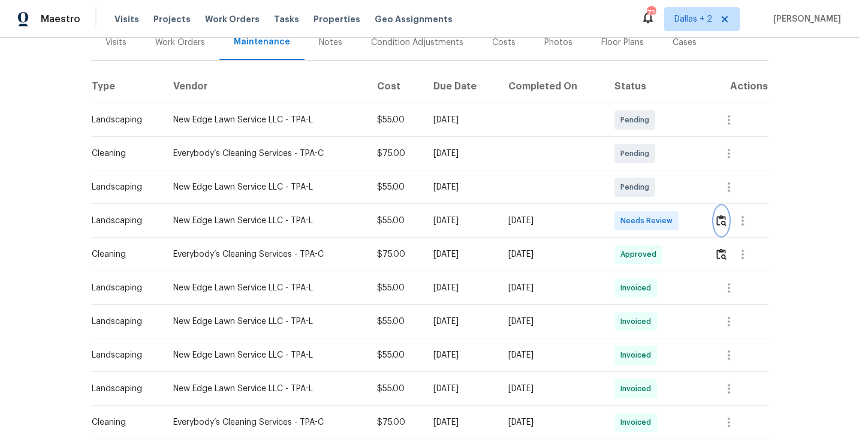
scroll to position [225, 0]
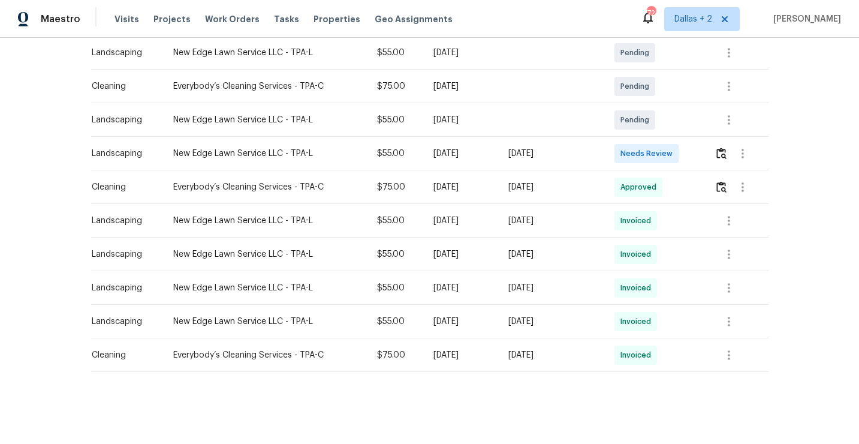
click at [719, 197] on div at bounding box center [741, 187] width 53 height 29
click at [726, 182] on img "button" at bounding box center [722, 186] width 10 height 11
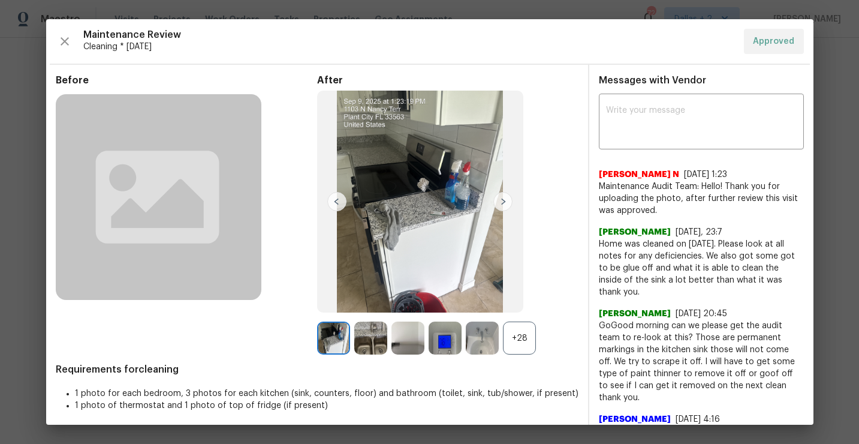
click at [511, 333] on div "+28" at bounding box center [519, 337] width 33 height 33
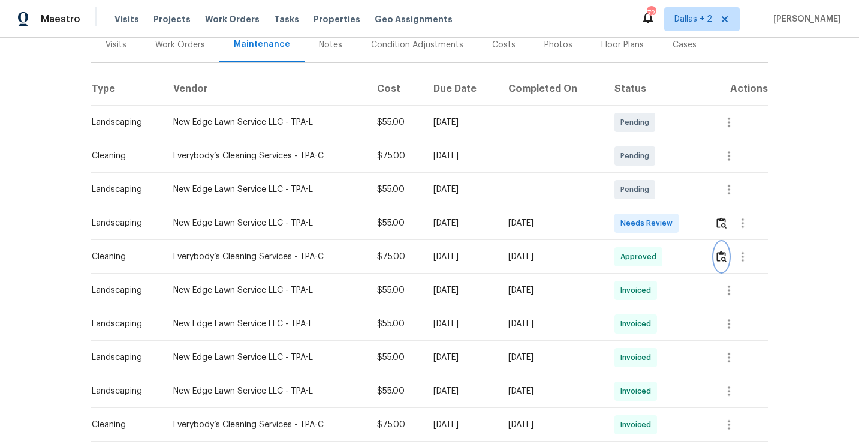
scroll to position [0, 0]
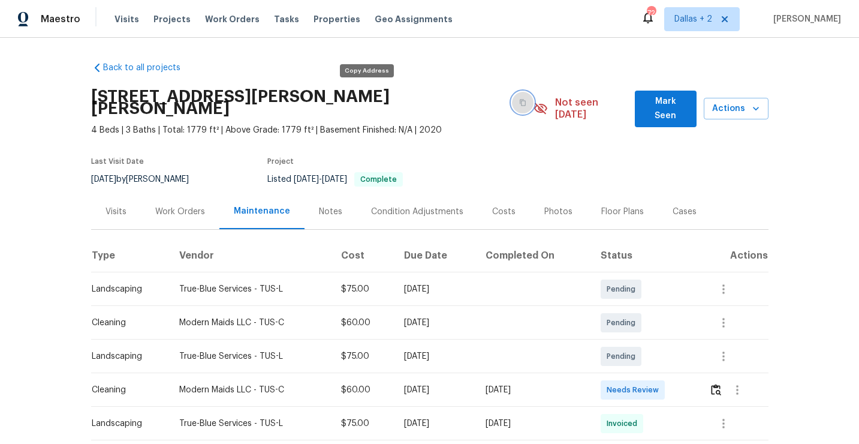
click at [519, 99] on icon "button" at bounding box center [522, 102] width 7 height 7
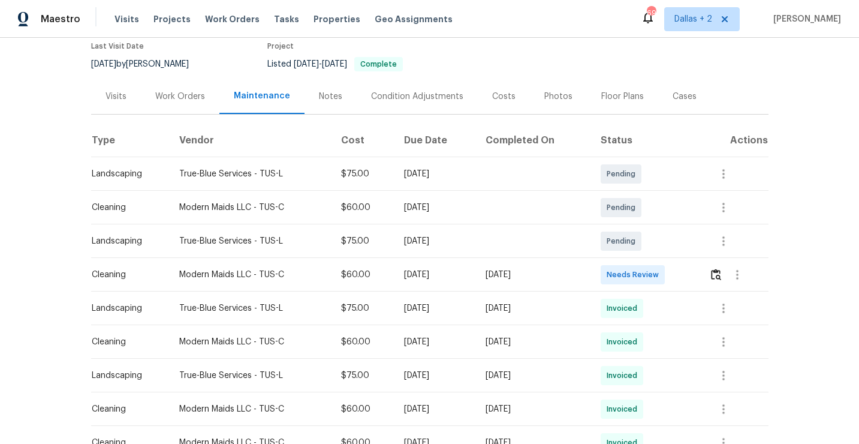
scroll to position [137, 0]
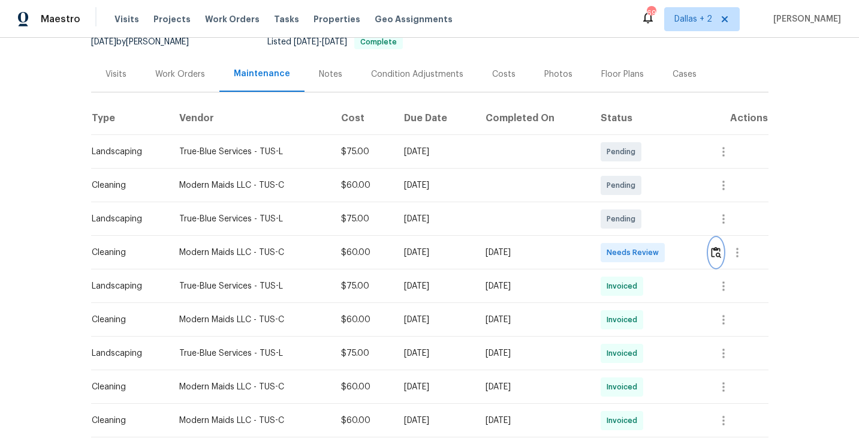
click at [723, 239] on button "button" at bounding box center [717, 252] width 14 height 29
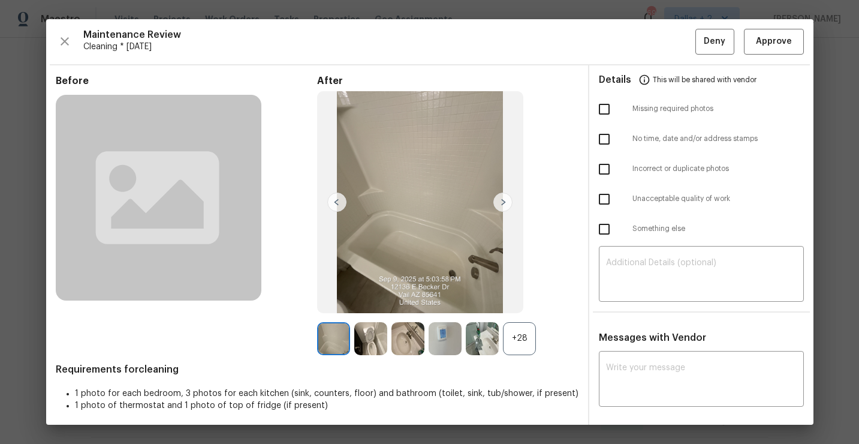
click at [515, 340] on div "+28" at bounding box center [519, 338] width 33 height 33
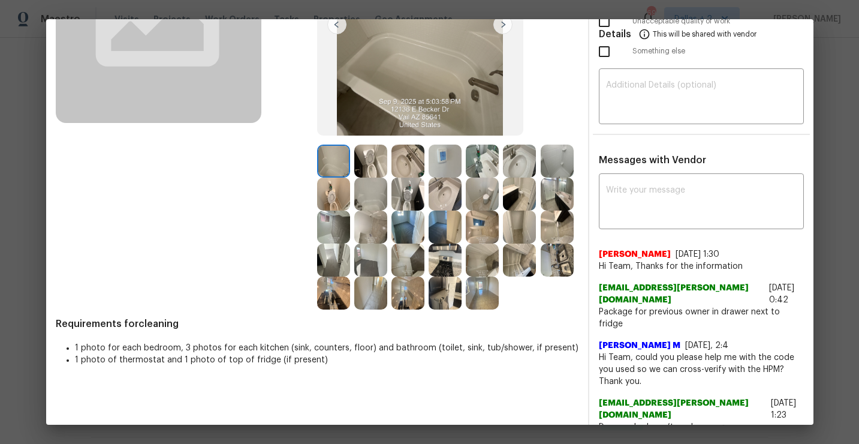
scroll to position [183, 0]
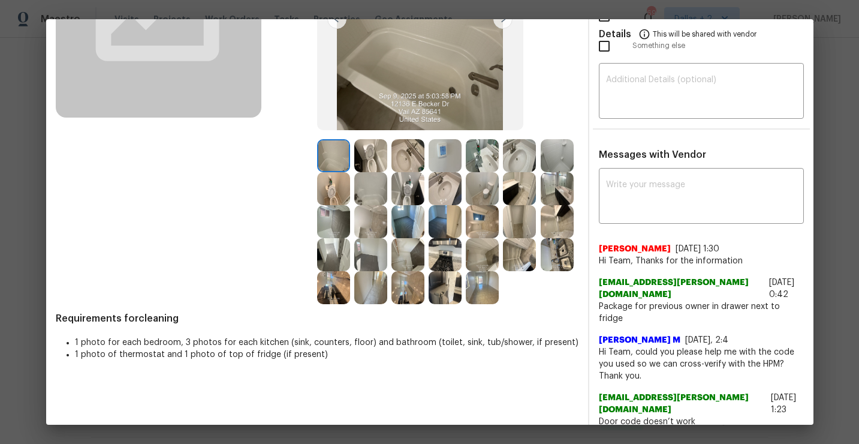
click at [466, 271] on img at bounding box center [482, 254] width 33 height 33
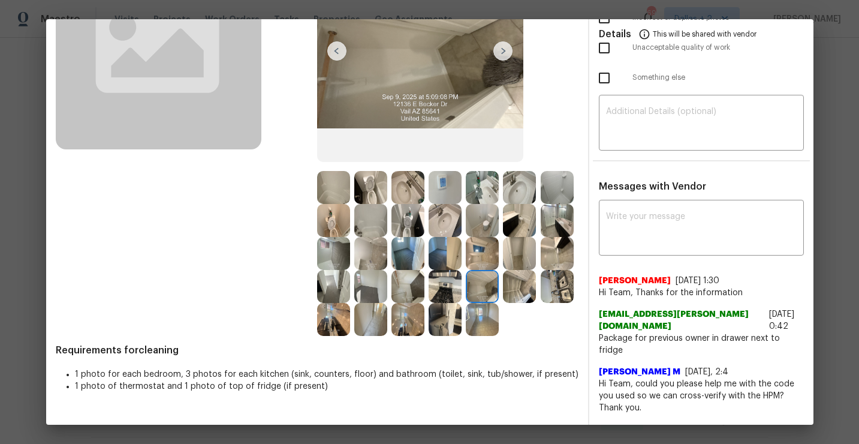
scroll to position [180, 0]
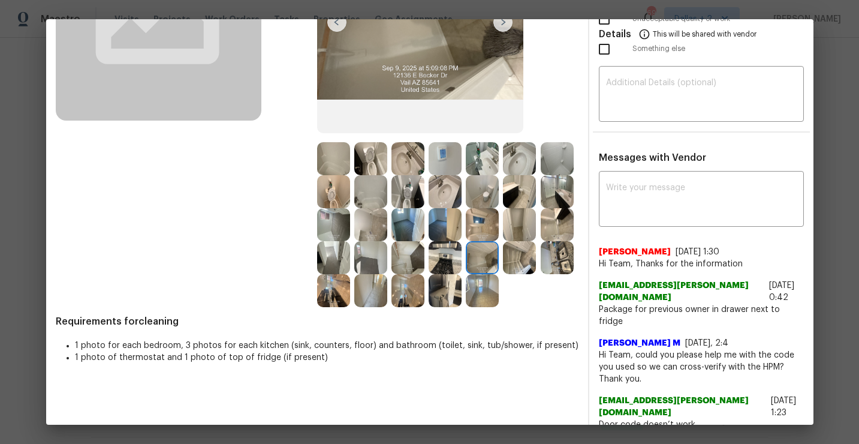
click at [429, 307] on img at bounding box center [445, 290] width 33 height 33
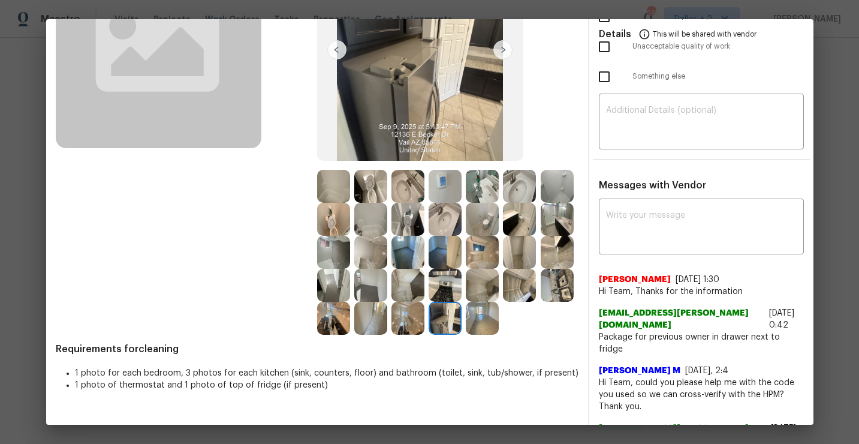
scroll to position [0, 0]
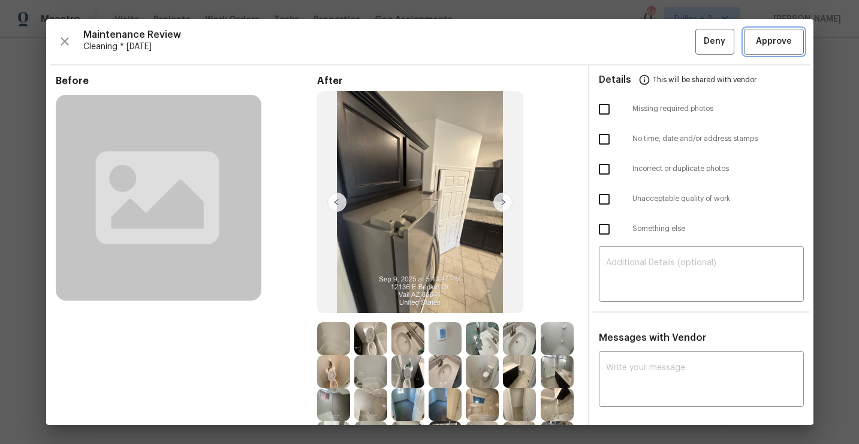
click at [761, 49] on button "Approve" at bounding box center [774, 42] width 60 height 26
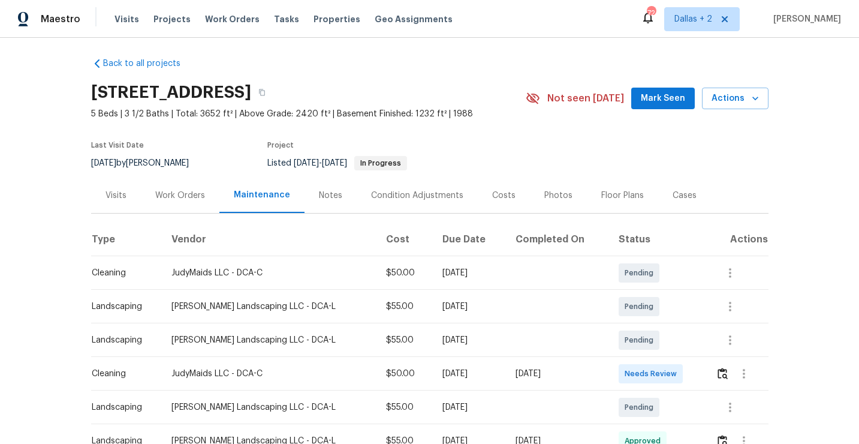
scroll to position [8, 0]
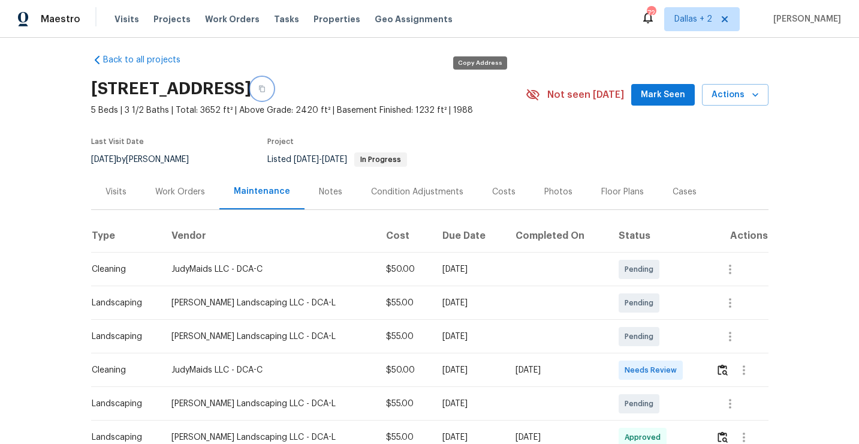
click at [266, 89] on icon "button" at bounding box center [262, 88] width 7 height 7
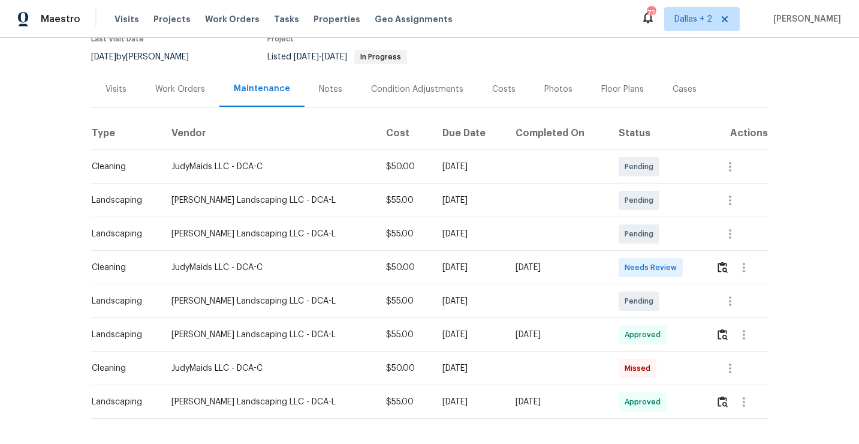
scroll to position [157, 0]
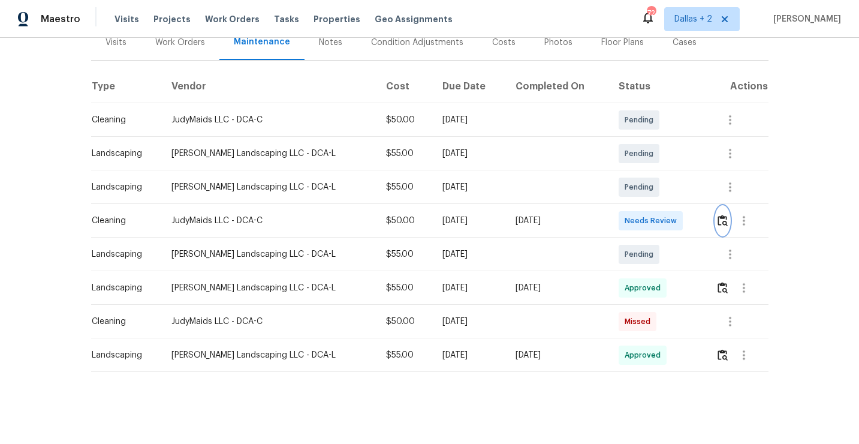
click at [718, 217] on img "button" at bounding box center [723, 220] width 10 height 11
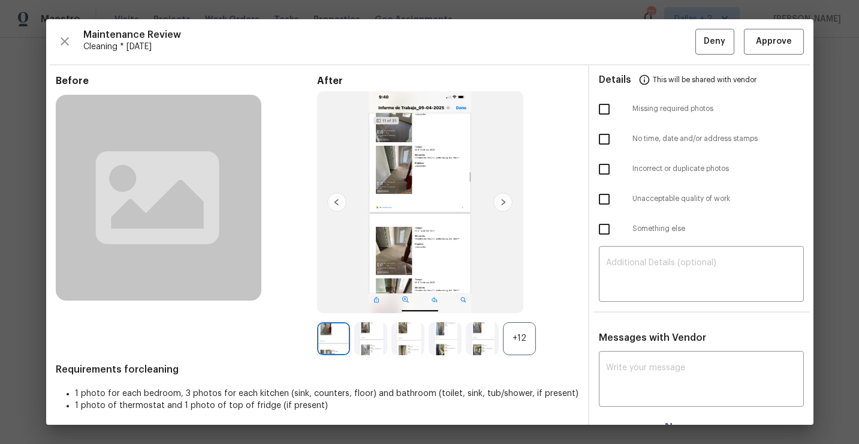
click at [519, 341] on div "+12" at bounding box center [519, 338] width 33 height 33
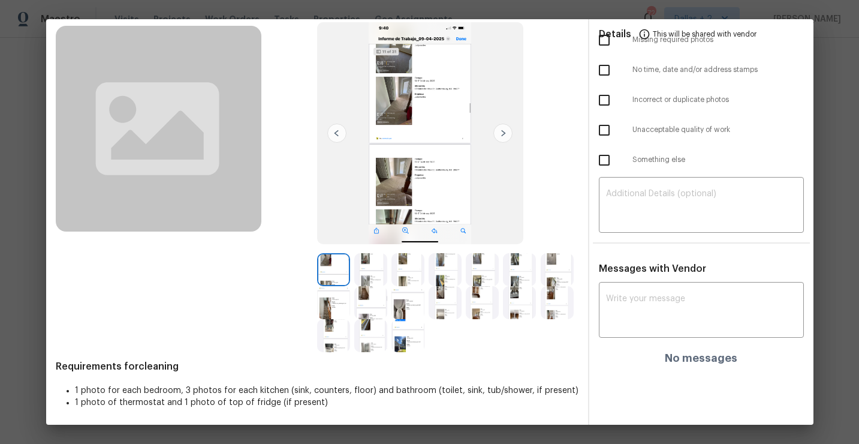
scroll to position [70, 0]
click at [374, 277] on img at bounding box center [370, 268] width 33 height 33
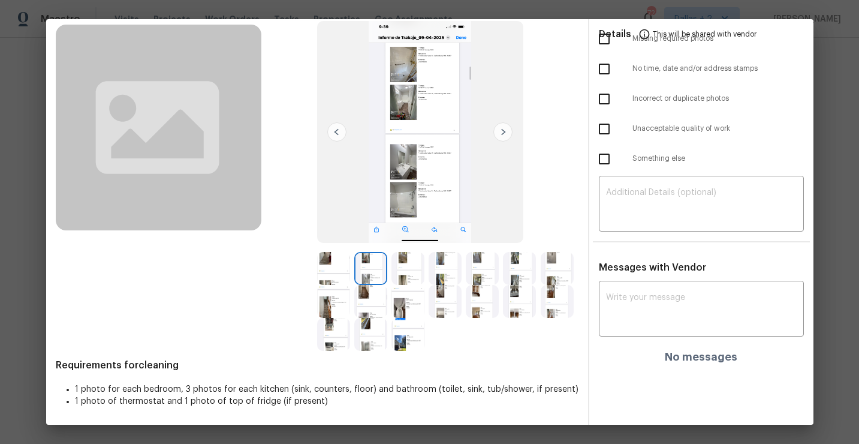
click at [411, 277] on img at bounding box center [408, 268] width 33 height 33
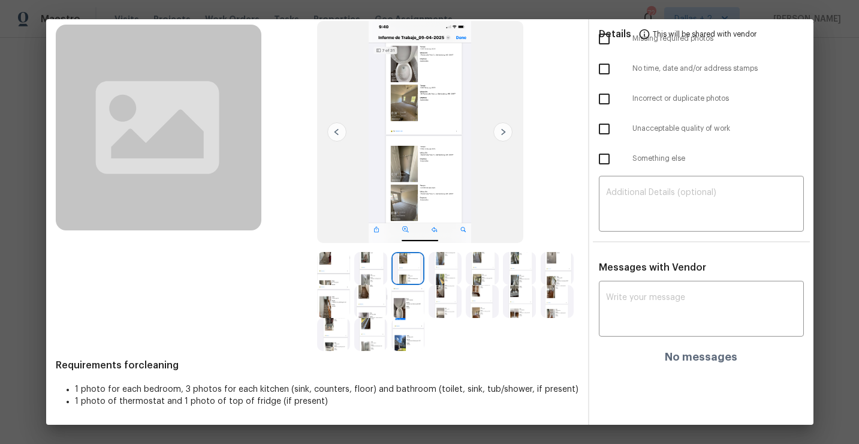
scroll to position [0, 0]
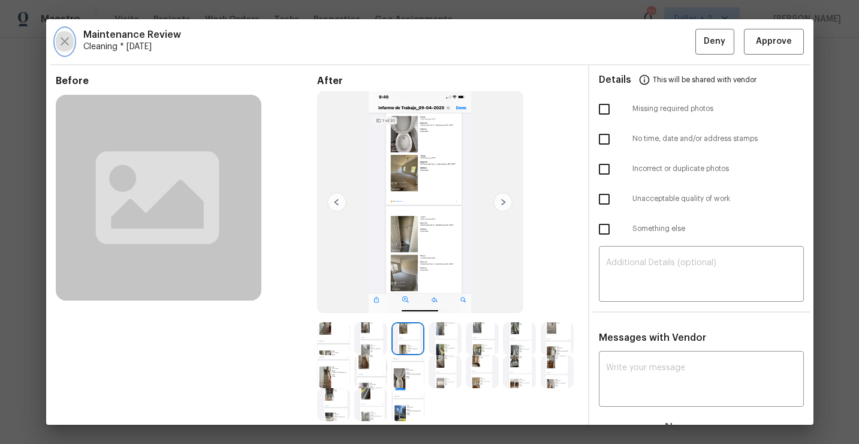
click at [66, 37] on icon "button" at bounding box center [65, 41] width 14 height 14
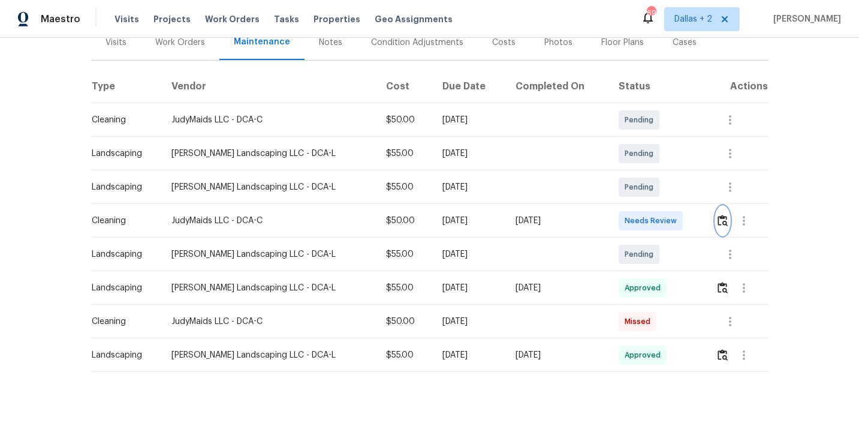
click at [720, 223] on img "button" at bounding box center [723, 220] width 10 height 11
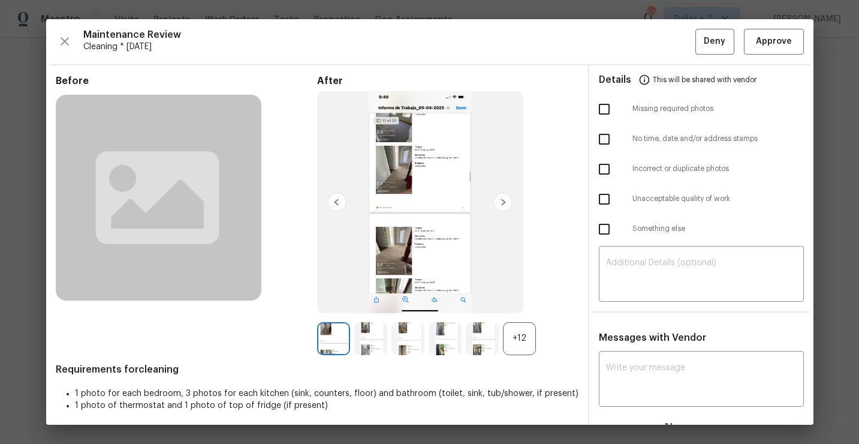
click at [524, 345] on div "+12" at bounding box center [519, 338] width 33 height 33
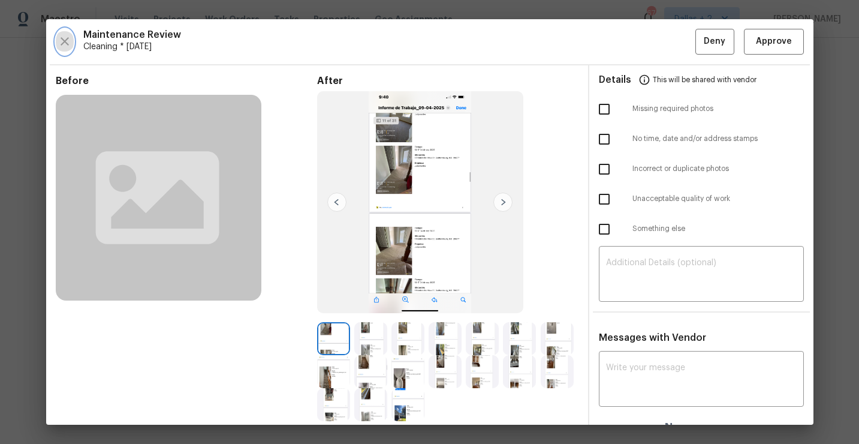
click at [66, 37] on icon "button" at bounding box center [65, 41] width 14 height 14
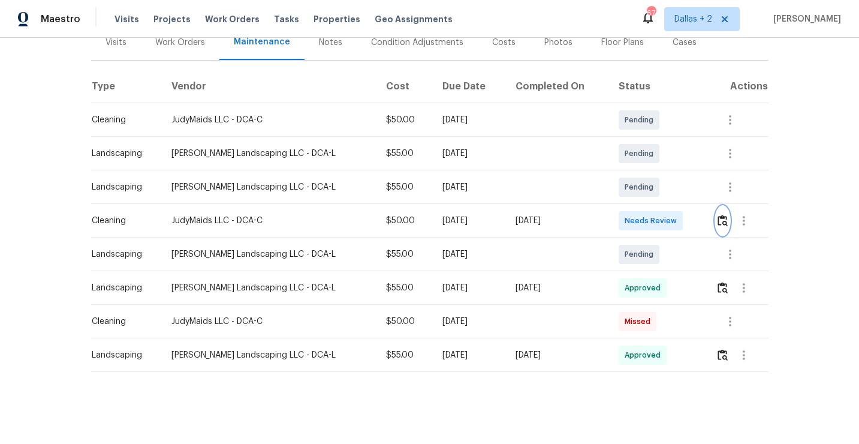
click at [723, 224] on img "button" at bounding box center [723, 220] width 10 height 11
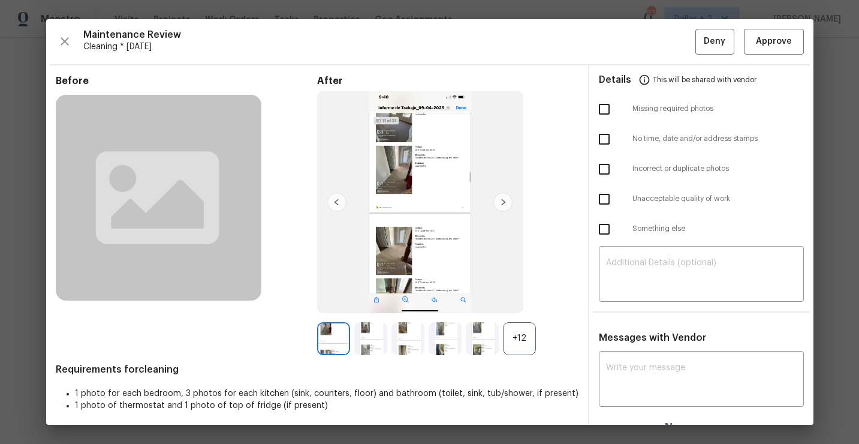
click at [506, 344] on div "+12" at bounding box center [519, 338] width 33 height 33
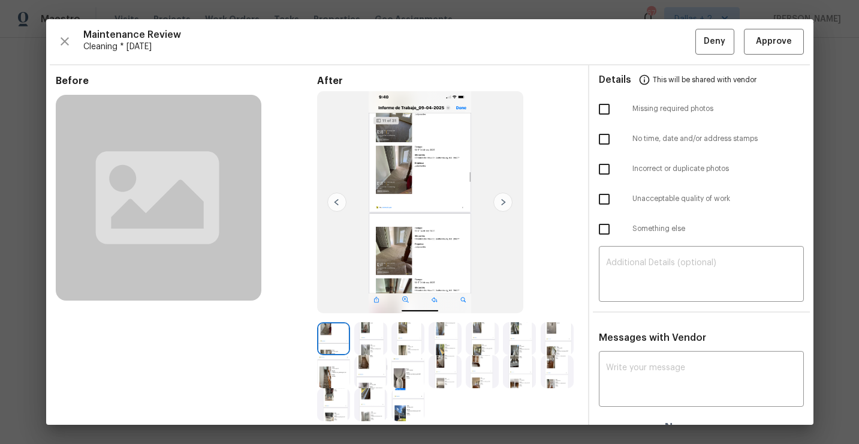
click at [371, 341] on img at bounding box center [370, 338] width 33 height 33
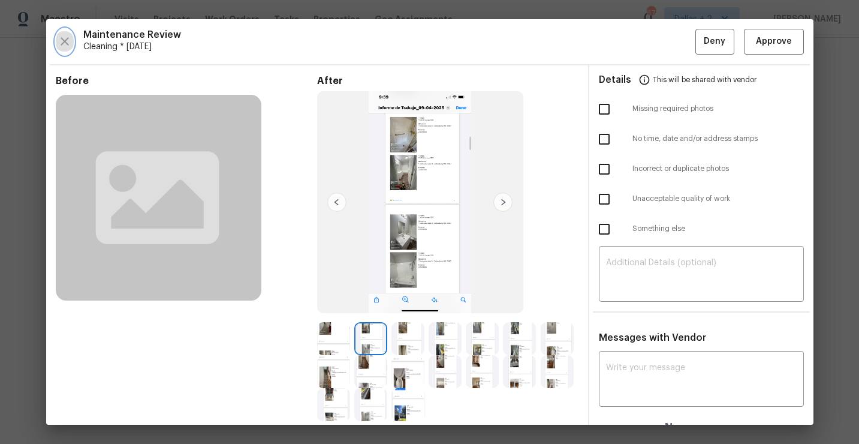
click at [67, 42] on icon "button" at bounding box center [65, 41] width 14 height 14
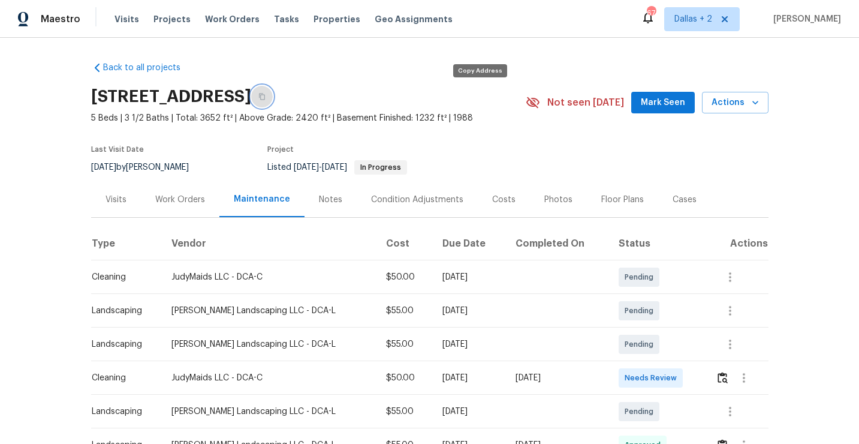
click at [265, 94] on icon "button" at bounding box center [262, 97] width 6 height 7
click at [265, 96] on icon "button" at bounding box center [262, 97] width 6 height 7
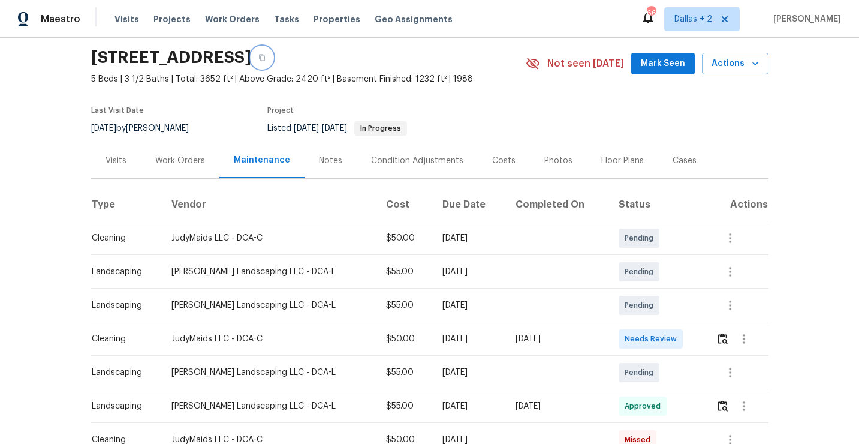
scroll to position [67, 0]
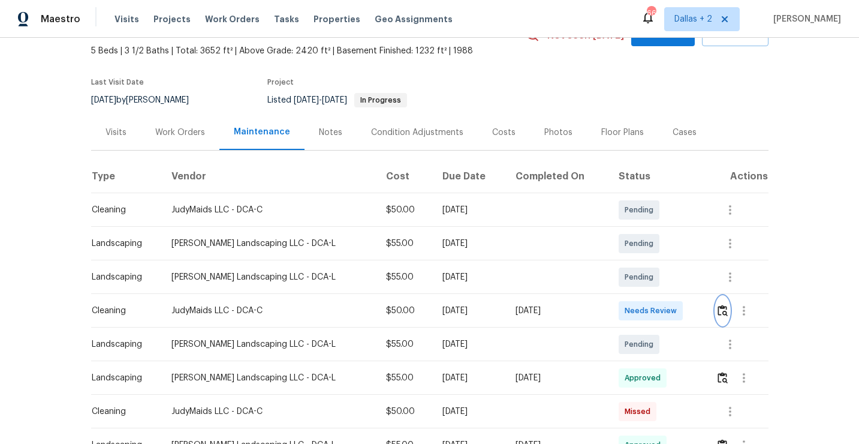
click at [718, 314] on img "button" at bounding box center [723, 310] width 10 height 11
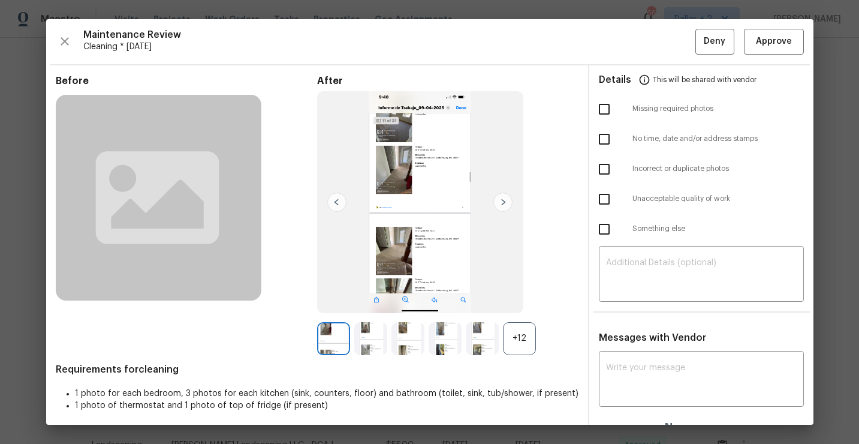
click at [52, 40] on div "Maintenance Review Cleaning * [DATE] Deny Approve Before After +12 Requirements…" at bounding box center [430, 221] width 768 height 405
click at [62, 39] on icon "button" at bounding box center [65, 41] width 8 height 8
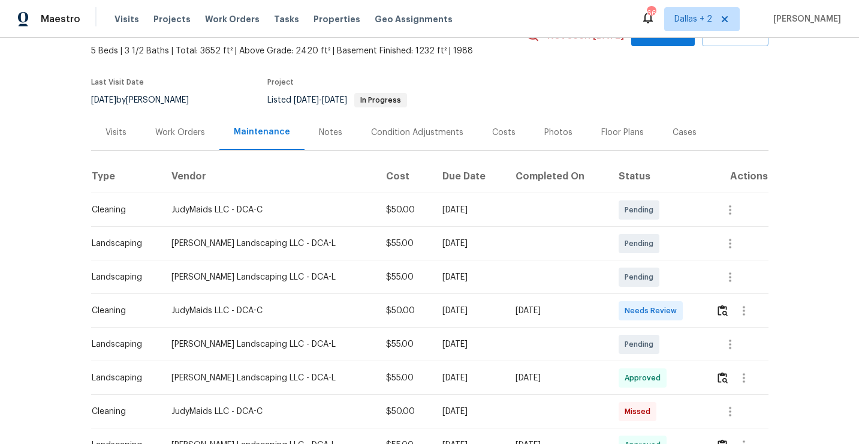
click at [768, 274] on div at bounding box center [742, 277] width 52 height 29
click at [719, 309] on img "button" at bounding box center [723, 310] width 10 height 11
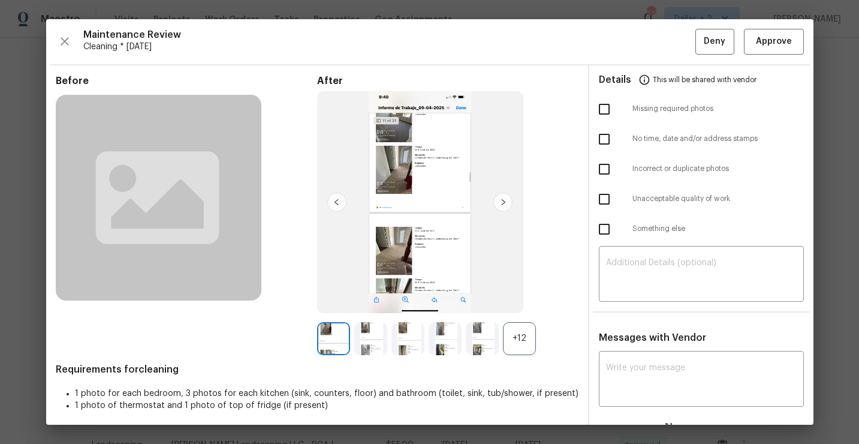
click at [390, 128] on img at bounding box center [420, 202] width 206 height 222
click at [363, 349] on img at bounding box center [370, 338] width 33 height 33
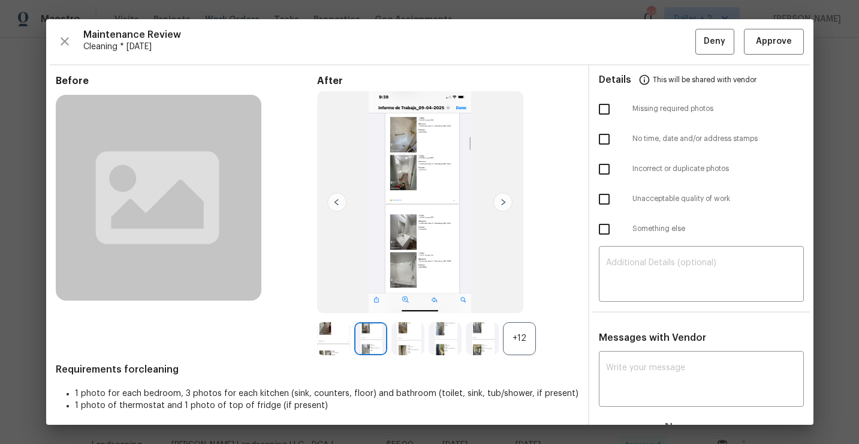
click at [523, 340] on div "+12" at bounding box center [519, 338] width 33 height 33
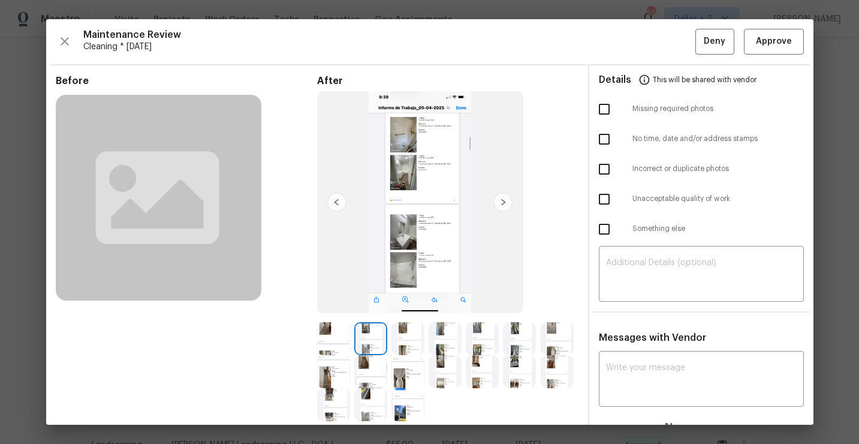
click at [407, 374] on img at bounding box center [408, 371] width 33 height 33
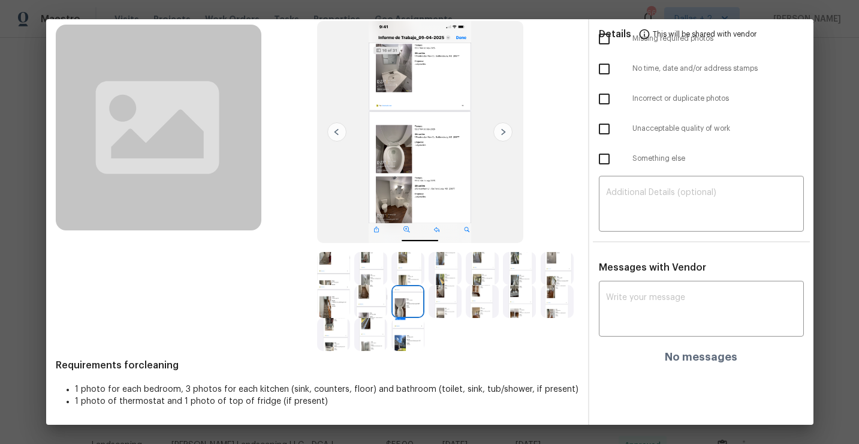
scroll to position [0, 0]
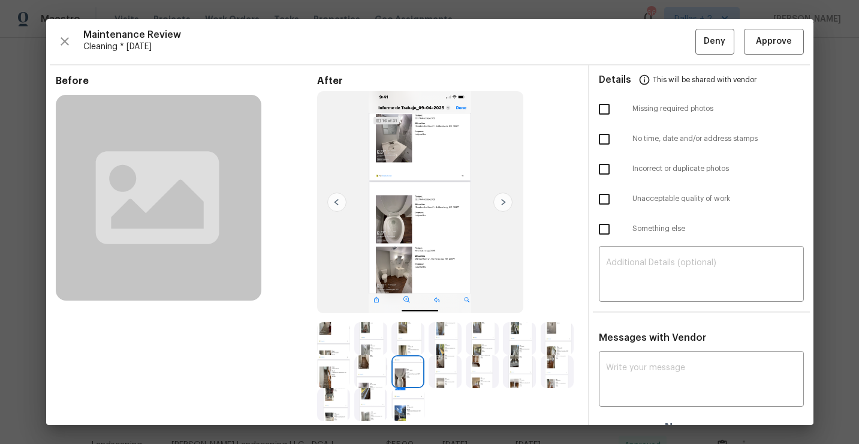
click at [69, 27] on div "Maintenance Review Cleaning * [DATE] Deny Approve Before After Requirements for…" at bounding box center [430, 221] width 768 height 405
click at [68, 39] on icon "button" at bounding box center [65, 41] width 14 height 14
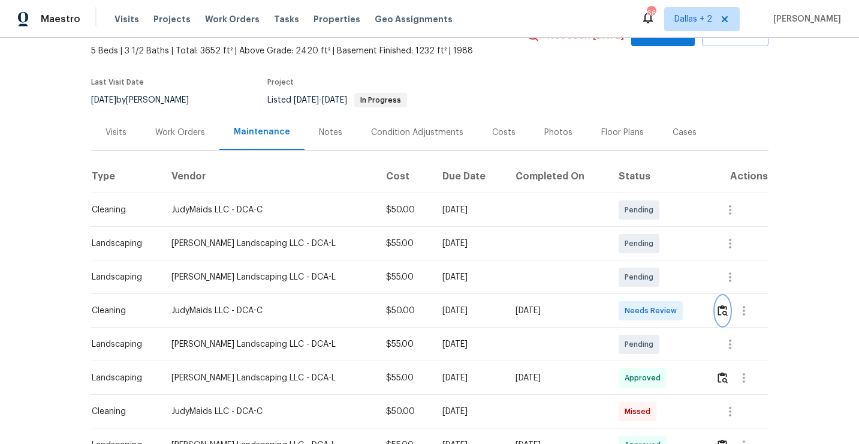
click at [720, 314] on img "button" at bounding box center [723, 310] width 10 height 11
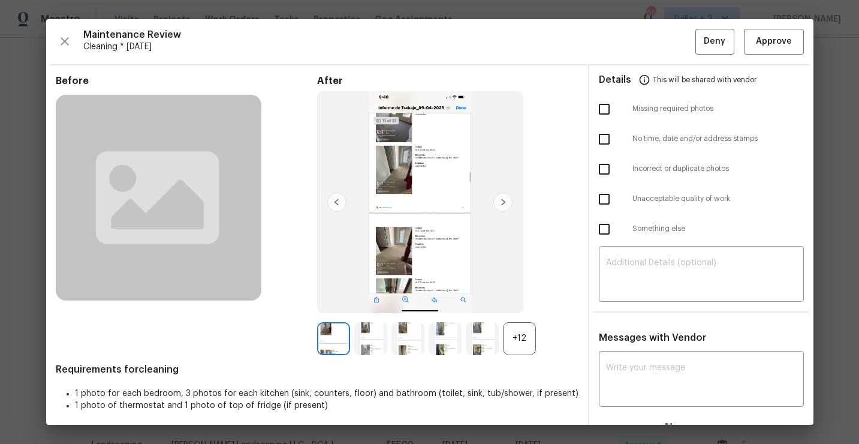
scroll to position [17, 0]
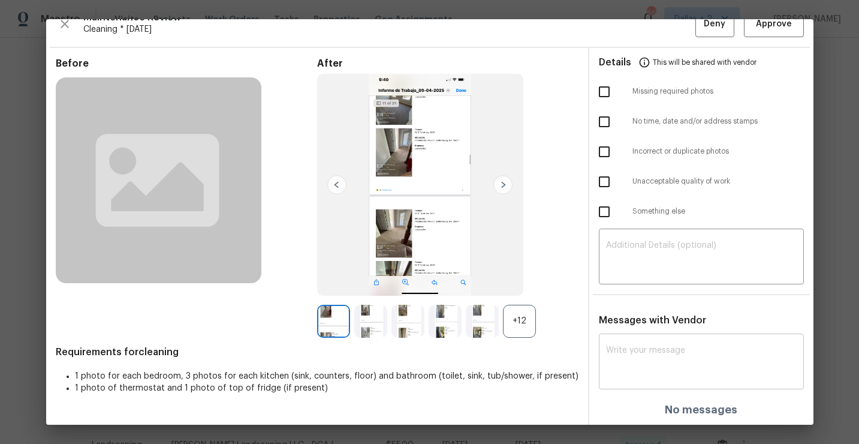
click at [639, 355] on textarea at bounding box center [701, 363] width 191 height 34
paste textarea "Maintenance Audit Team: Hello! Unfortunately this landscaping visit completed o…"
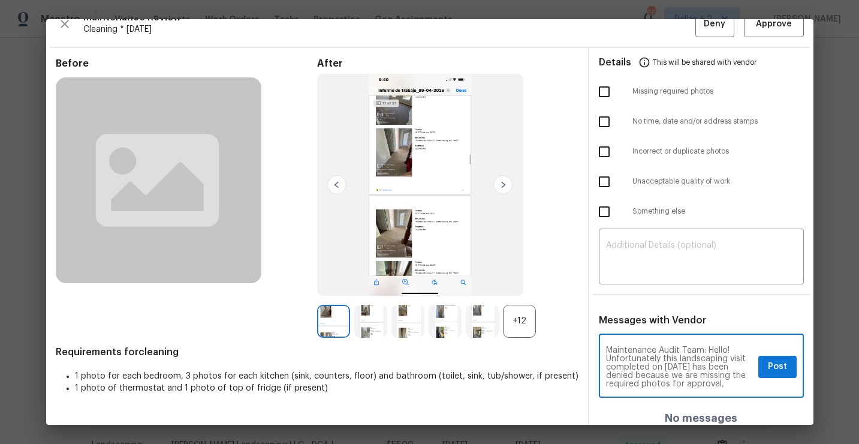
scroll to position [109, 0]
type textarea "Maintenance Audit Team: Hello! Unfortunately this landscaping visit completed o…"
click at [776, 359] on span "Post" at bounding box center [777, 366] width 19 height 15
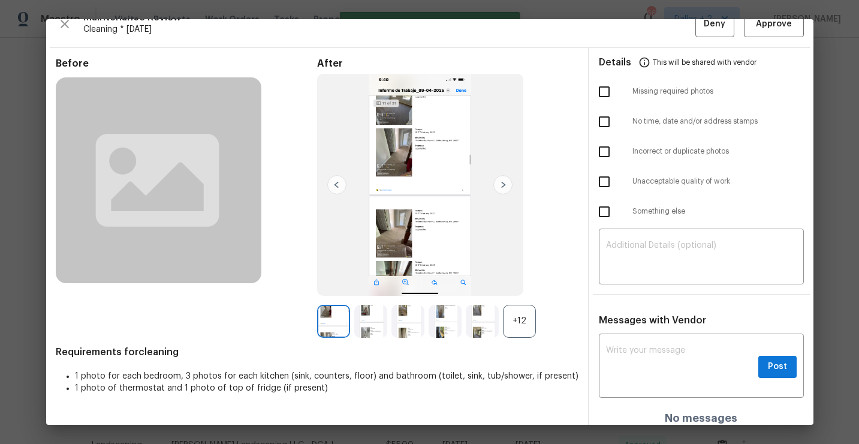
scroll to position [0, 0]
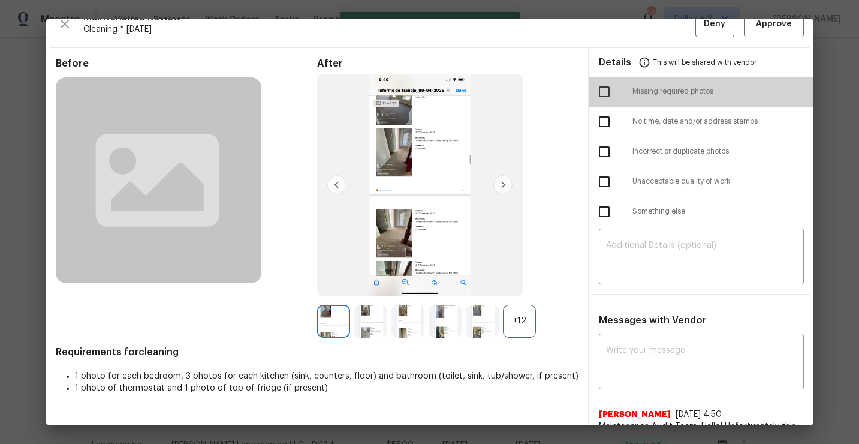
click at [602, 97] on input "checkbox" at bounding box center [604, 91] width 25 height 25
checkbox input "true"
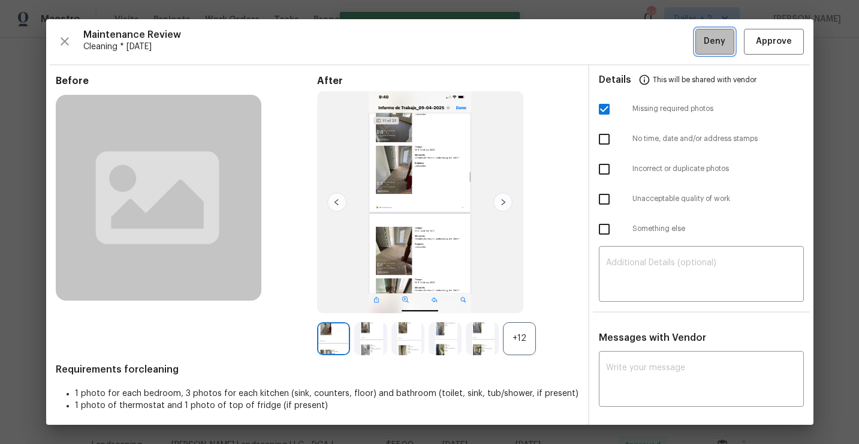
click at [711, 52] on button "Deny" at bounding box center [715, 42] width 39 height 26
